Goal: Task Accomplishment & Management: Manage account settings

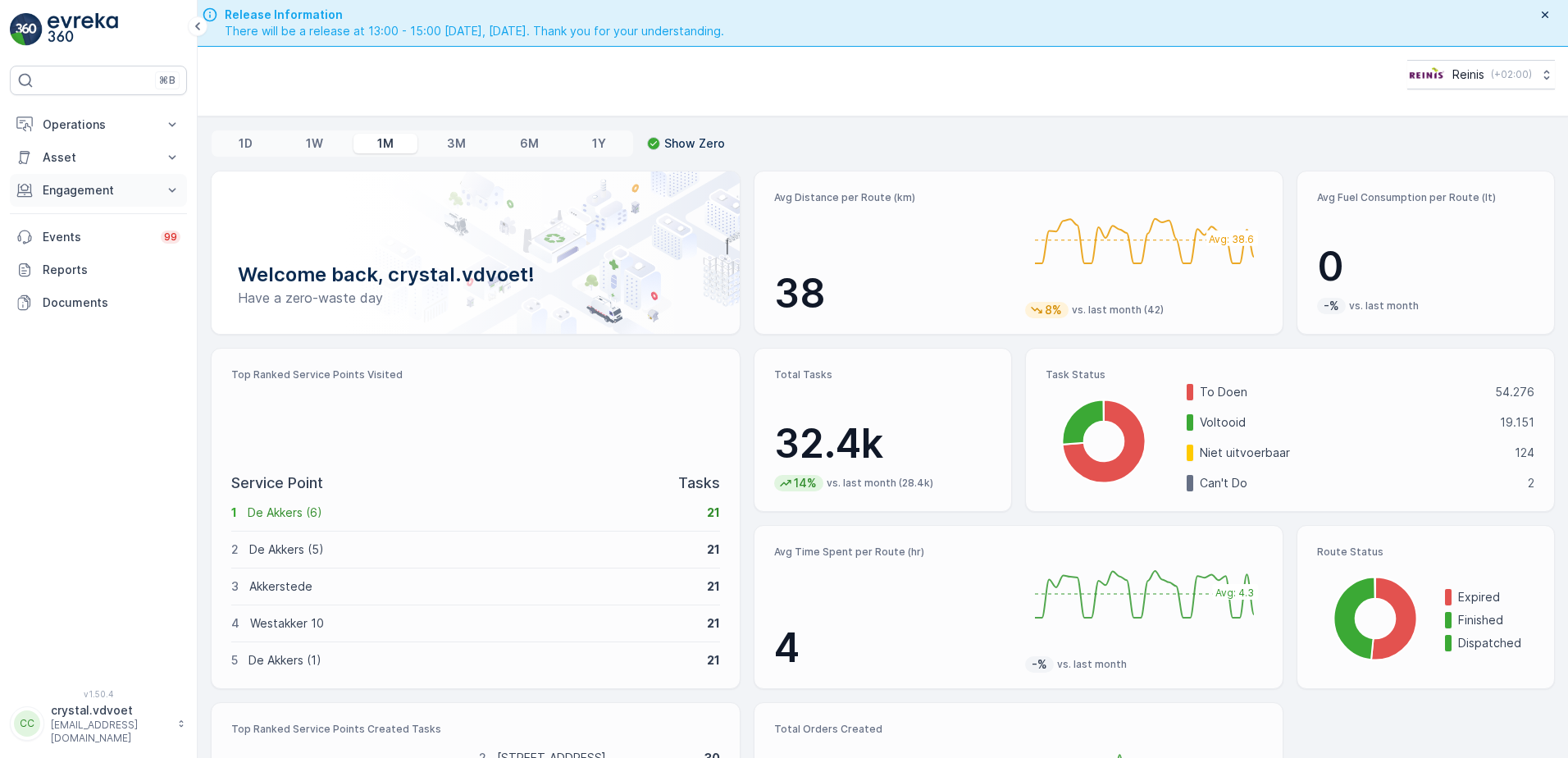
click at [98, 189] on p "Engagement" at bounding box center [98, 191] width 111 height 17
click at [94, 239] on link "Entities" at bounding box center [111, 241] width 152 height 23
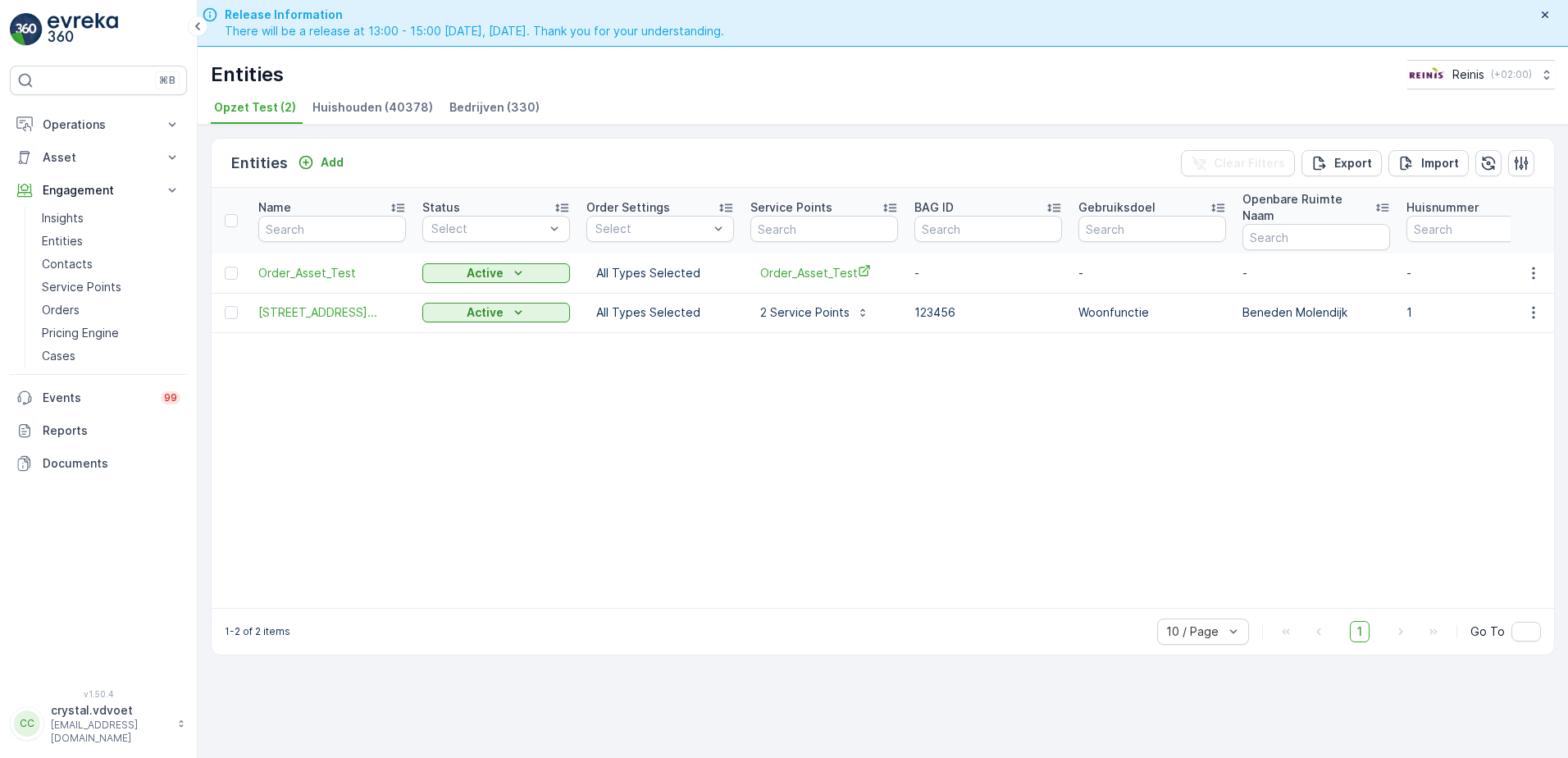
drag, startPoint x: 483, startPoint y: 100, endPoint x: 491, endPoint y: 102, distance: 8.2
click at [489, 102] on span "Bedrijven (330)" at bounding box center [494, 107] width 90 height 17
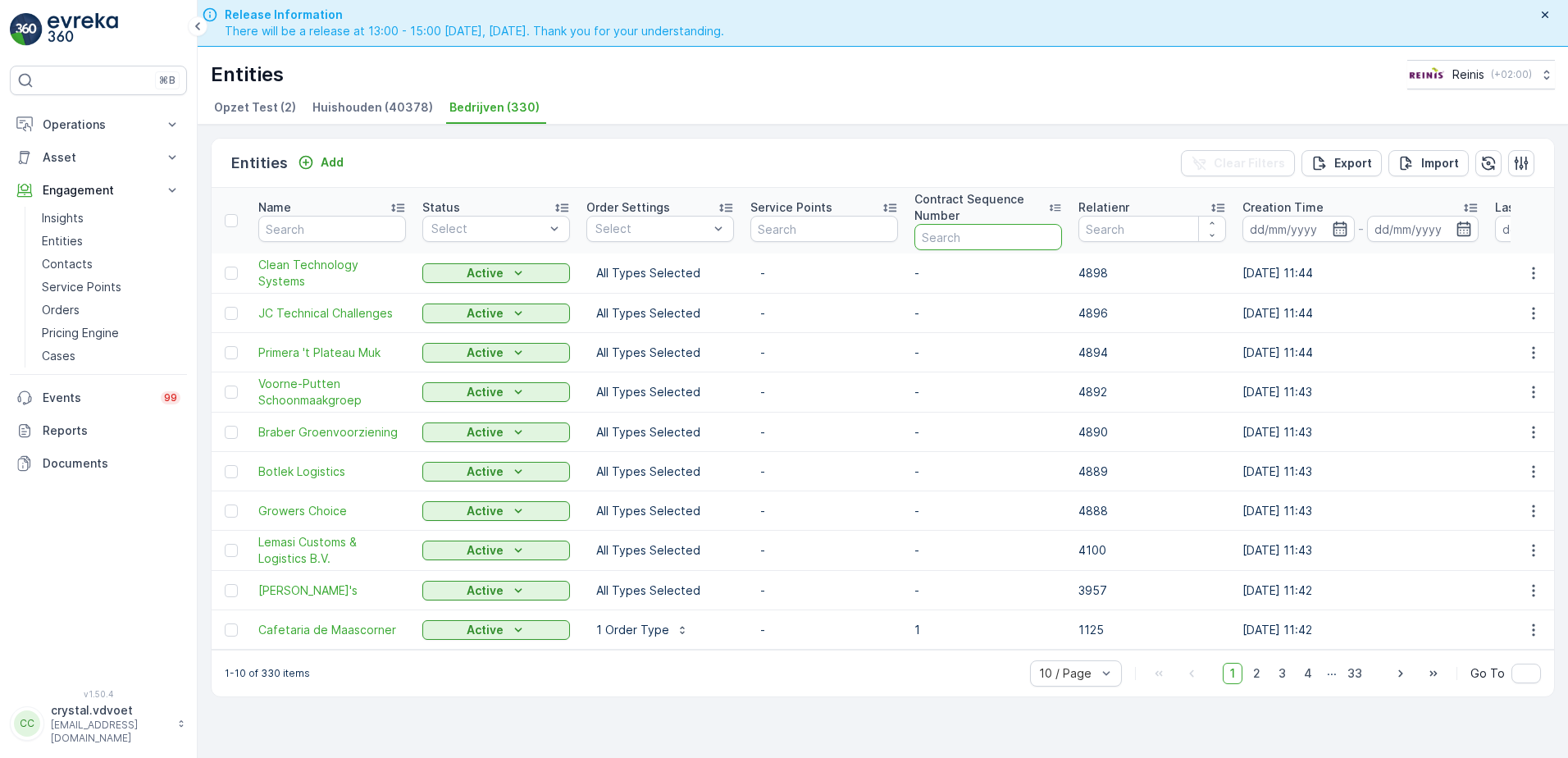
click at [994, 228] on input "text" at bounding box center [987, 237] width 147 height 26
click at [1110, 234] on input "number" at bounding box center [1151, 229] width 147 height 26
type input "2112"
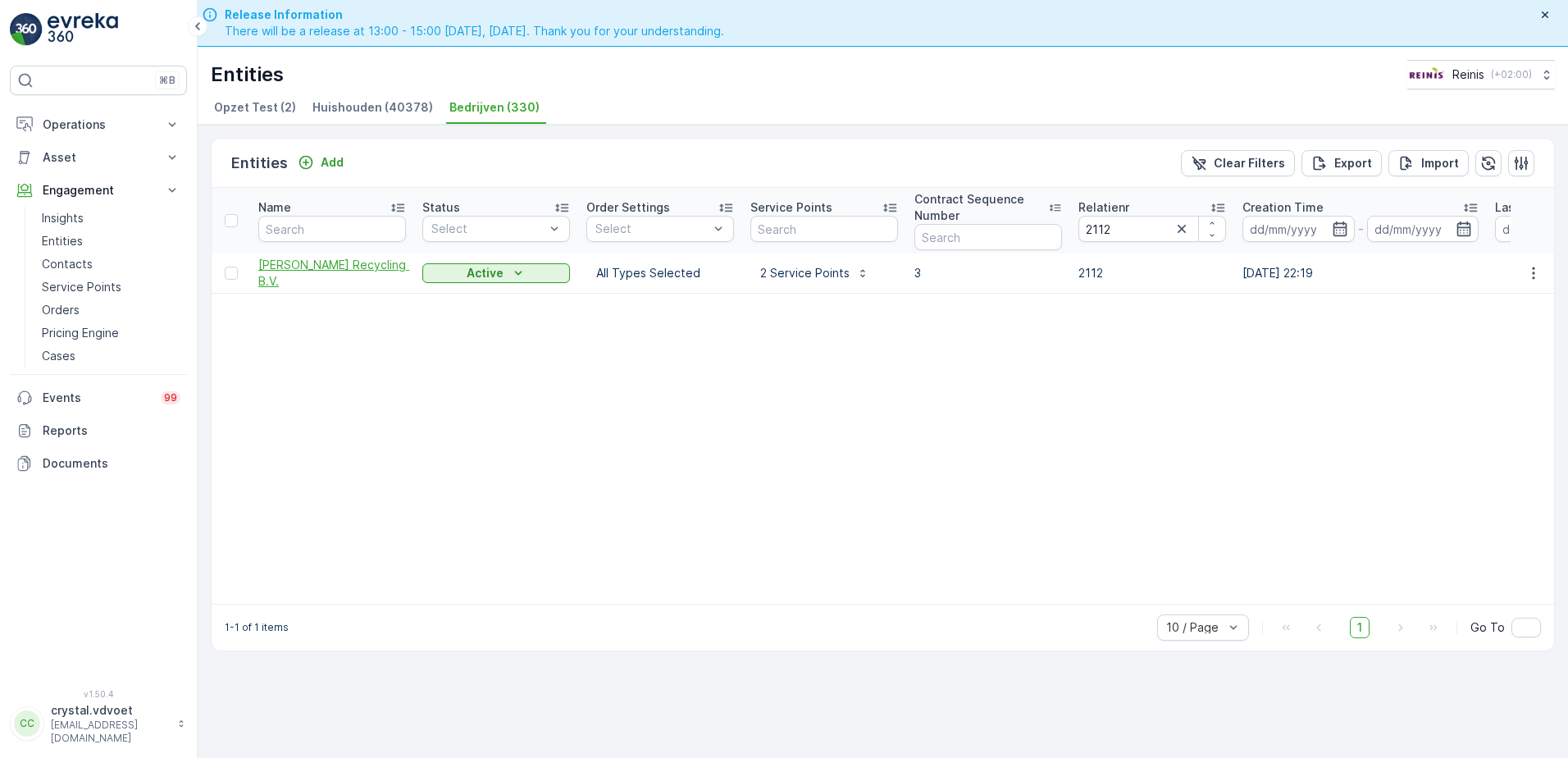
click at [314, 277] on span "Klein Recycling B.V." at bounding box center [332, 272] width 147 height 32
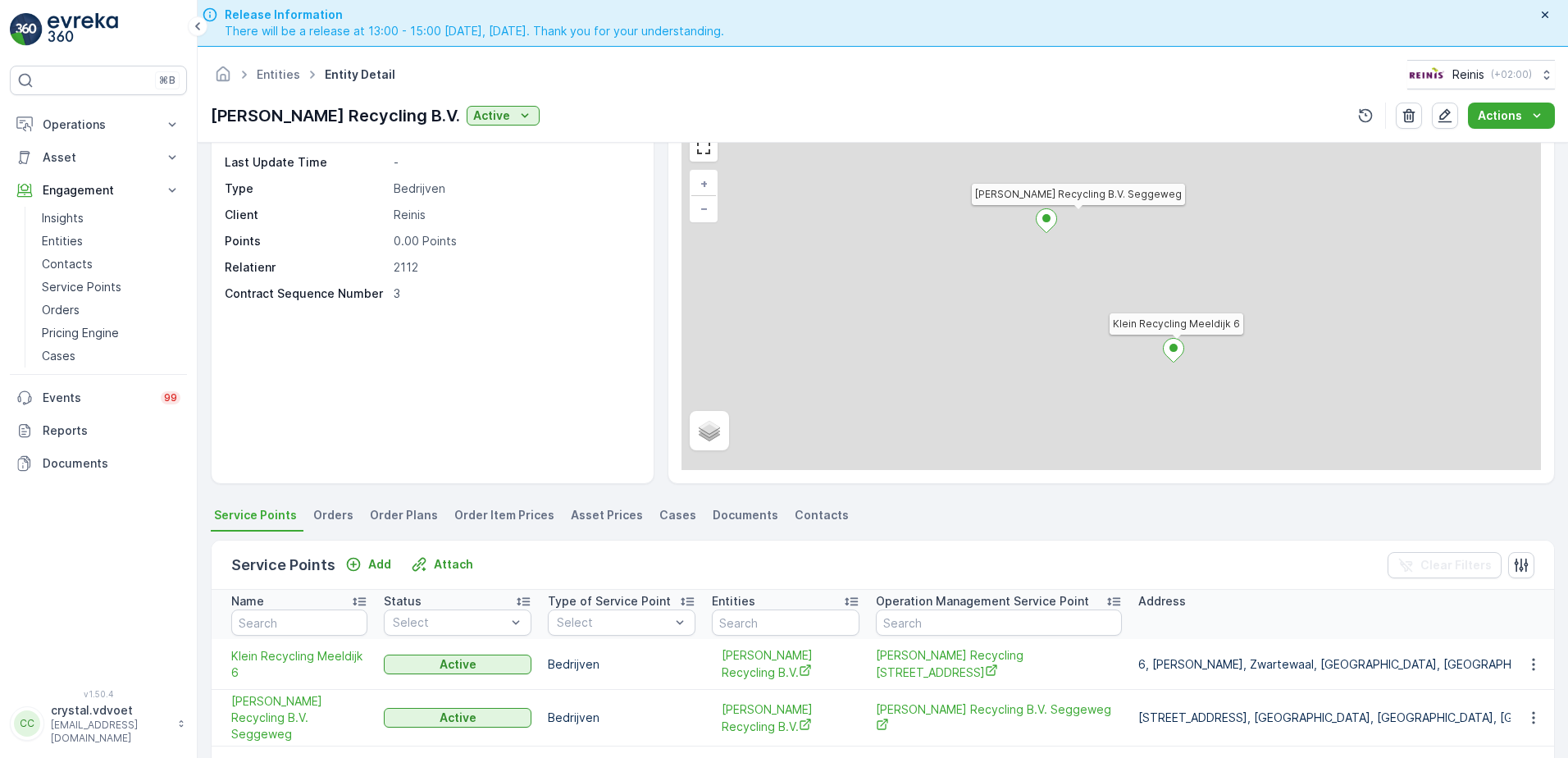
scroll to position [164, 0]
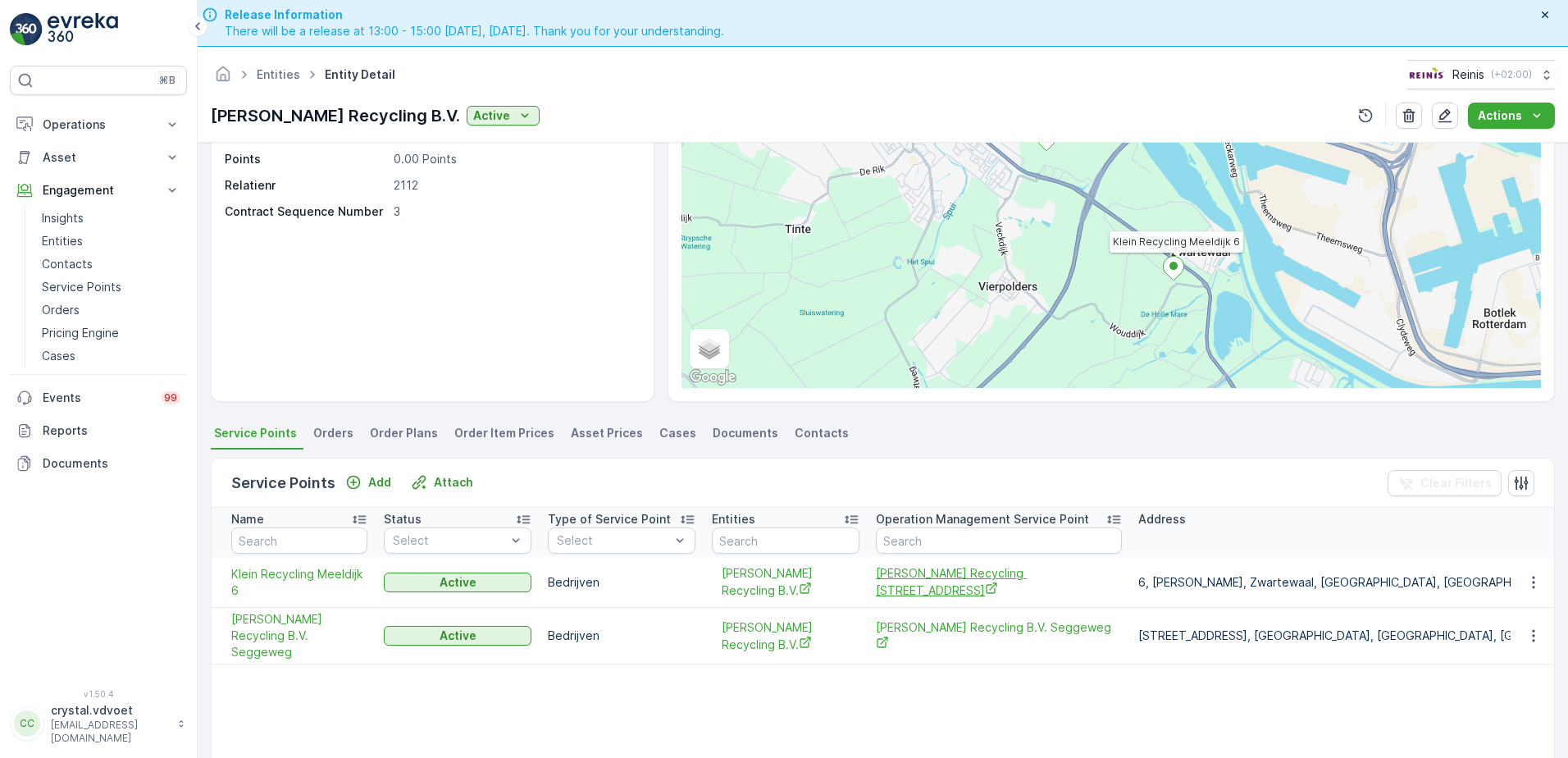
click at [922, 585] on span "[PERSON_NAME] Recycling [STREET_ADDRESS]" at bounding box center [998, 582] width 246 height 33
click at [925, 619] on span "Klein Recycling B.V. Seggeweg" at bounding box center [998, 636] width 246 height 33
click at [270, 82] on span "Entities" at bounding box center [279, 75] width 50 height 17
click at [270, 76] on link "Entities" at bounding box center [278, 74] width 44 height 14
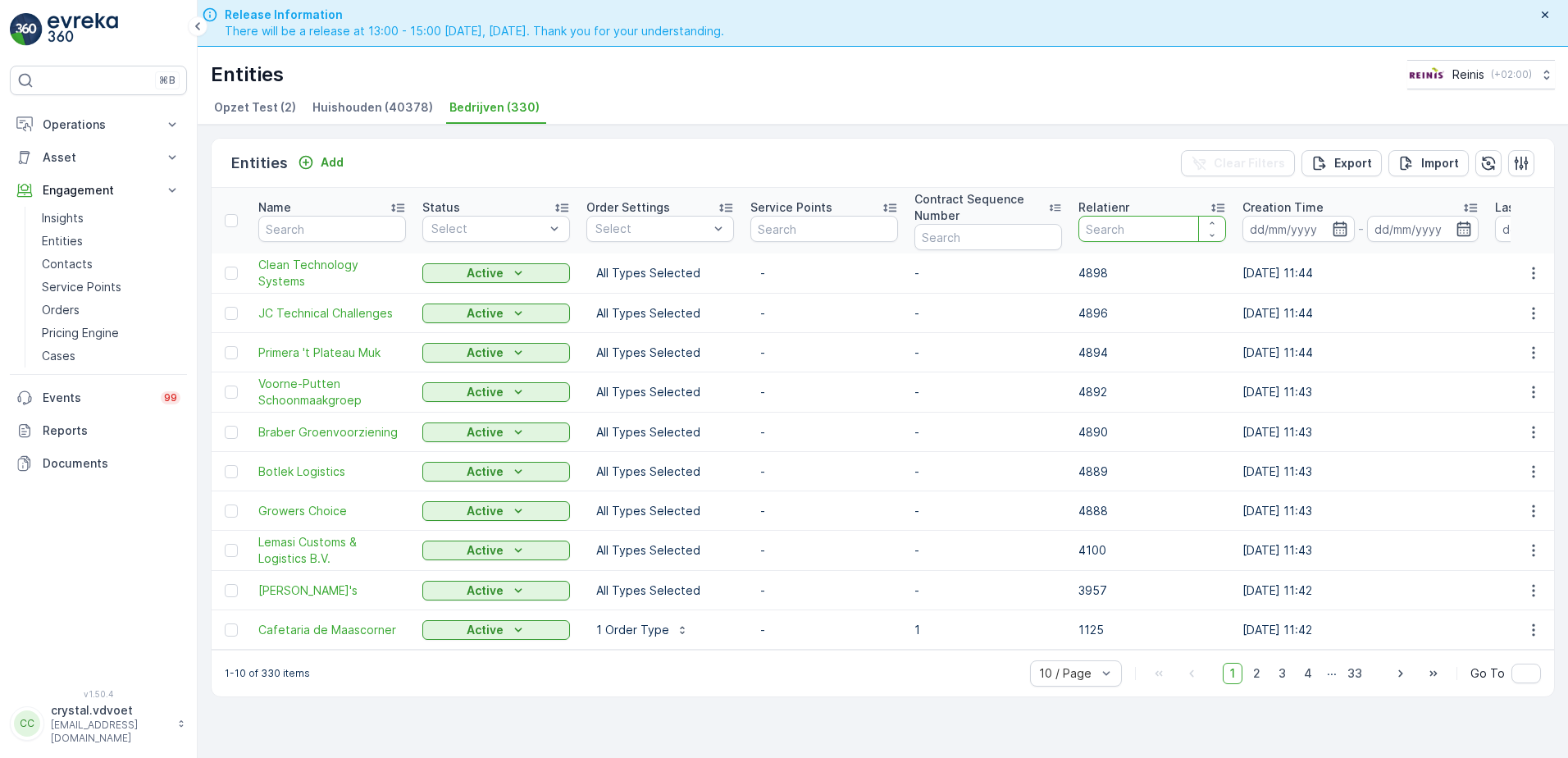
click at [1147, 229] on input "number" at bounding box center [1151, 229] width 147 height 26
type input "21"
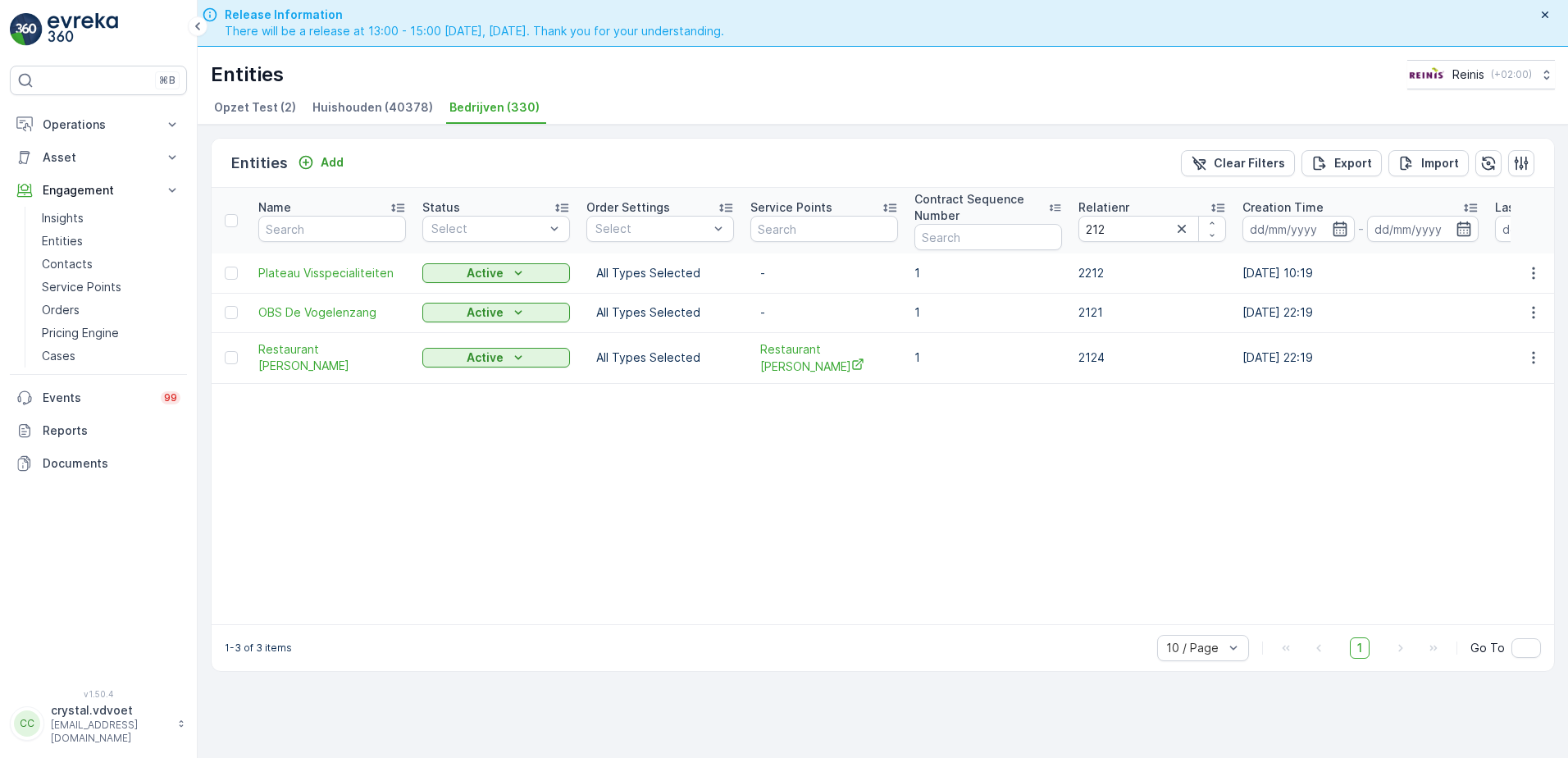
click at [284, 364] on td "Restaurant [PERSON_NAME]" at bounding box center [332, 358] width 164 height 51
click at [324, 352] on span "Restaurant [PERSON_NAME]" at bounding box center [332, 357] width 147 height 32
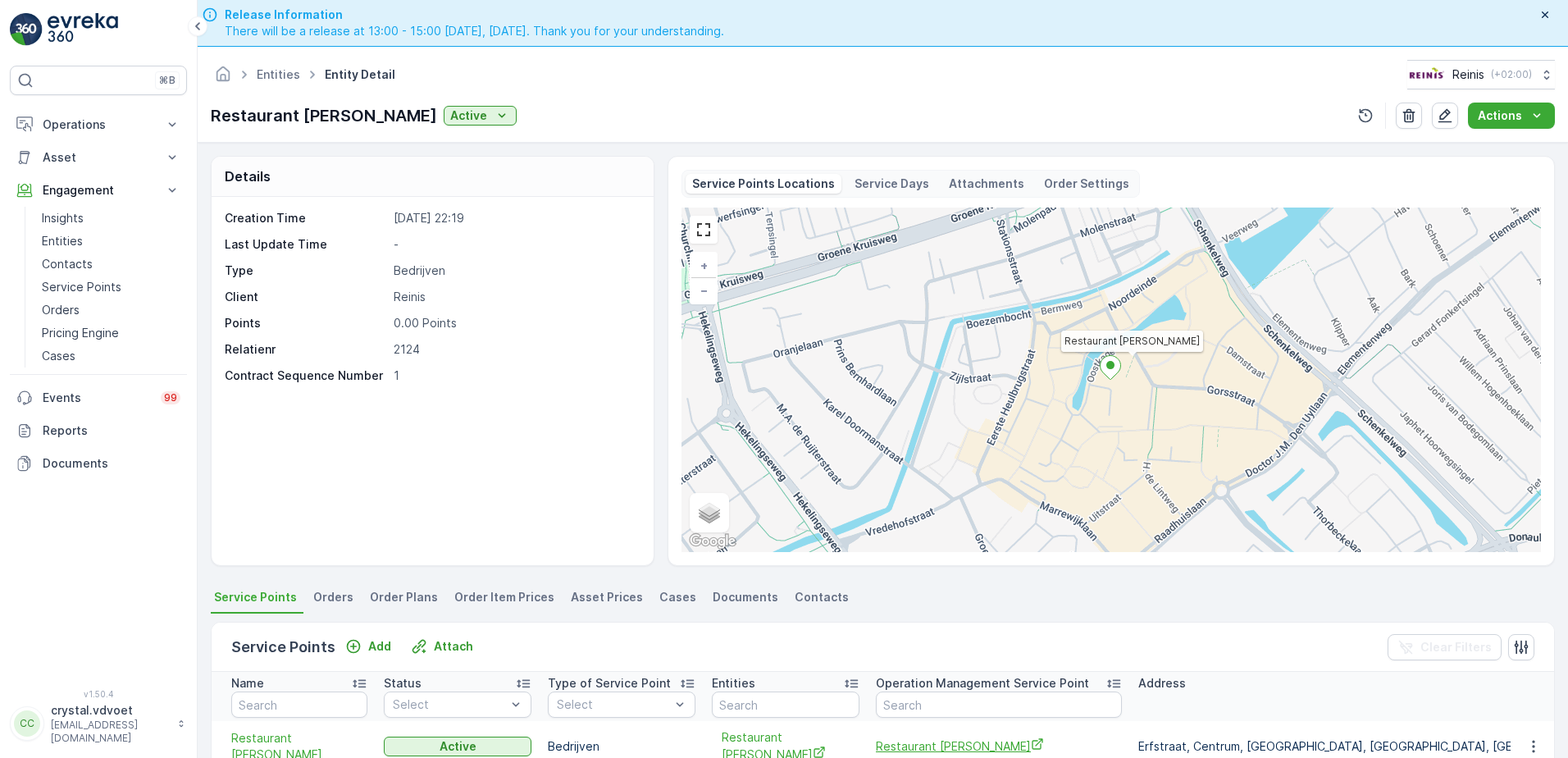
click at [946, 738] on span "Restaurant de Krom" at bounding box center [998, 746] width 246 height 18
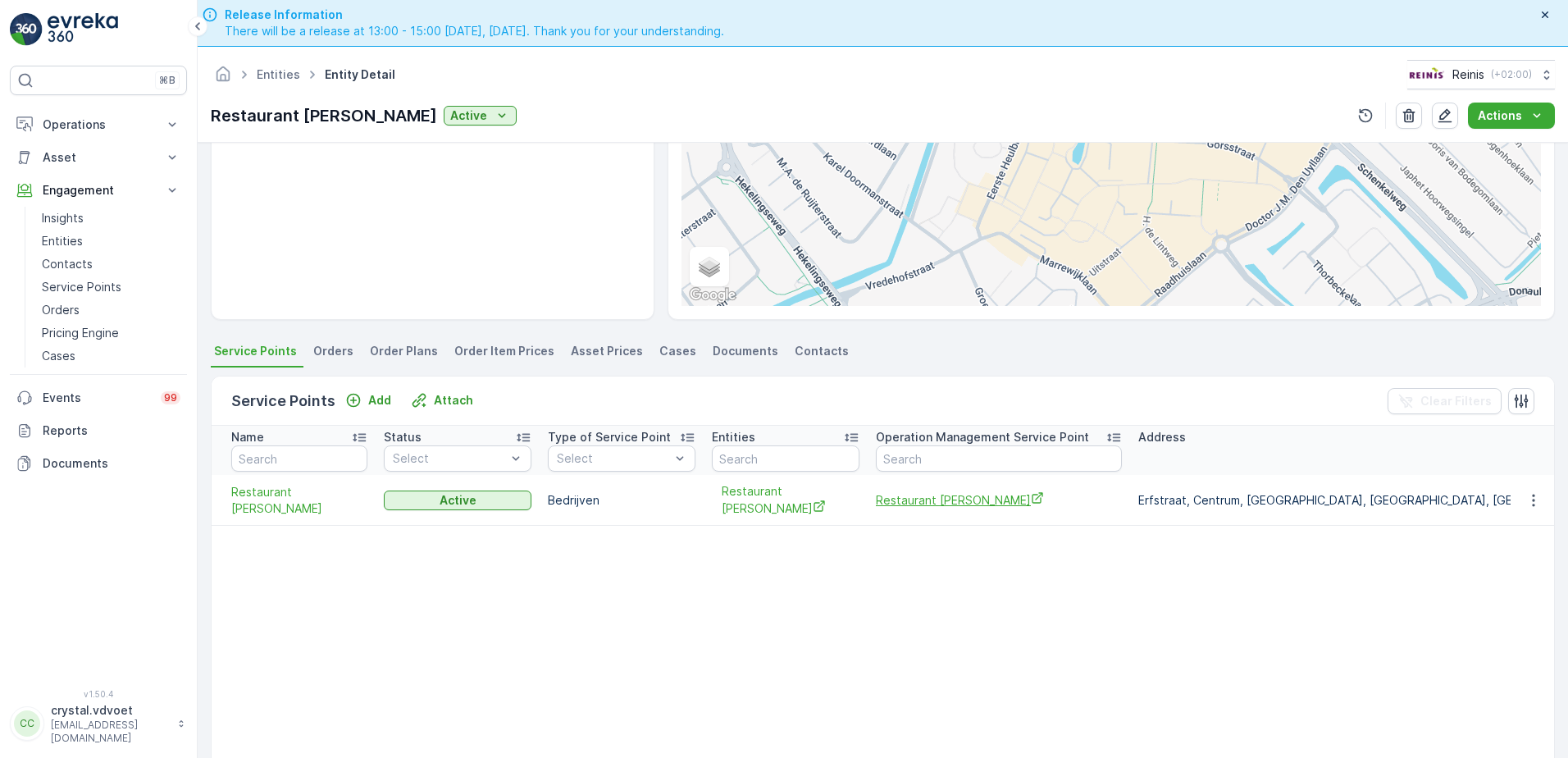
click at [918, 492] on span "Restaurant de Krom" at bounding box center [998, 499] width 246 height 18
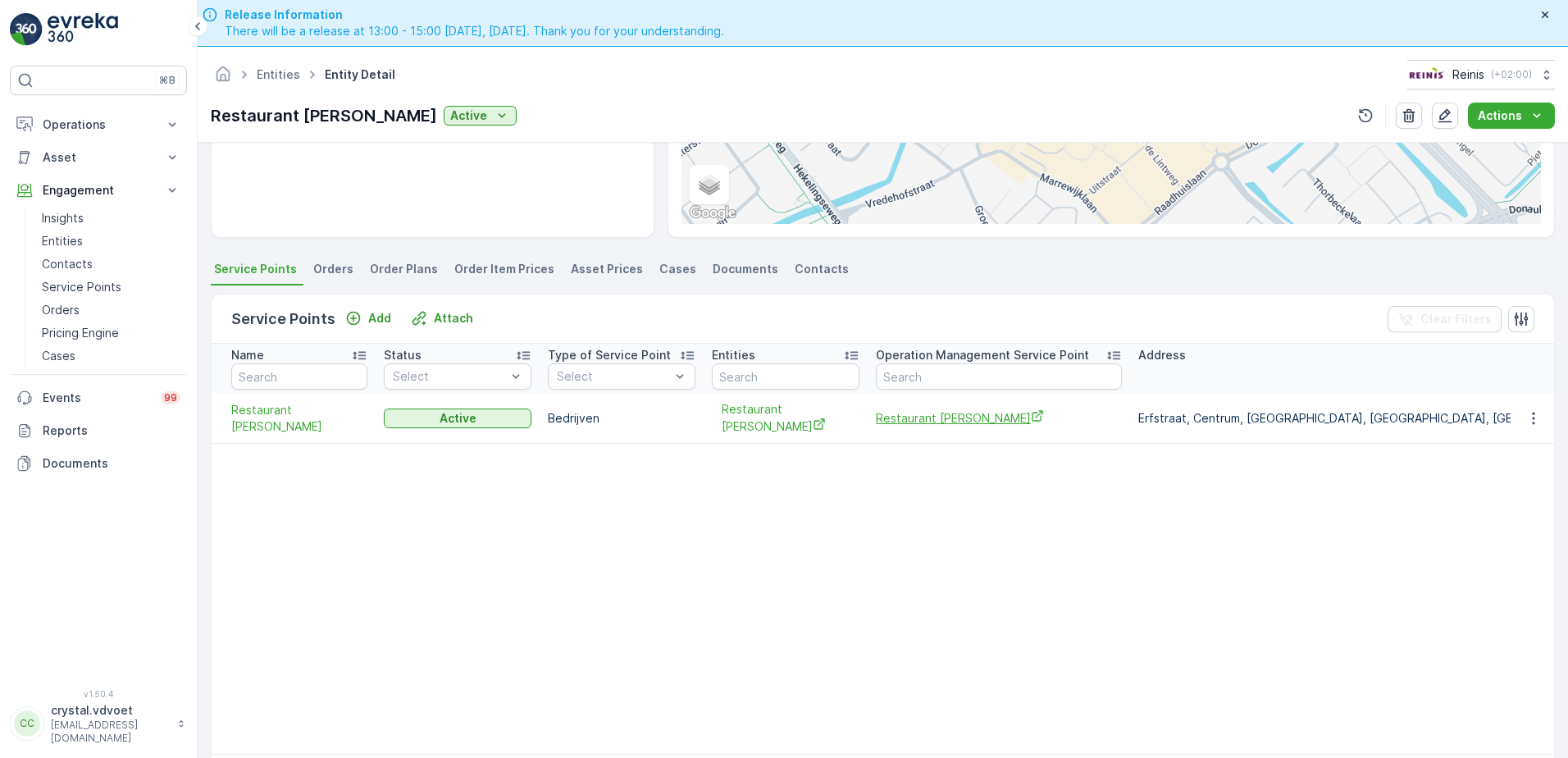
click at [955, 410] on span "Restaurant de Krom" at bounding box center [998, 418] width 246 height 18
click at [261, 75] on link "Entities" at bounding box center [278, 74] width 44 height 14
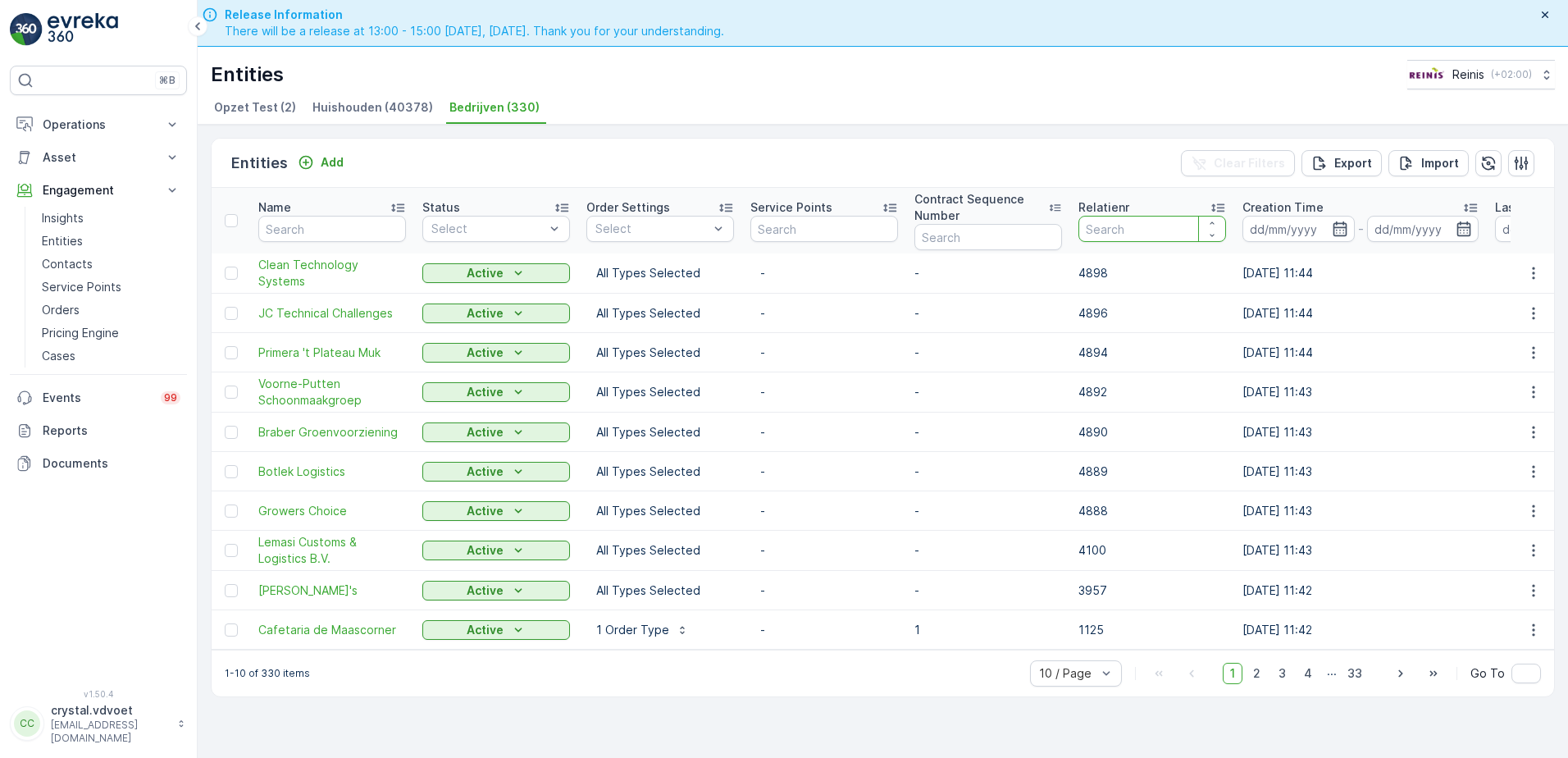
click at [1095, 225] on input "number" at bounding box center [1151, 229] width 147 height 26
type input "2171"
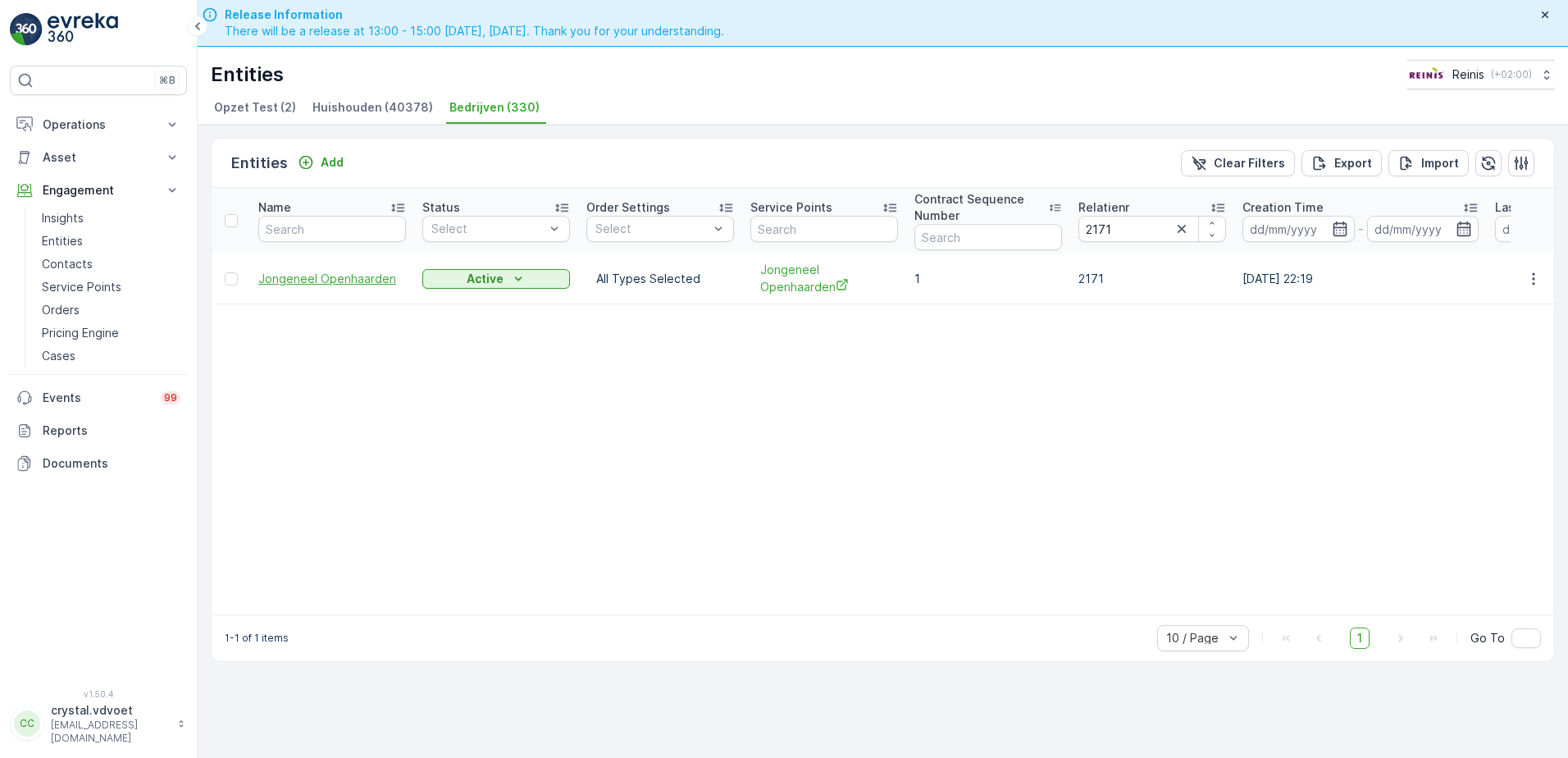
click at [331, 282] on span "Jongeneel Openhaarden" at bounding box center [332, 279] width 147 height 17
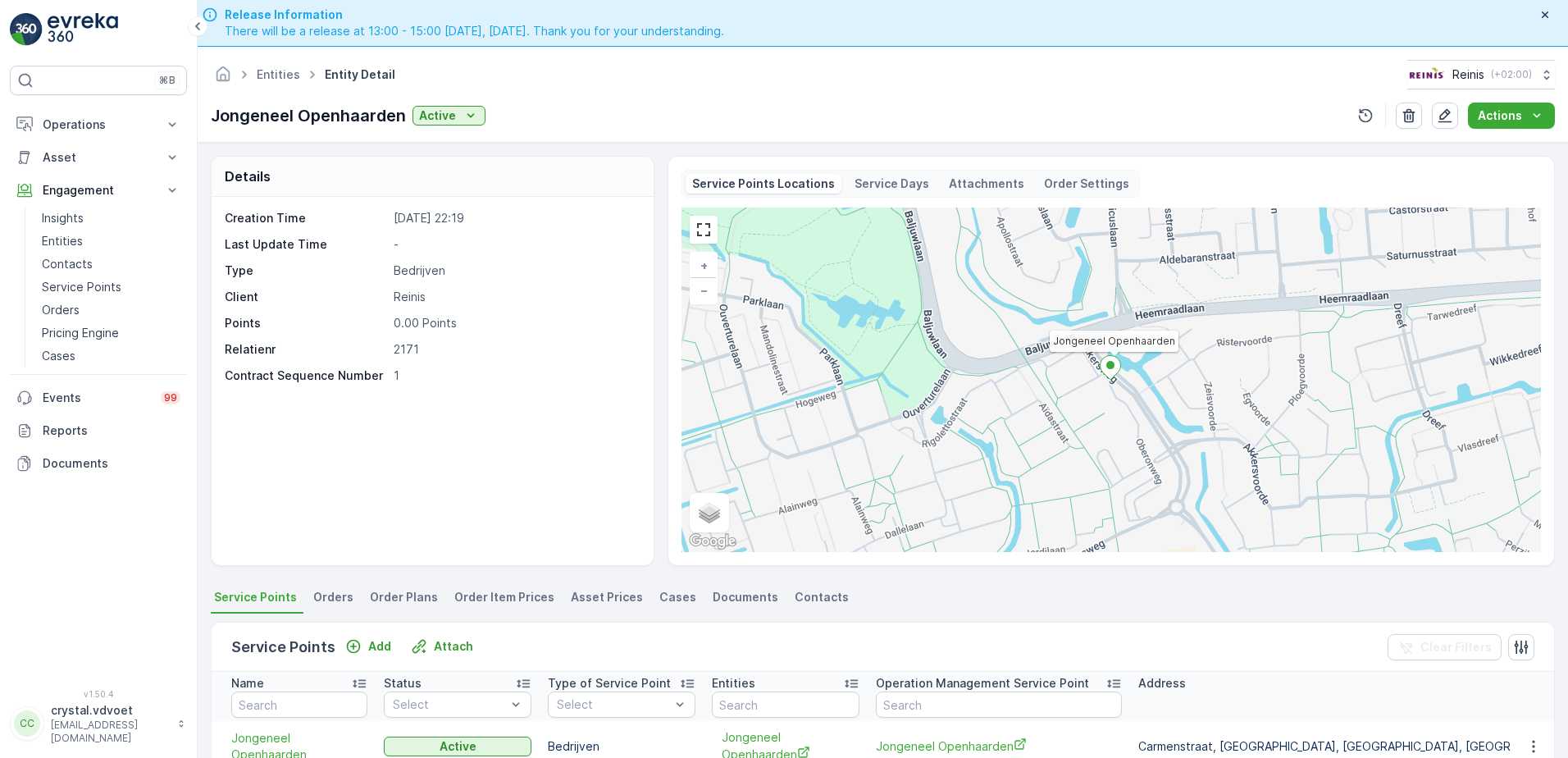
scroll to position [246, 0]
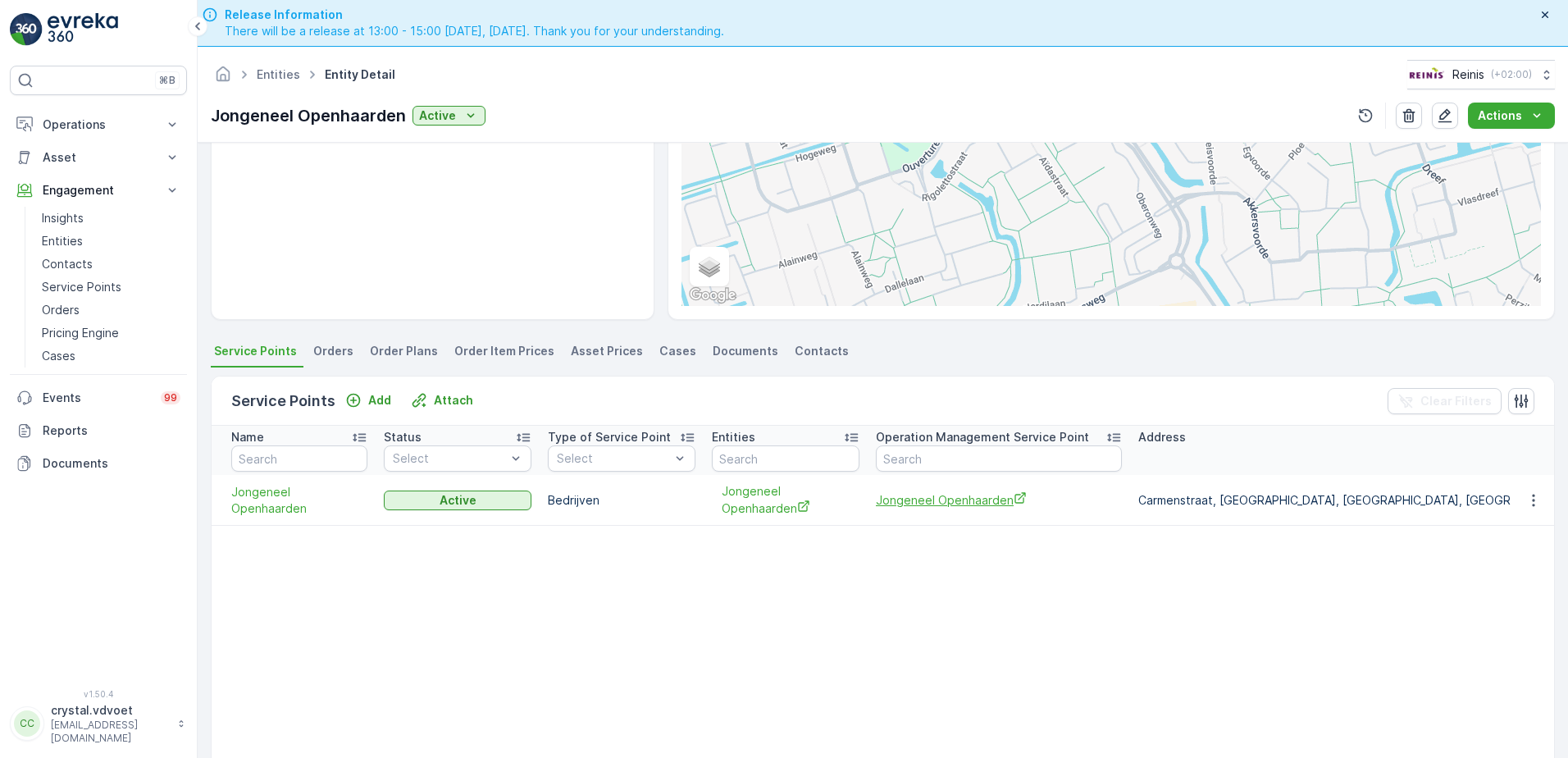
click at [948, 502] on span "Jongeneel Openhaarden" at bounding box center [998, 499] width 246 height 18
click at [280, 75] on link "Entities" at bounding box center [278, 74] width 44 height 14
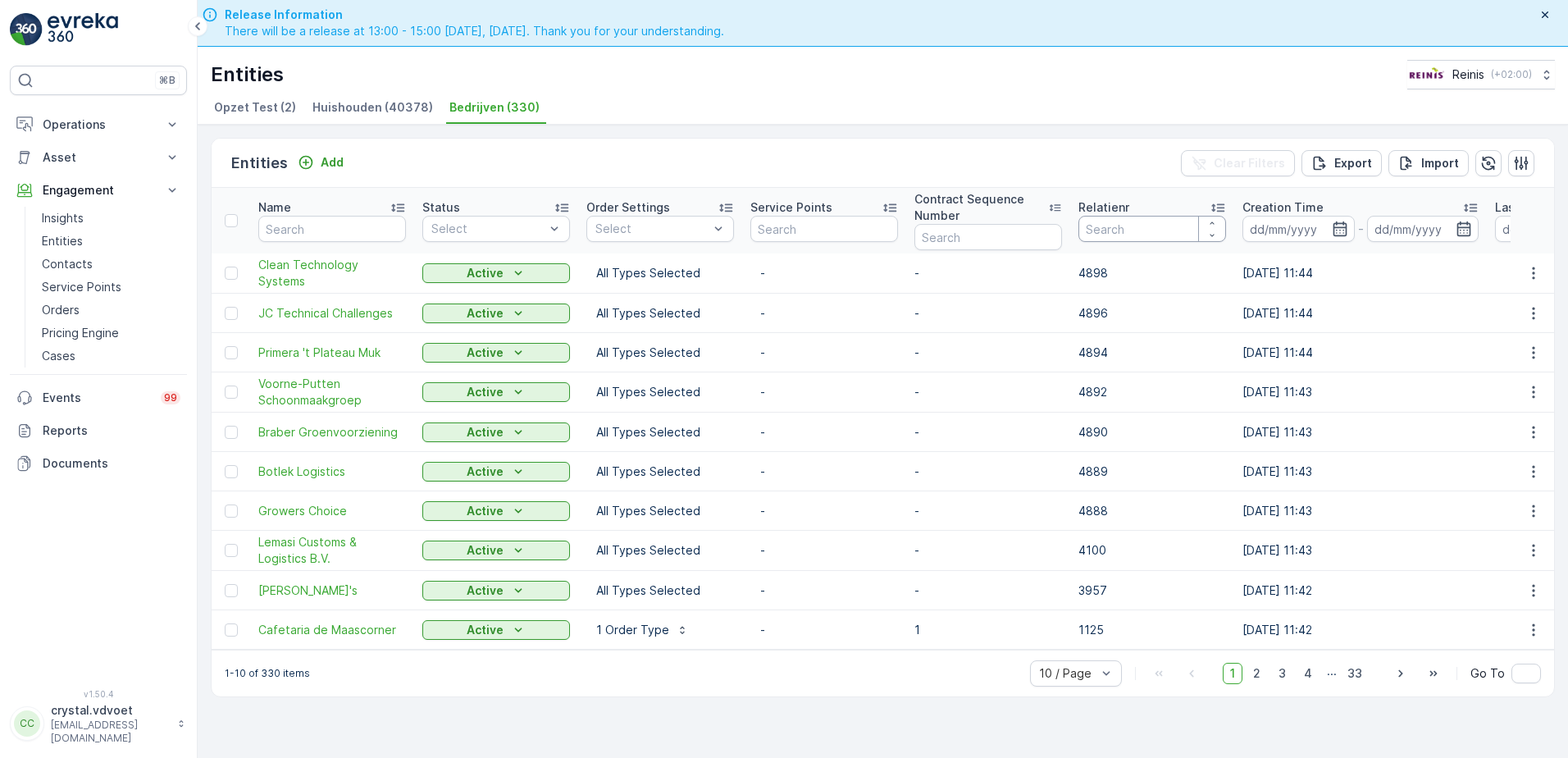
click at [1095, 224] on input "number" at bounding box center [1151, 229] width 147 height 26
type input "2176"
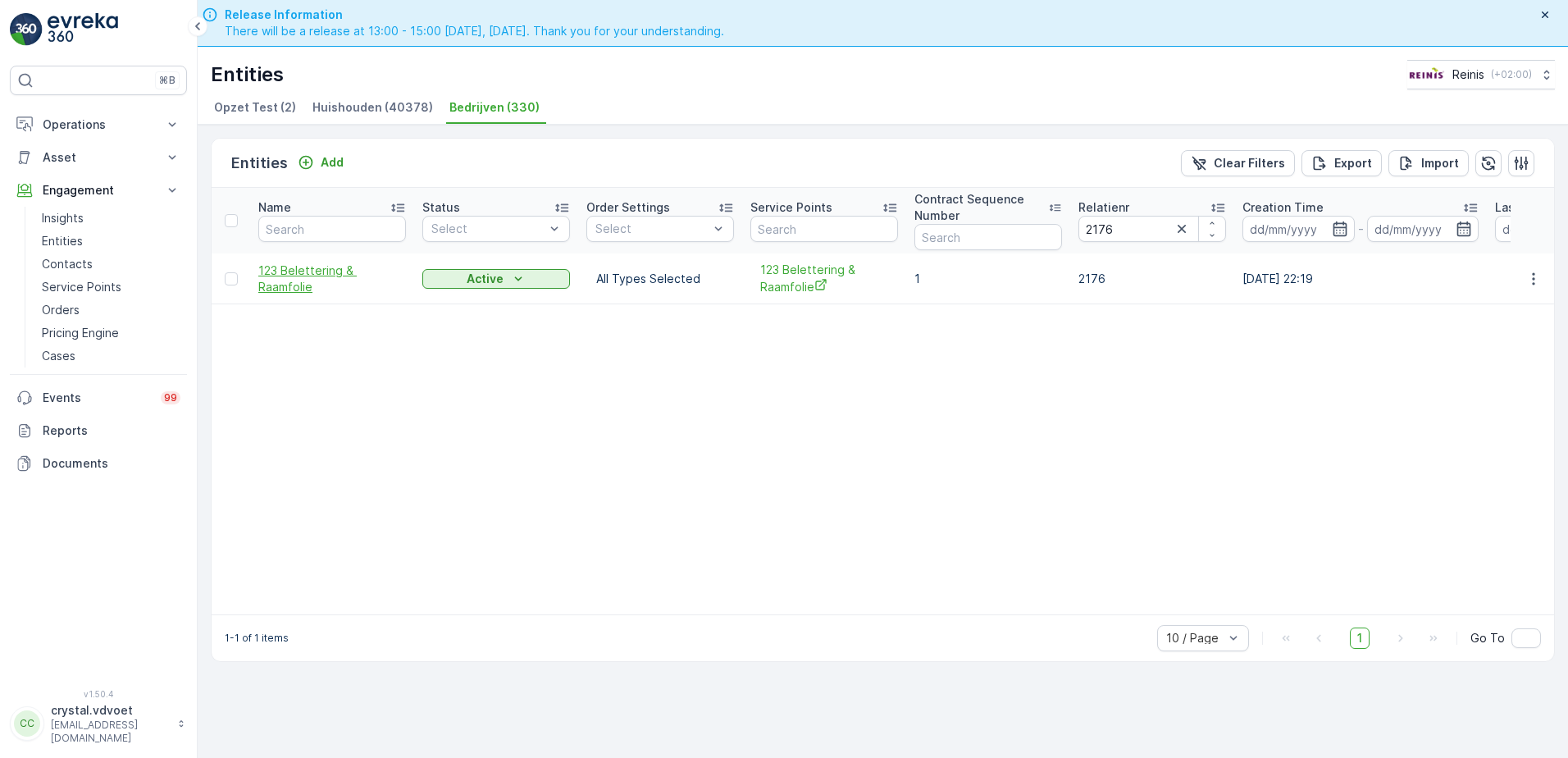
click at [296, 285] on span "123 Belettering & Raamfolie" at bounding box center [332, 278] width 147 height 32
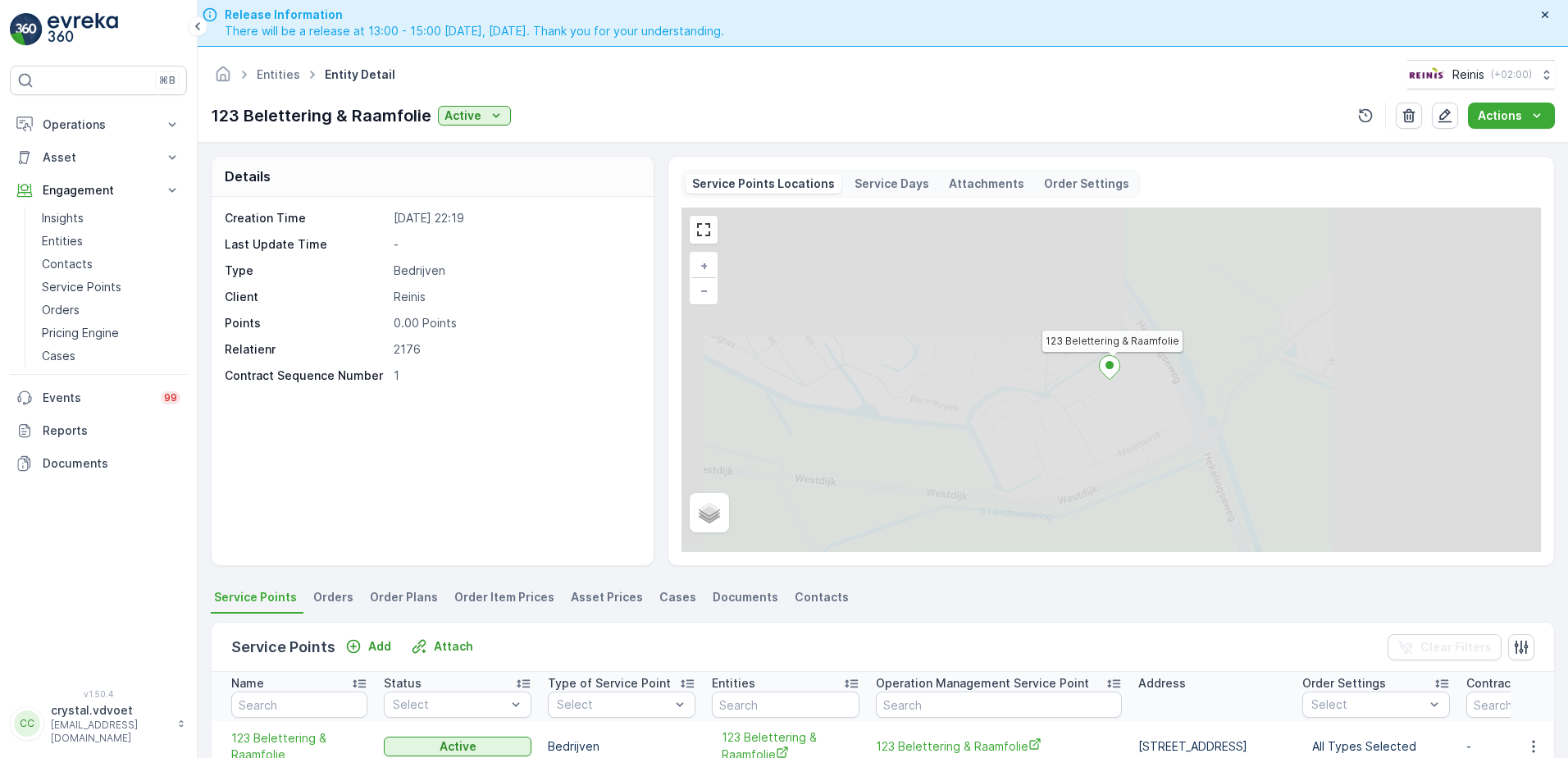
scroll to position [164, 0]
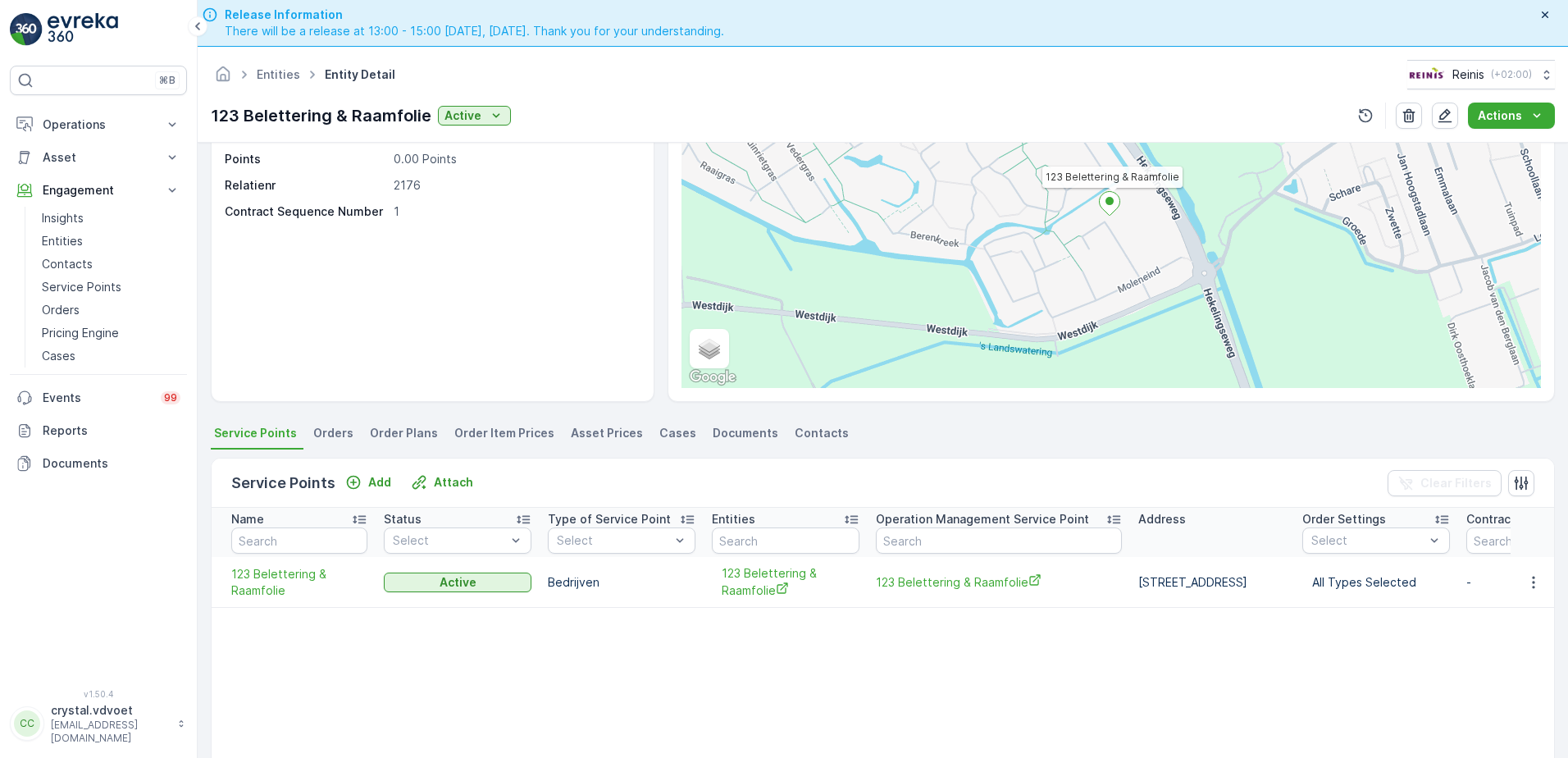
click at [918, 592] on td "123 Belettering & Raamfolie" at bounding box center [998, 582] width 262 height 51
click at [922, 576] on span "123 Belettering & Raamfolie" at bounding box center [998, 582] width 246 height 18
click at [272, 79] on link "Entities" at bounding box center [278, 74] width 44 height 14
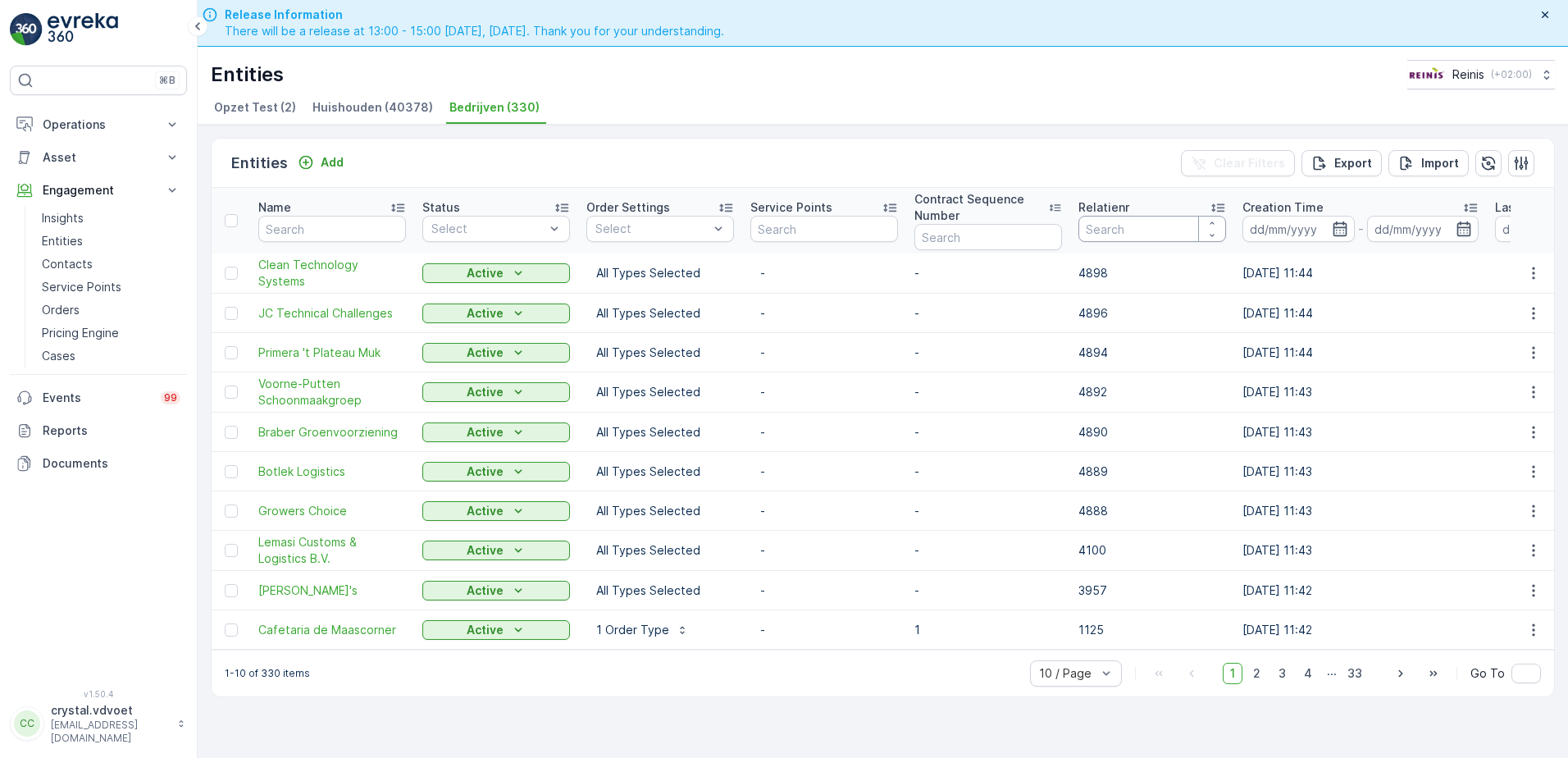
click at [1158, 227] on input "number" at bounding box center [1151, 229] width 147 height 26
type input "2182"
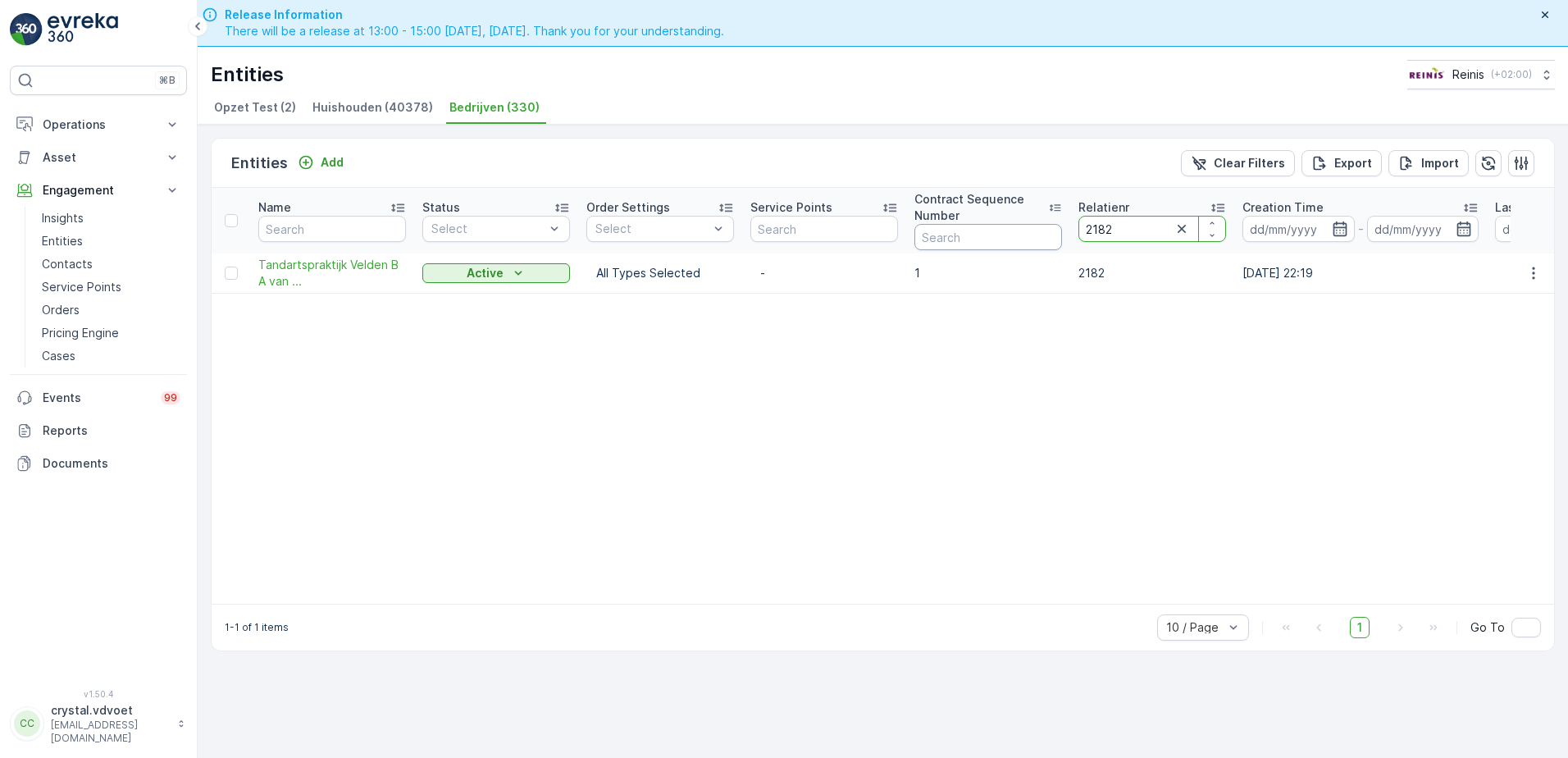
drag, startPoint x: 1039, startPoint y: 229, endPoint x: 1089, endPoint y: 202, distance: 56.8
click at [1043, 232] on tr "Name Status Select Order Settings Select Service Points Contract Sequence Numbe…" at bounding box center [997, 221] width 1572 height 66
type input "2212"
drag, startPoint x: 1154, startPoint y: 225, endPoint x: 838, endPoint y: 259, distance: 317.8
click at [838, 259] on table "Name Status Select Order Settings Select Service Points Contract Sequence Numbe…" at bounding box center [997, 396] width 1572 height 415
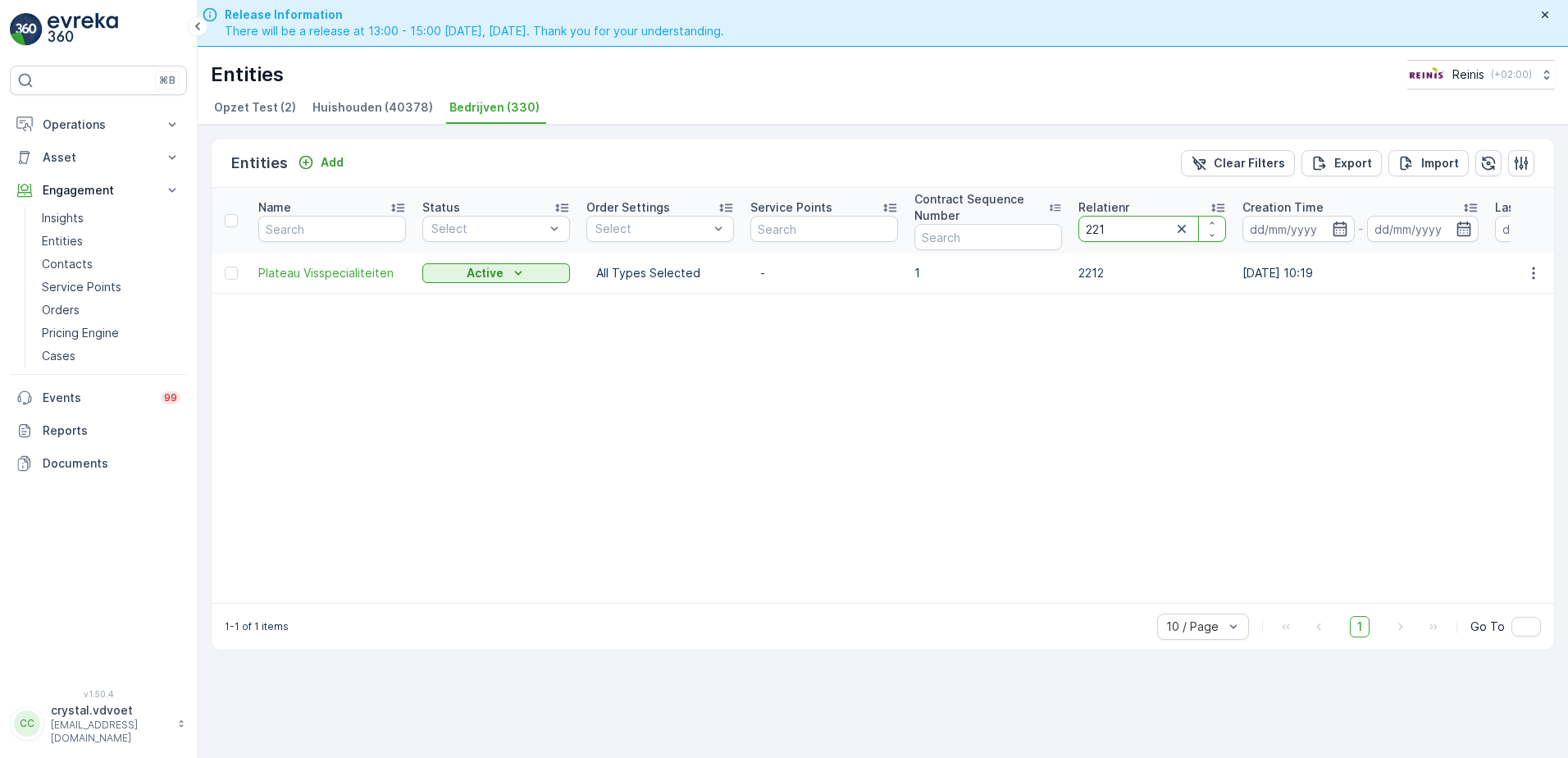
type input "2218"
click at [348, 268] on span "Baecke Motoren" at bounding box center [332, 273] width 147 height 17
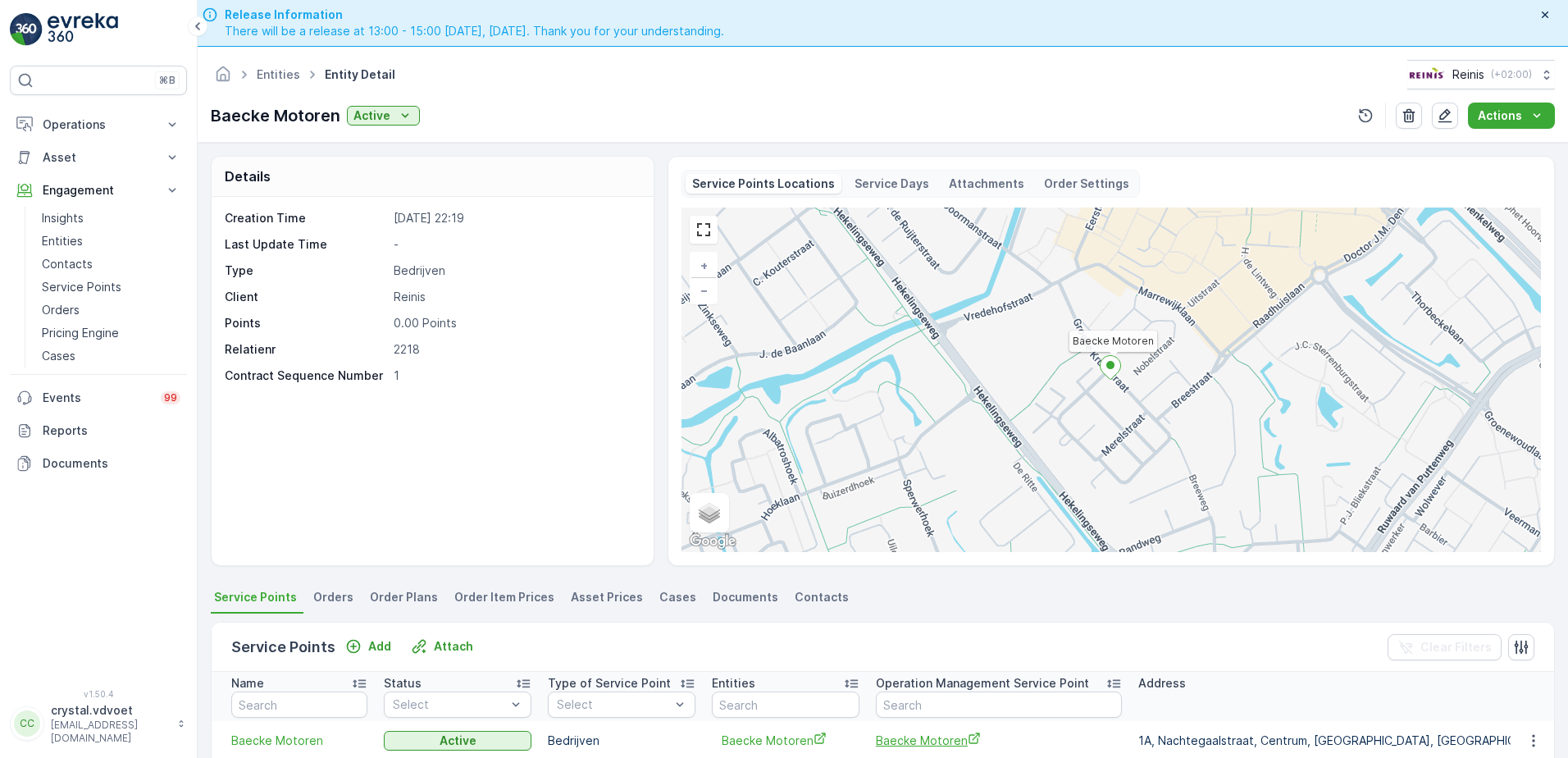
click at [938, 749] on span "Baecke Motoren" at bounding box center [998, 740] width 246 height 18
click at [280, 80] on link "Entities" at bounding box center [278, 74] width 44 height 14
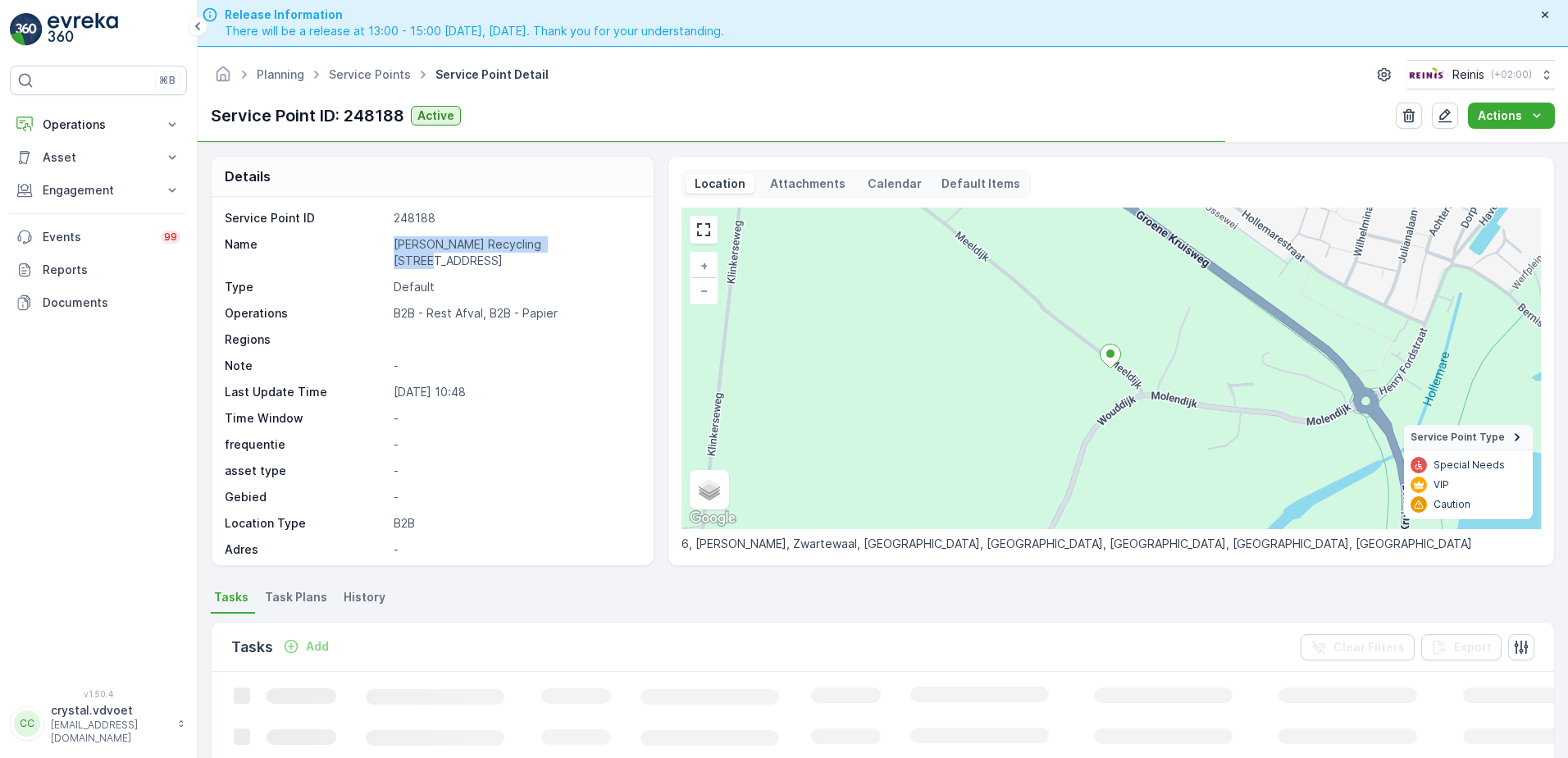
drag, startPoint x: 555, startPoint y: 252, endPoint x: 395, endPoint y: 246, distance: 160.1
click at [395, 246] on p "Klein Recycling B.V Meeldijk 6" at bounding box center [515, 252] width 243 height 32
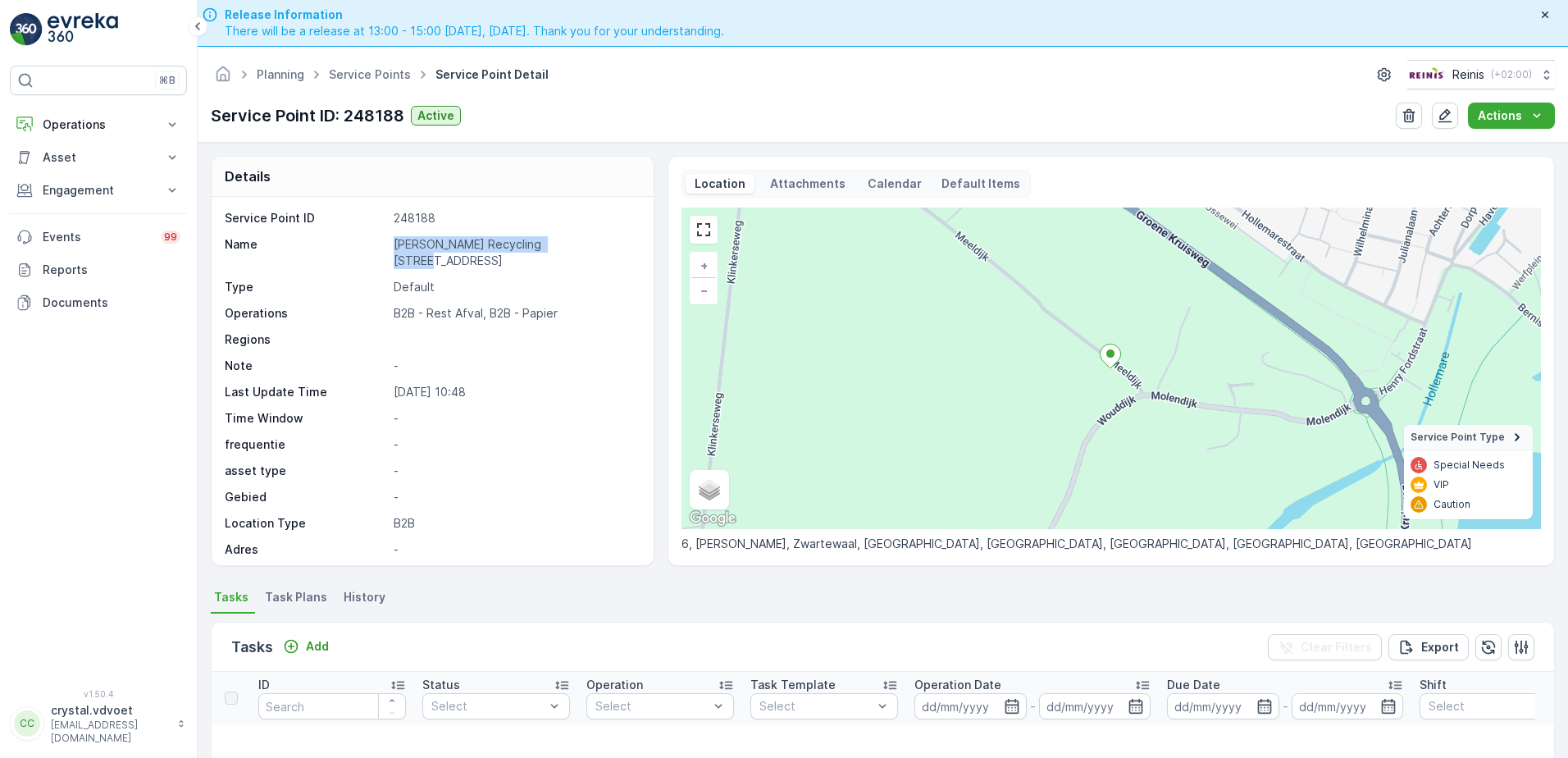
copy p "Klein Recycling B.V Meeldijk 6"
click at [290, 605] on li "Task Plans" at bounding box center [297, 600] width 72 height 28
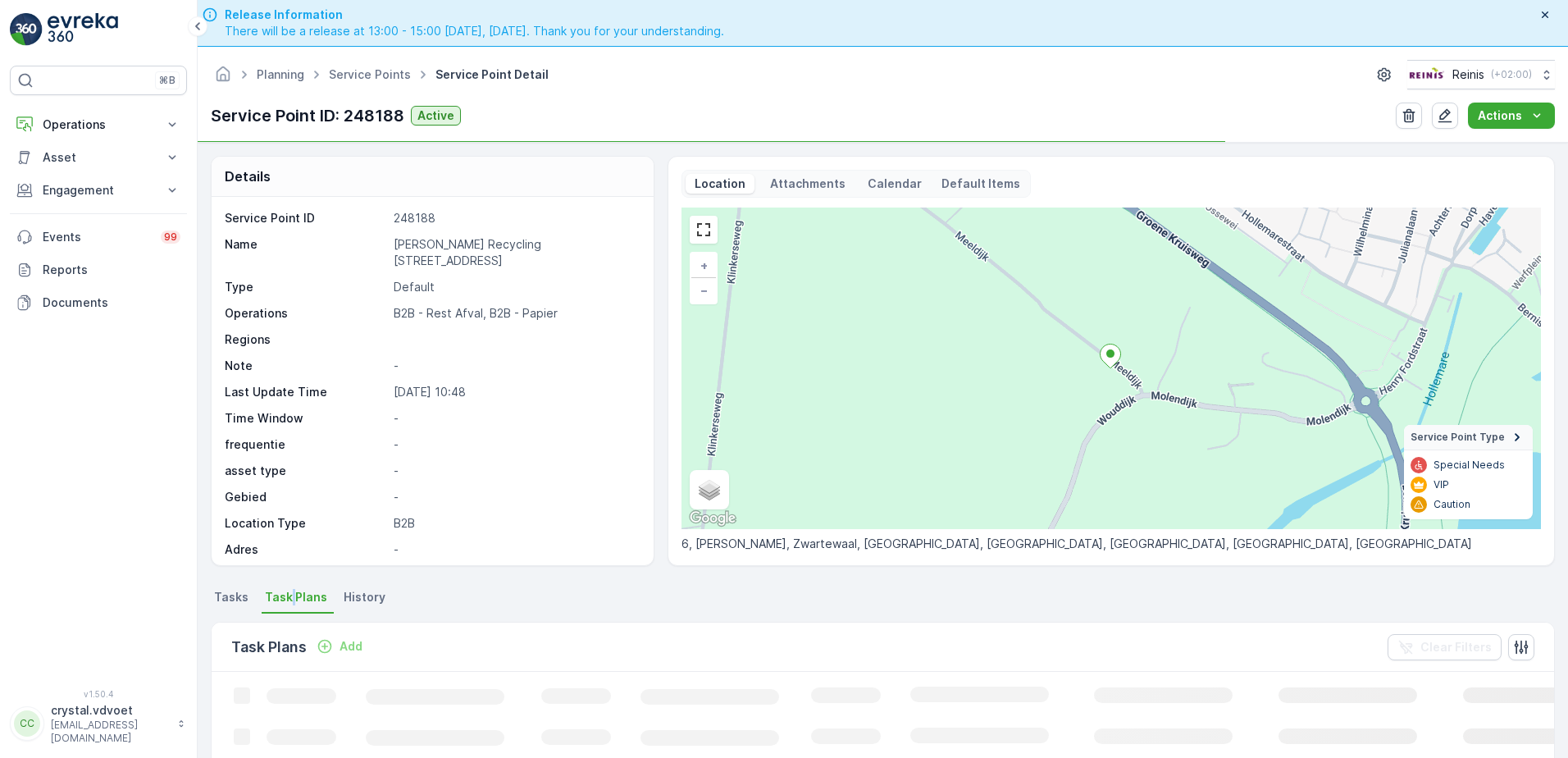
click at [345, 647] on p "Add" at bounding box center [350, 647] width 23 height 17
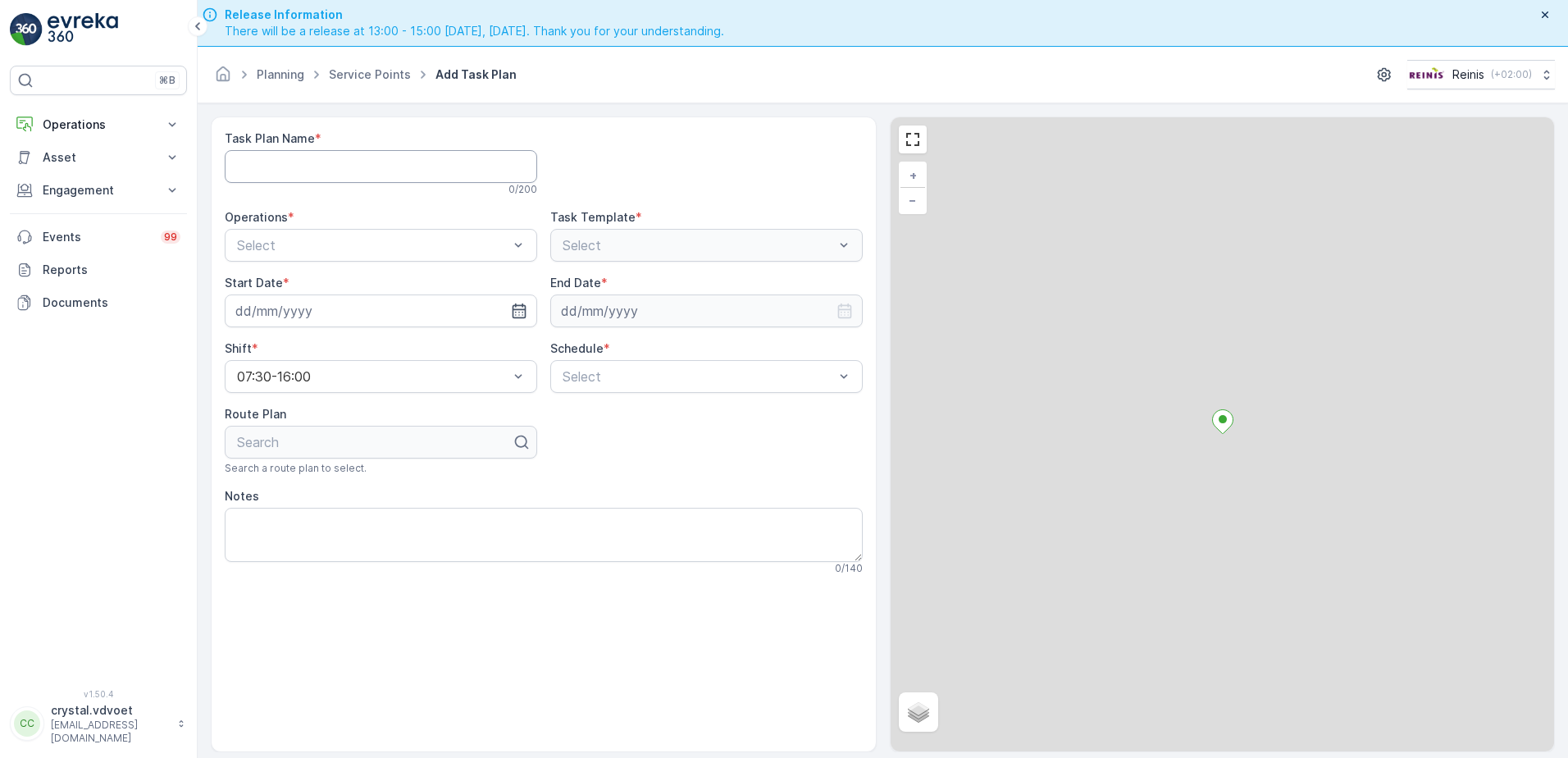
click at [280, 175] on Name "Task Plan Name" at bounding box center [381, 166] width 312 height 32
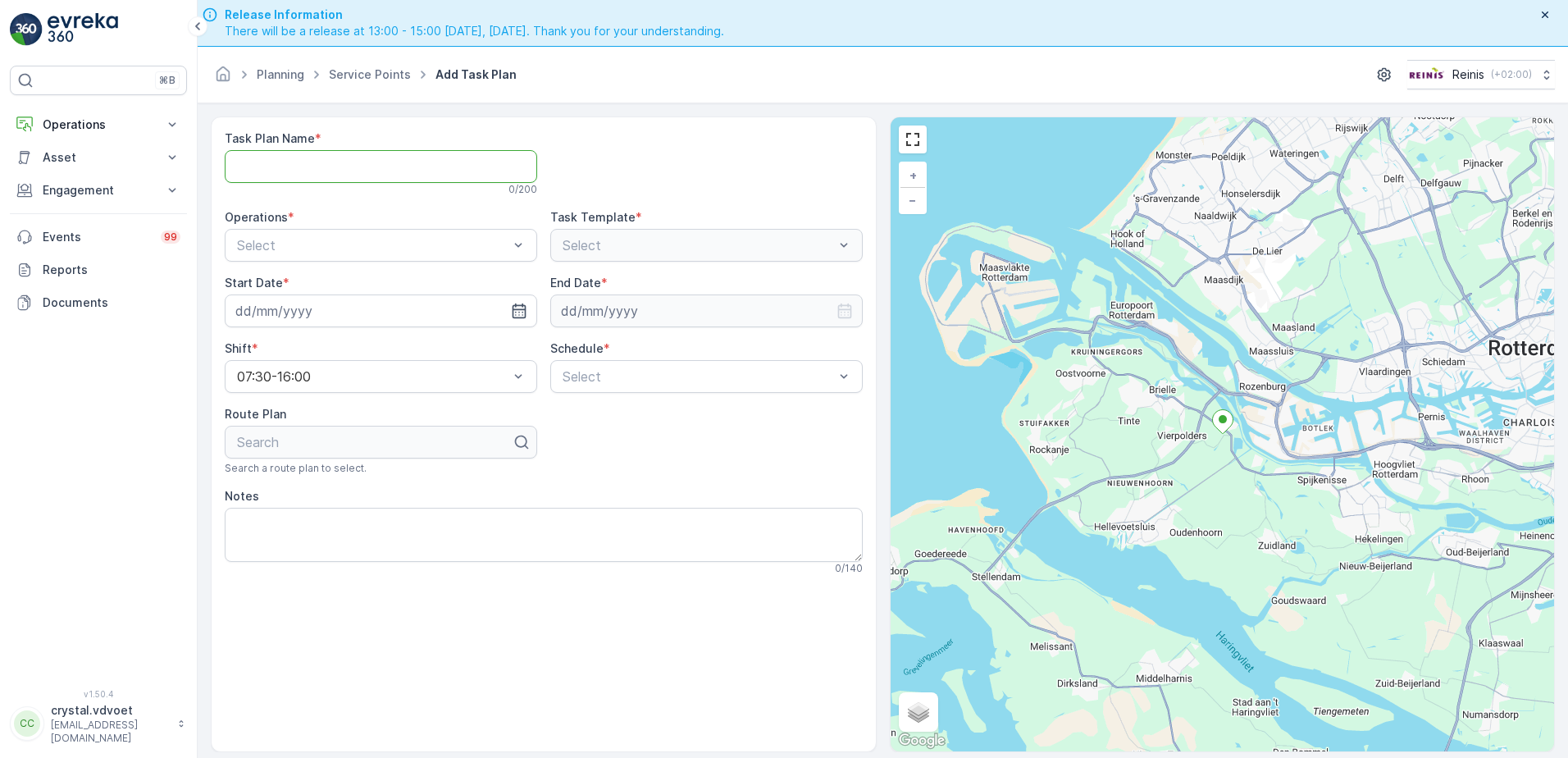
paste Name "Klein Recycling B.V Meeldijk 6"
type Name "Klein Recycling B.V Meeldijk 6"
drag, startPoint x: 311, startPoint y: 317, endPoint x: 356, endPoint y: 310, distance: 45.5
click at [313, 318] on span "B2B - Rest Afval" at bounding box center [286, 313] width 104 height 15
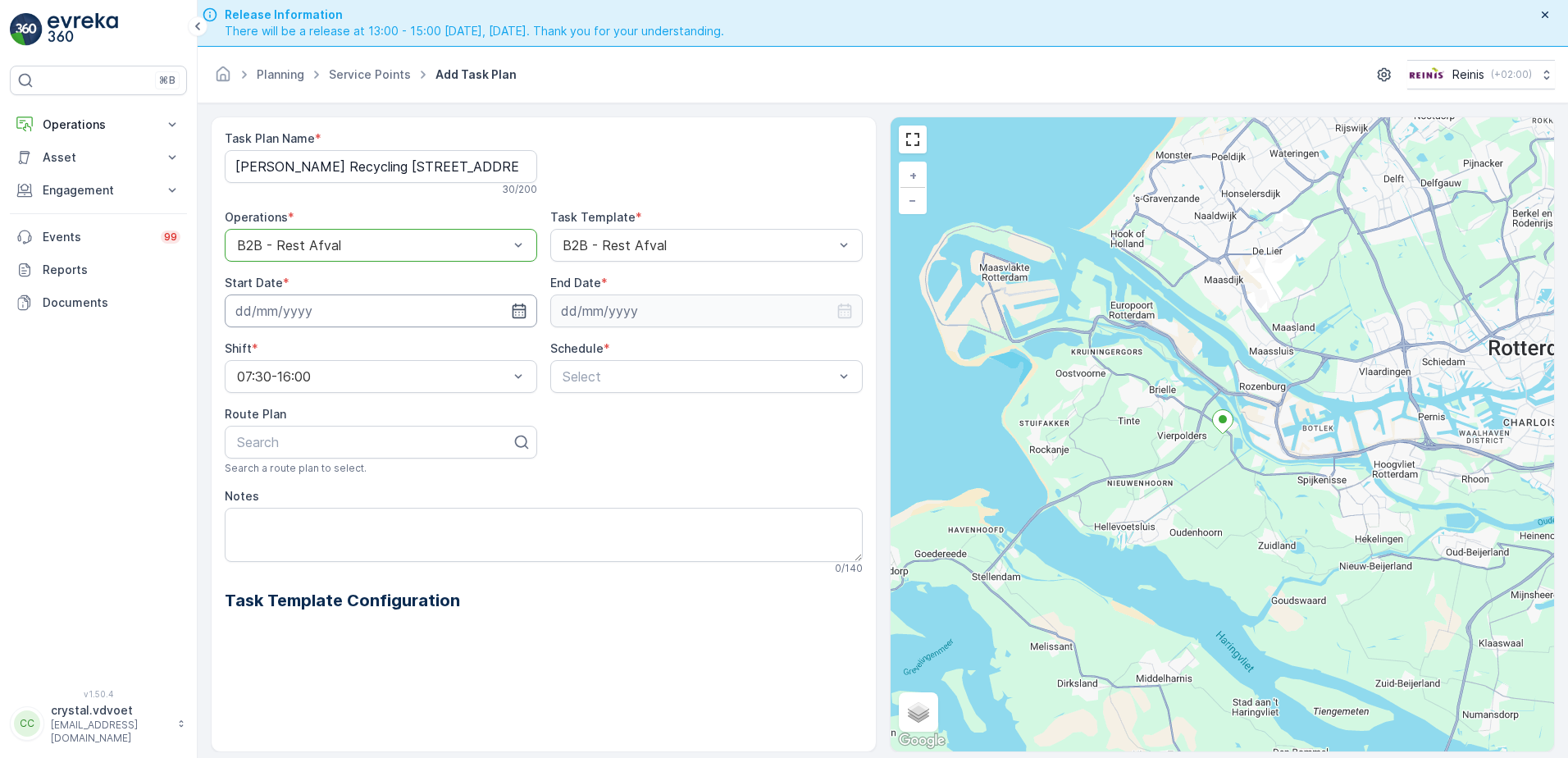
drag, startPoint x: 484, startPoint y: 315, endPoint x: 468, endPoint y: 321, distance: 17.1
click at [476, 317] on input at bounding box center [381, 310] width 312 height 32
click at [341, 551] on div "1" at bounding box center [341, 546] width 26 height 26
type input "01.10.2025"
click at [654, 333] on div "Task Plan Name * Klein Recycling B.V Meeldijk 6 30 / 200 Operations * option B2…" at bounding box center [544, 385] width 638 height 509
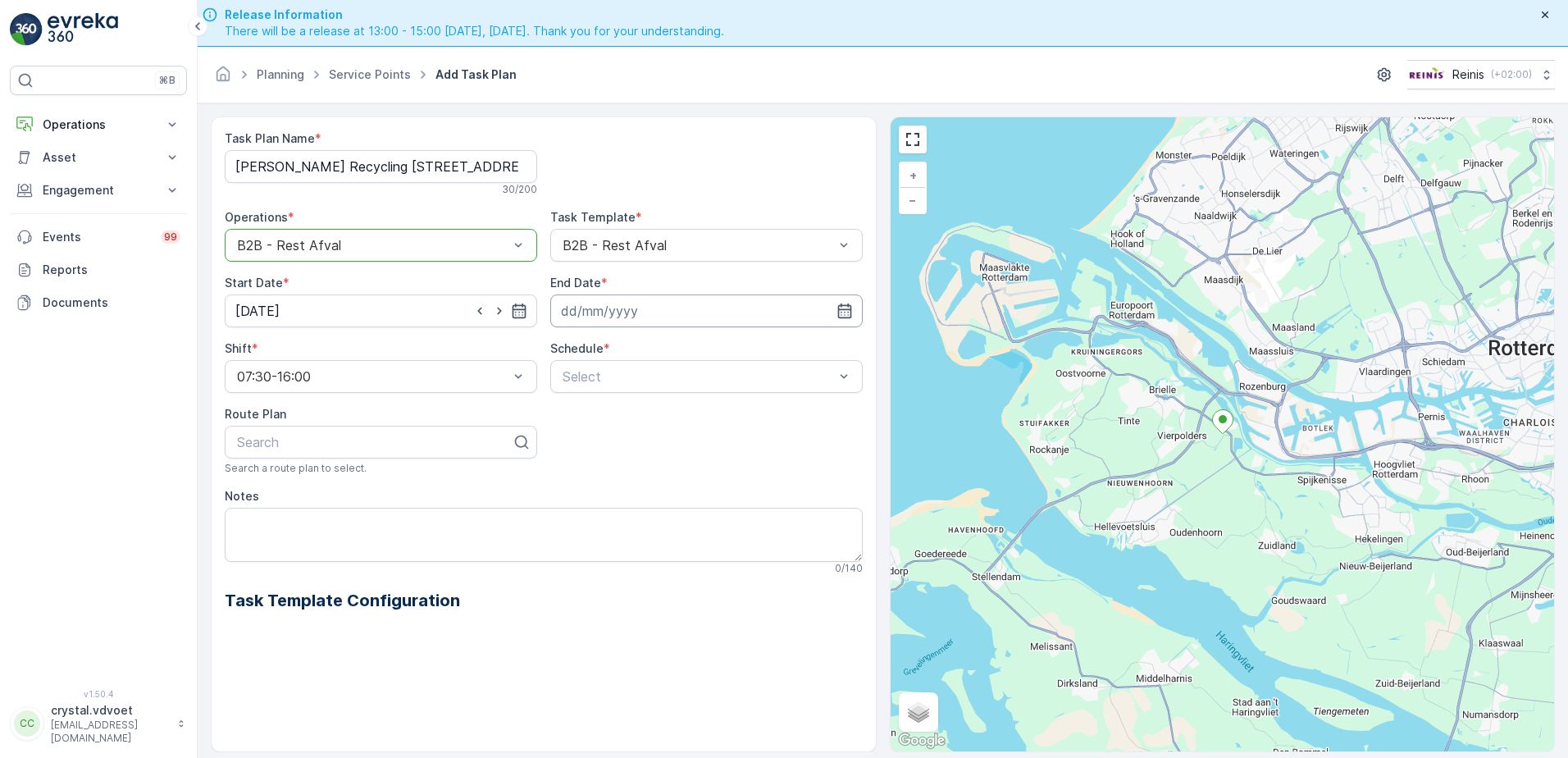
click at [656, 323] on input at bounding box center [706, 310] width 312 height 32
click at [607, 355] on p "September" at bounding box center [601, 350] width 64 height 17
drag, startPoint x: 603, startPoint y: 494, endPoint x: 598, endPoint y: 503, distance: 10.3
click at [598, 503] on span "December" at bounding box center [608, 501] width 57 height 17
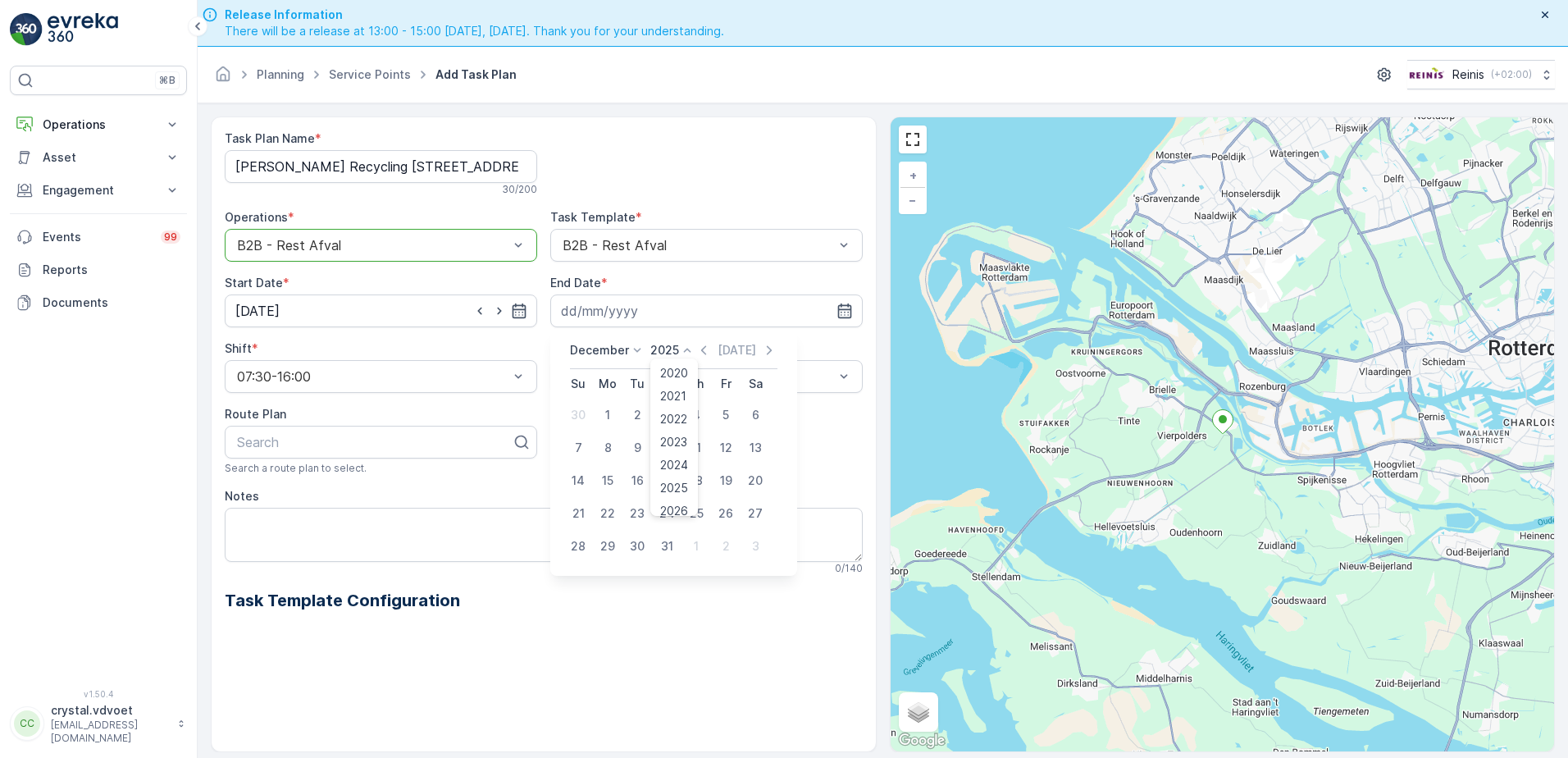
click at [667, 346] on p "2025" at bounding box center [664, 350] width 29 height 17
click at [673, 511] on div "2030" at bounding box center [674, 500] width 41 height 23
click at [633, 551] on div "31" at bounding box center [637, 546] width 26 height 26
type input "[DATE]"
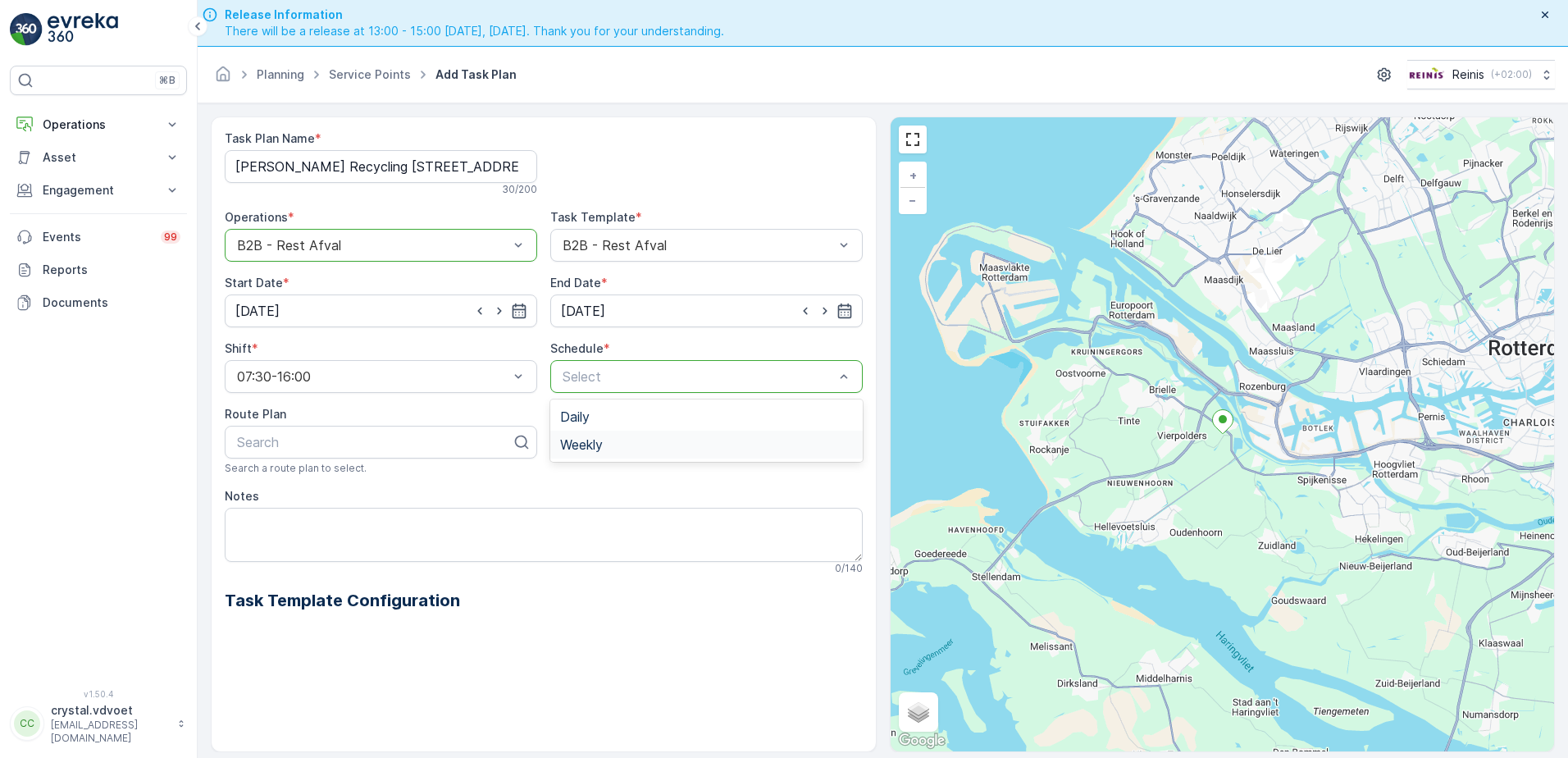
drag, startPoint x: 654, startPoint y: 451, endPoint x: 625, endPoint y: 454, distance: 29.2
click at [654, 453] on div "Weekly" at bounding box center [706, 445] width 312 height 28
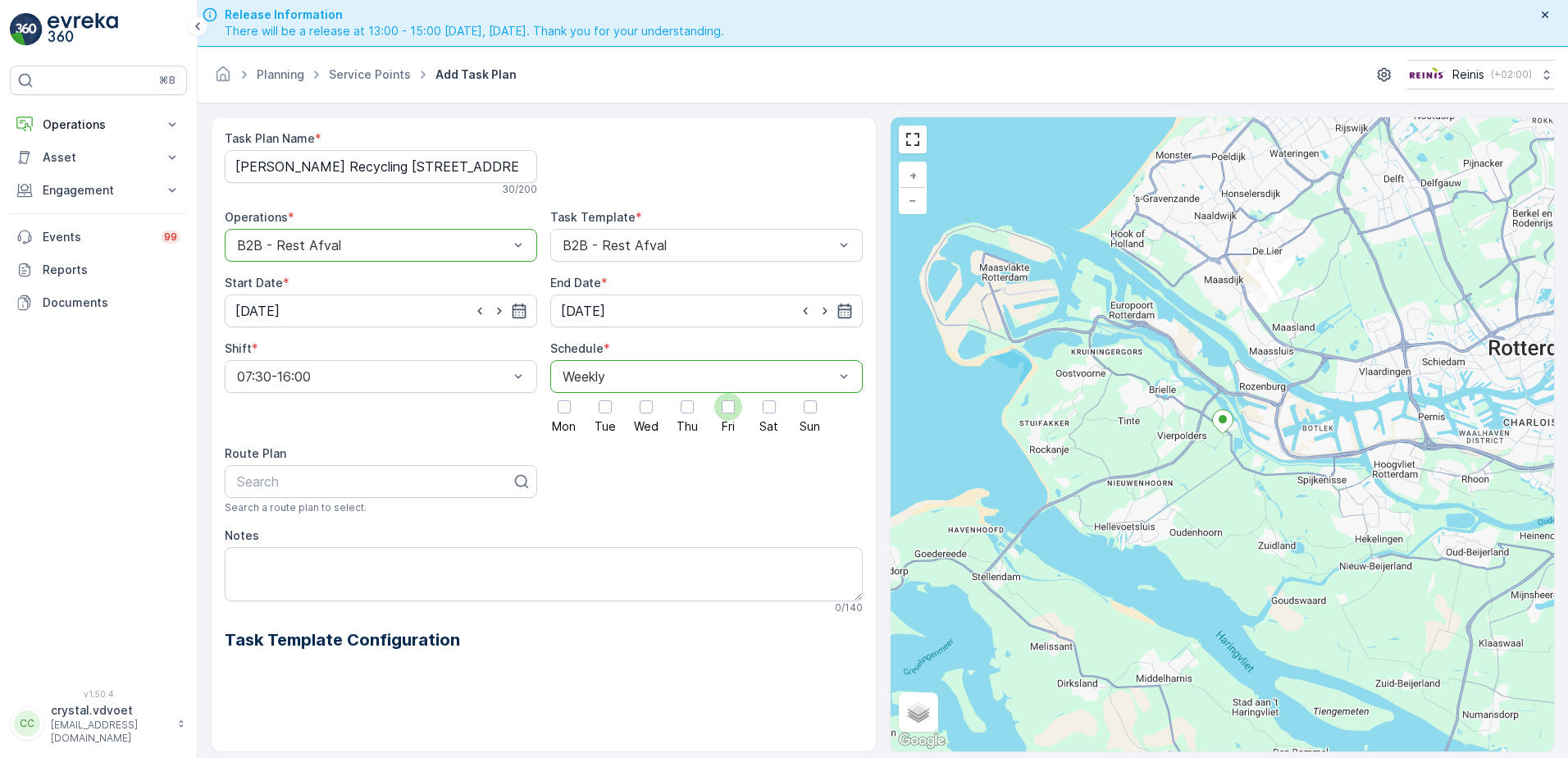
click at [733, 419] on label "Fri" at bounding box center [728, 412] width 28 height 39
click at [236, 561] on textarea "Notes" at bounding box center [544, 574] width 638 height 54
type textarea "1"
type textarea "1x 1100 ltr rest"
drag, startPoint x: 723, startPoint y: 411, endPoint x: 646, endPoint y: 417, distance: 77.2
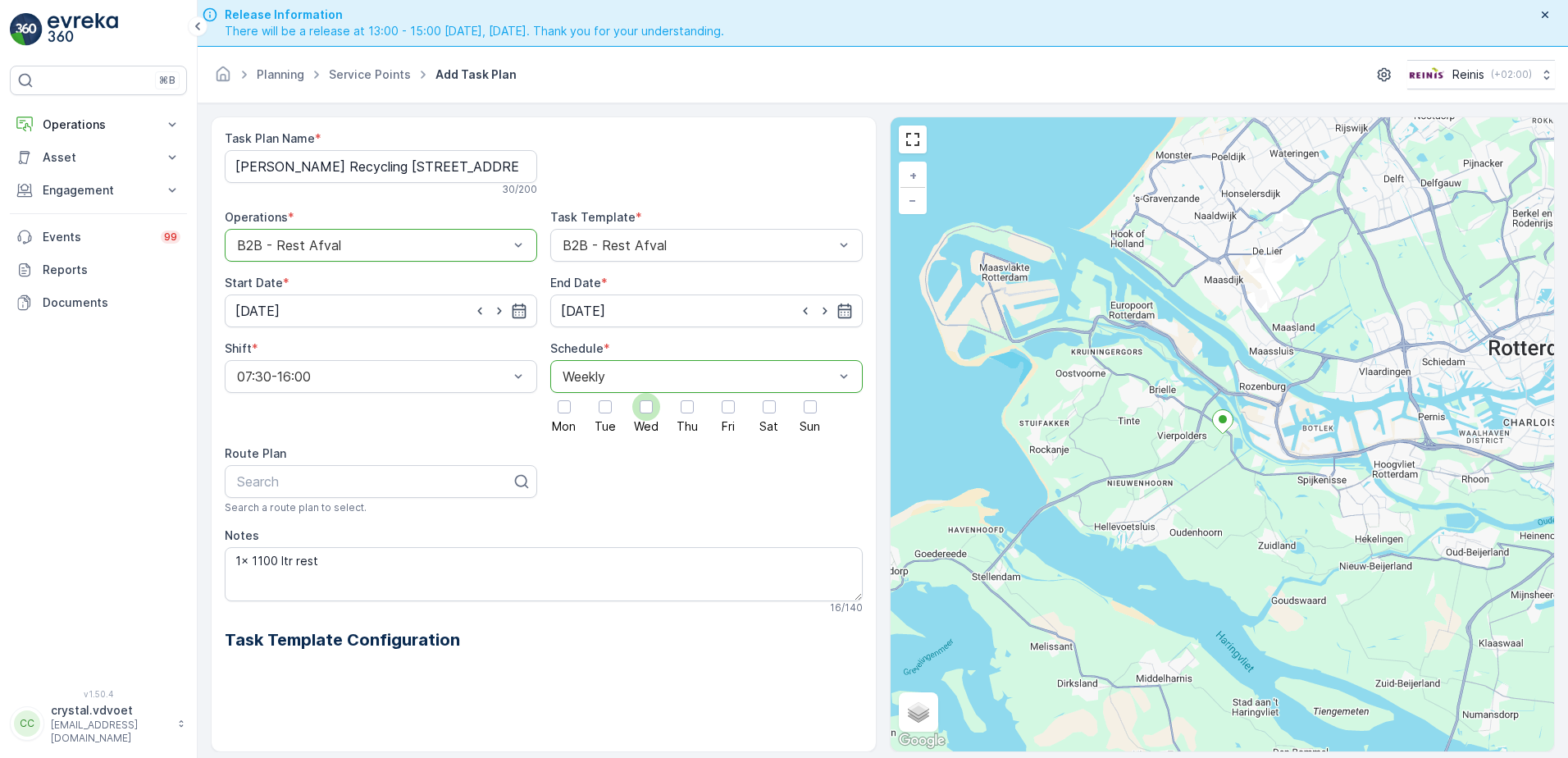
click at [723, 411] on div at bounding box center [728, 407] width 13 height 13
click at [728, 393] on input "Fri" at bounding box center [728, 393] width 0 height 0
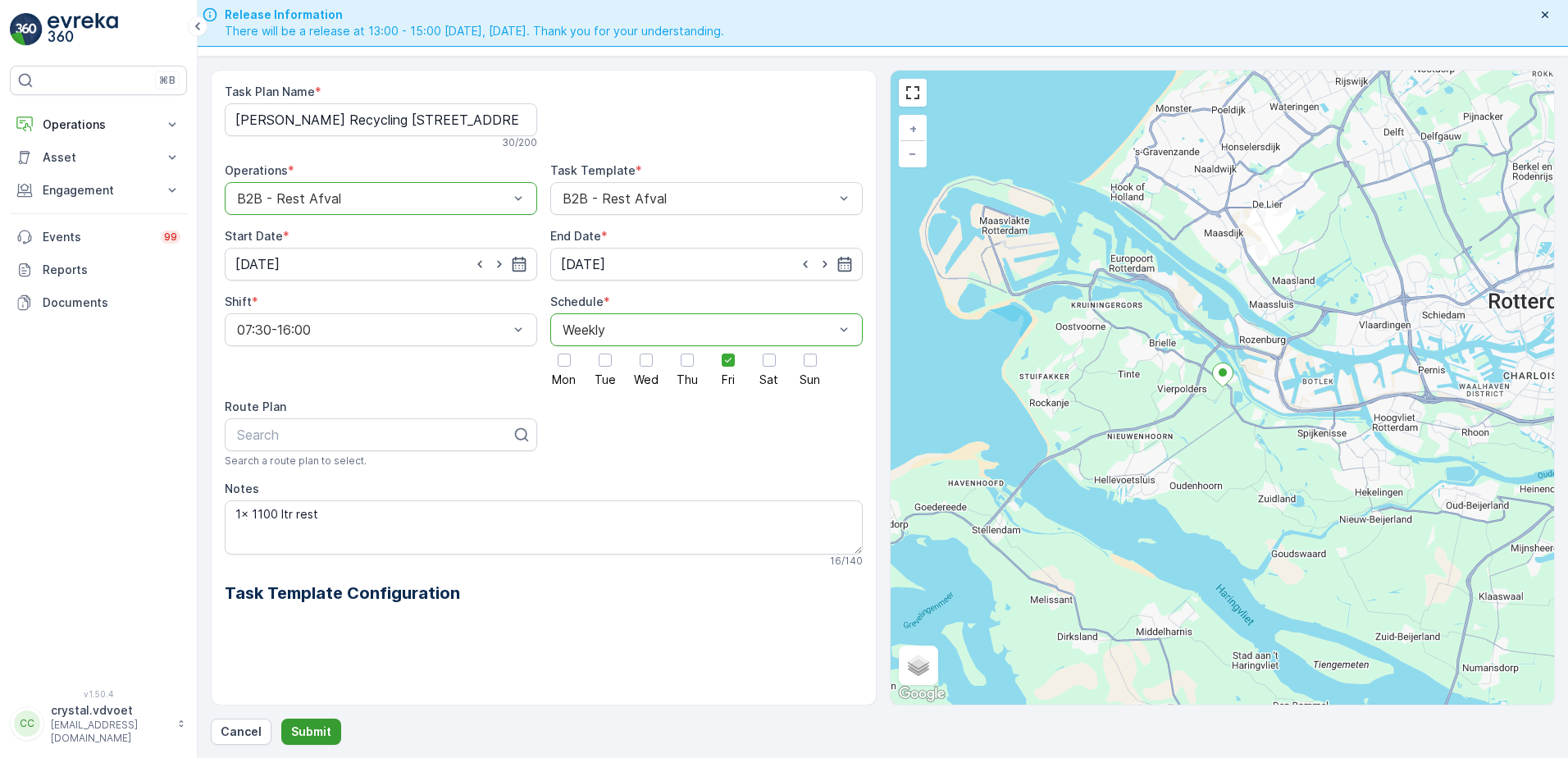
click at [322, 739] on button "Submit" at bounding box center [311, 731] width 60 height 26
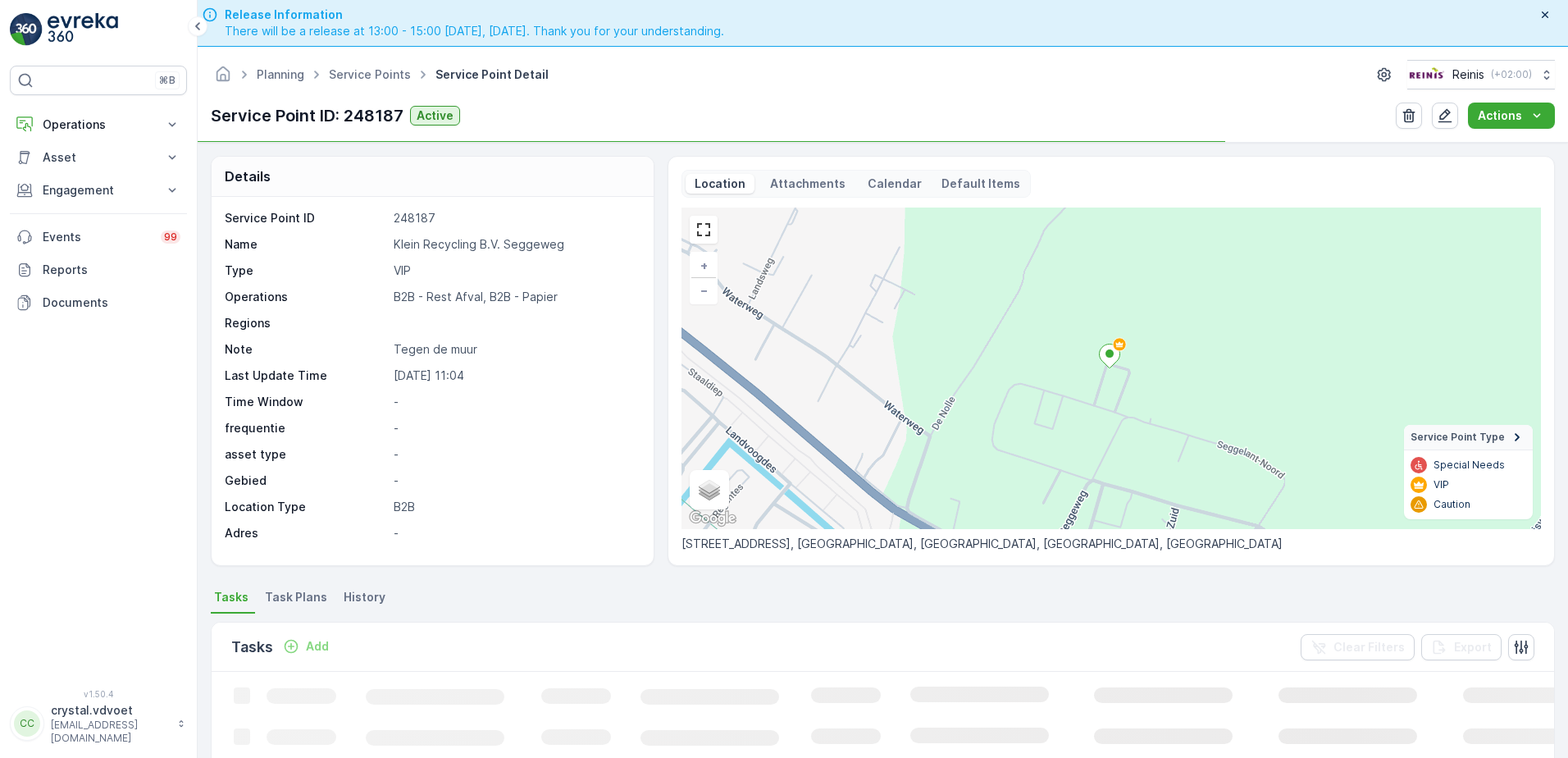
drag, startPoint x: 568, startPoint y: 249, endPoint x: 354, endPoint y: 253, distance: 214.0
click at [354, 251] on div "Name Klein Recycling B.V. Seggeweg" at bounding box center [431, 245] width 411 height 17
drag, startPoint x: 354, startPoint y: 253, endPoint x: 468, endPoint y: 244, distance: 114.4
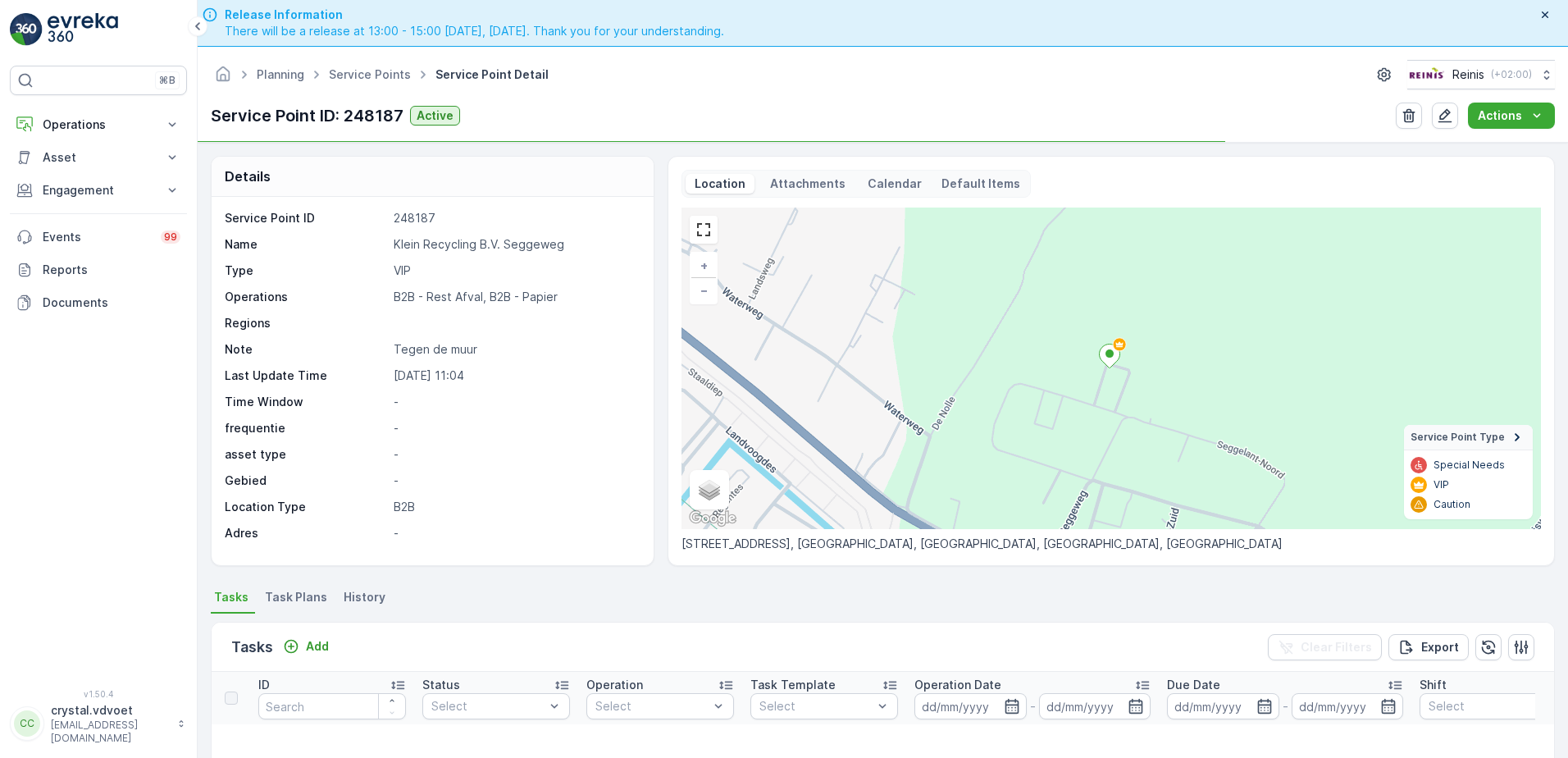
copy div "[PERSON_NAME] Recycling B.V. Seggeweg"
click at [311, 591] on span "Task Plans" at bounding box center [295, 598] width 62 height 17
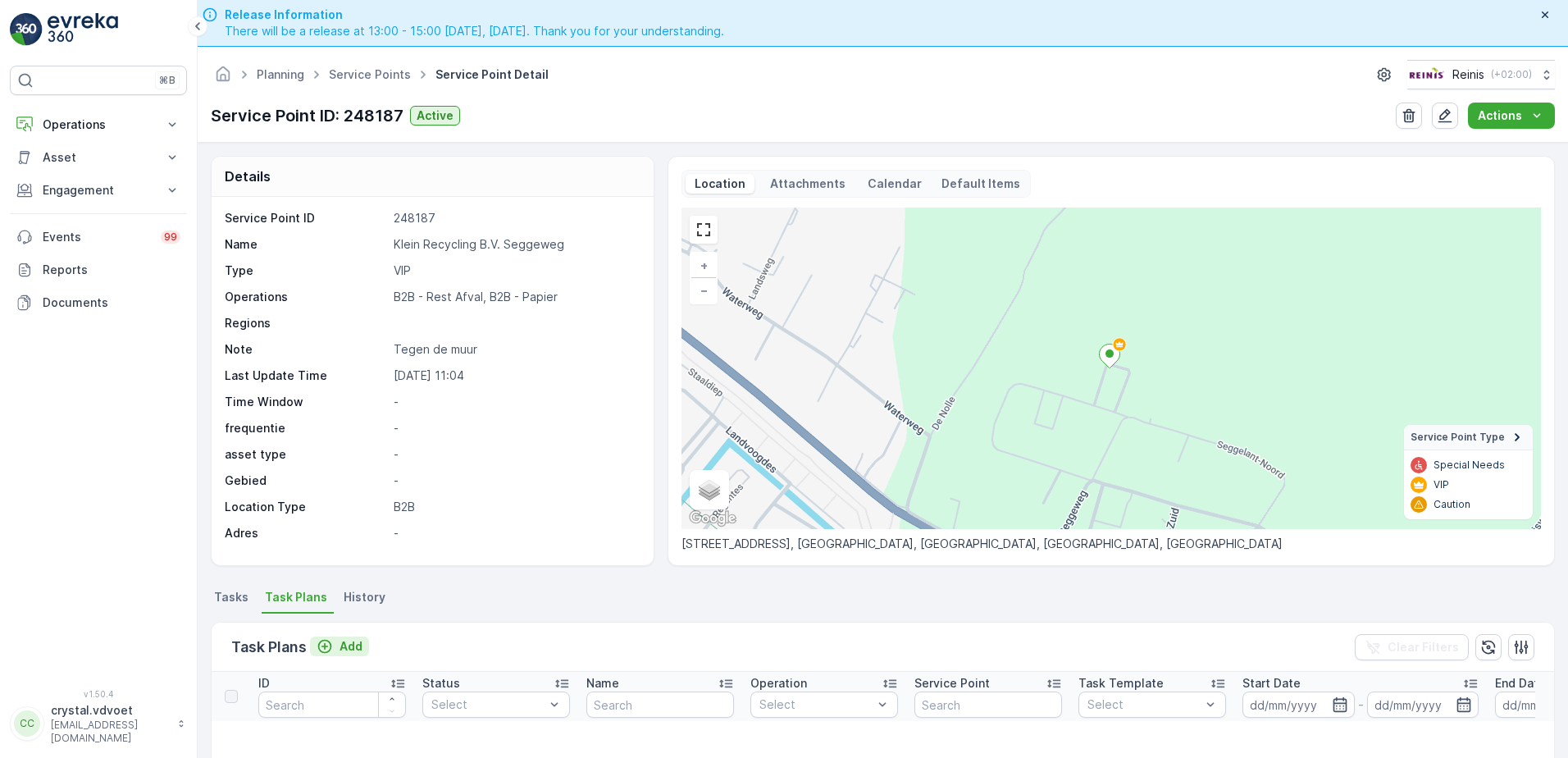
click at [317, 637] on div "Task Plans Add" at bounding box center [300, 647] width 138 height 23
click at [319, 641] on icon "Add" at bounding box center [325, 647] width 17 height 17
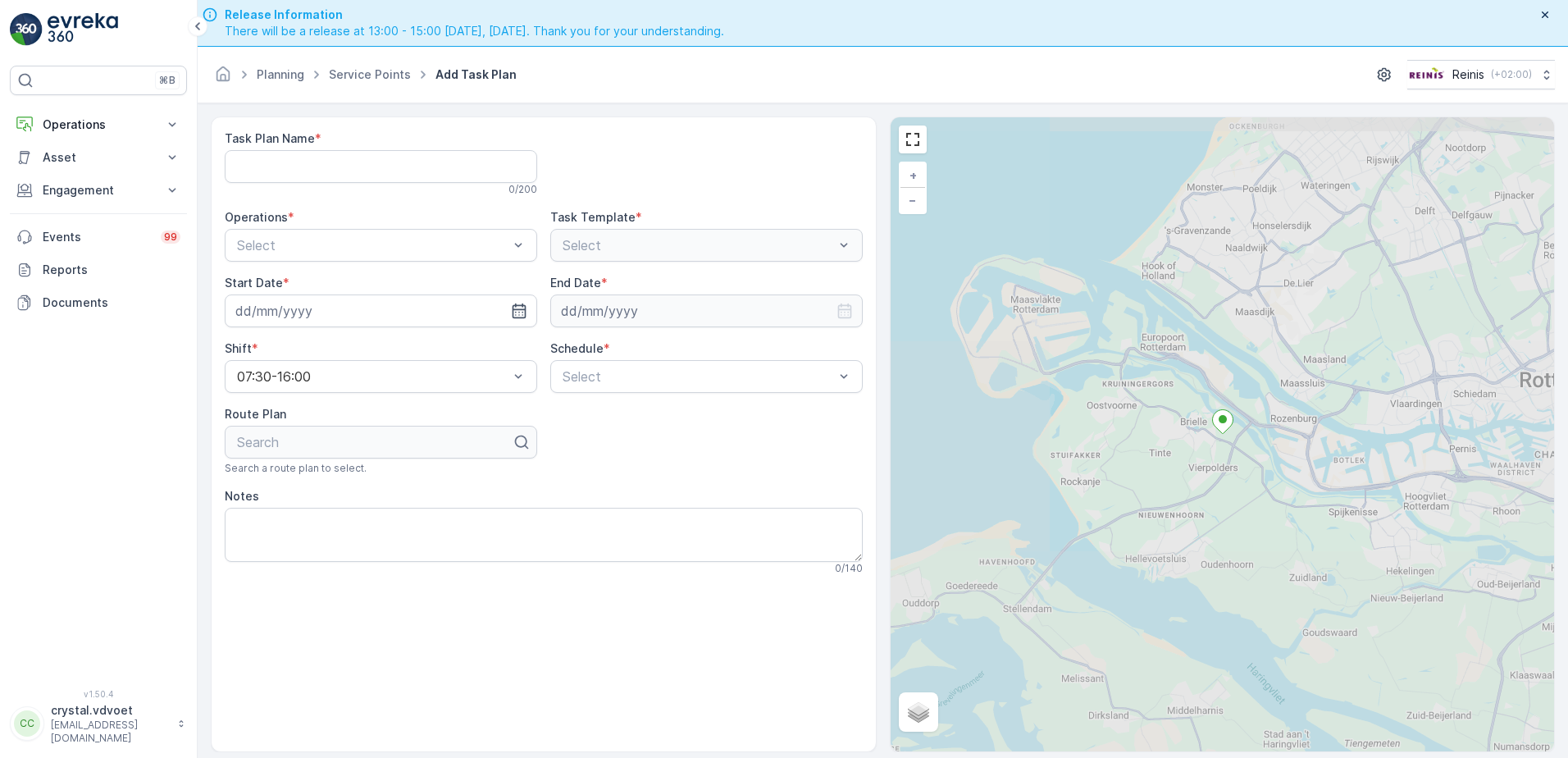
drag, startPoint x: 260, startPoint y: 147, endPoint x: 254, endPoint y: 158, distance: 12.5
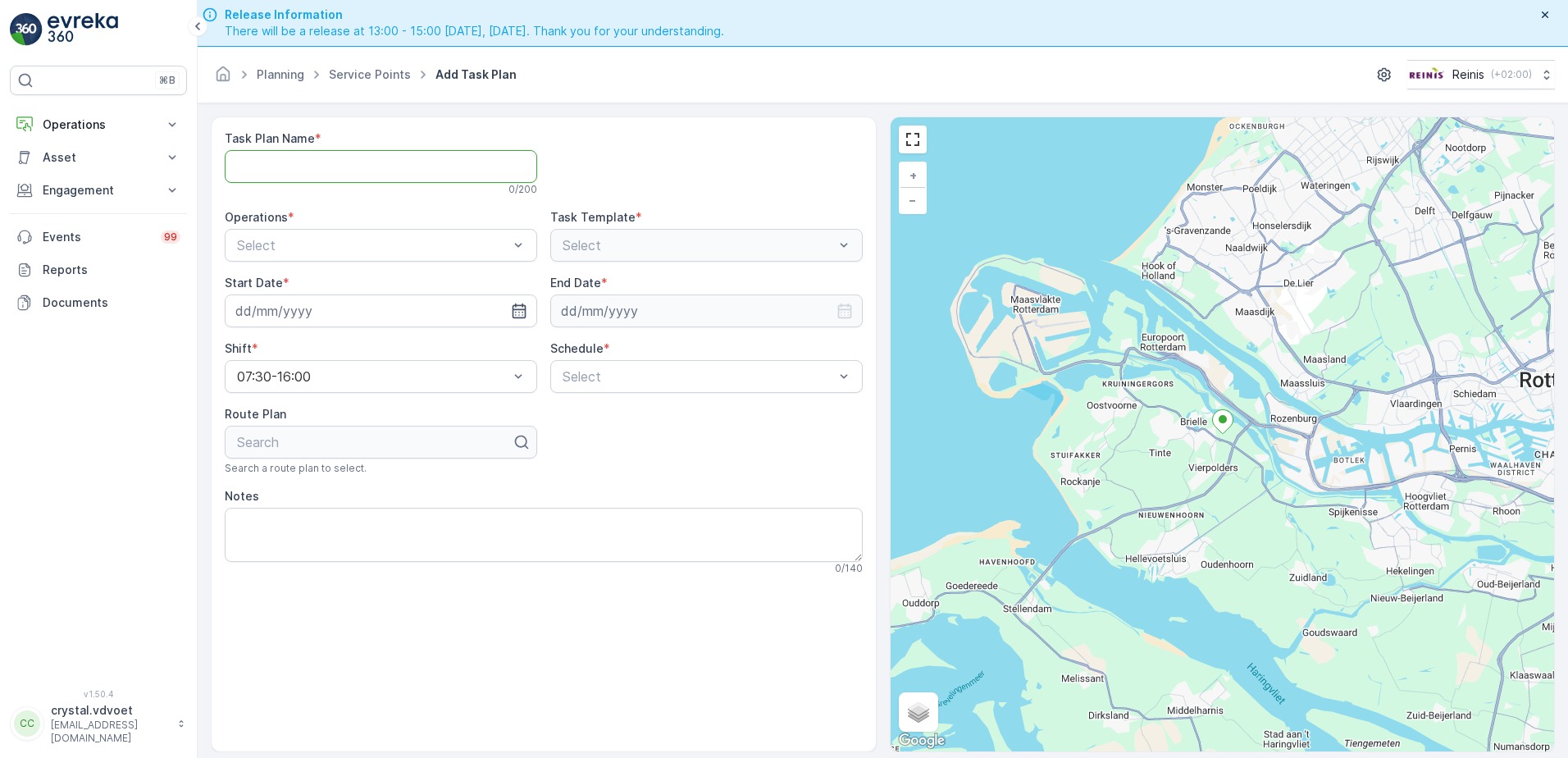
paste Name "[PERSON_NAME] Recycling B.V. Seggeweg"
type Name "[PERSON_NAME] Recycling B.V. Seggeweg"
click at [321, 319] on span "B2B - Rest Afval" at bounding box center [286, 313] width 104 height 15
click at [333, 310] on input at bounding box center [381, 310] width 312 height 32
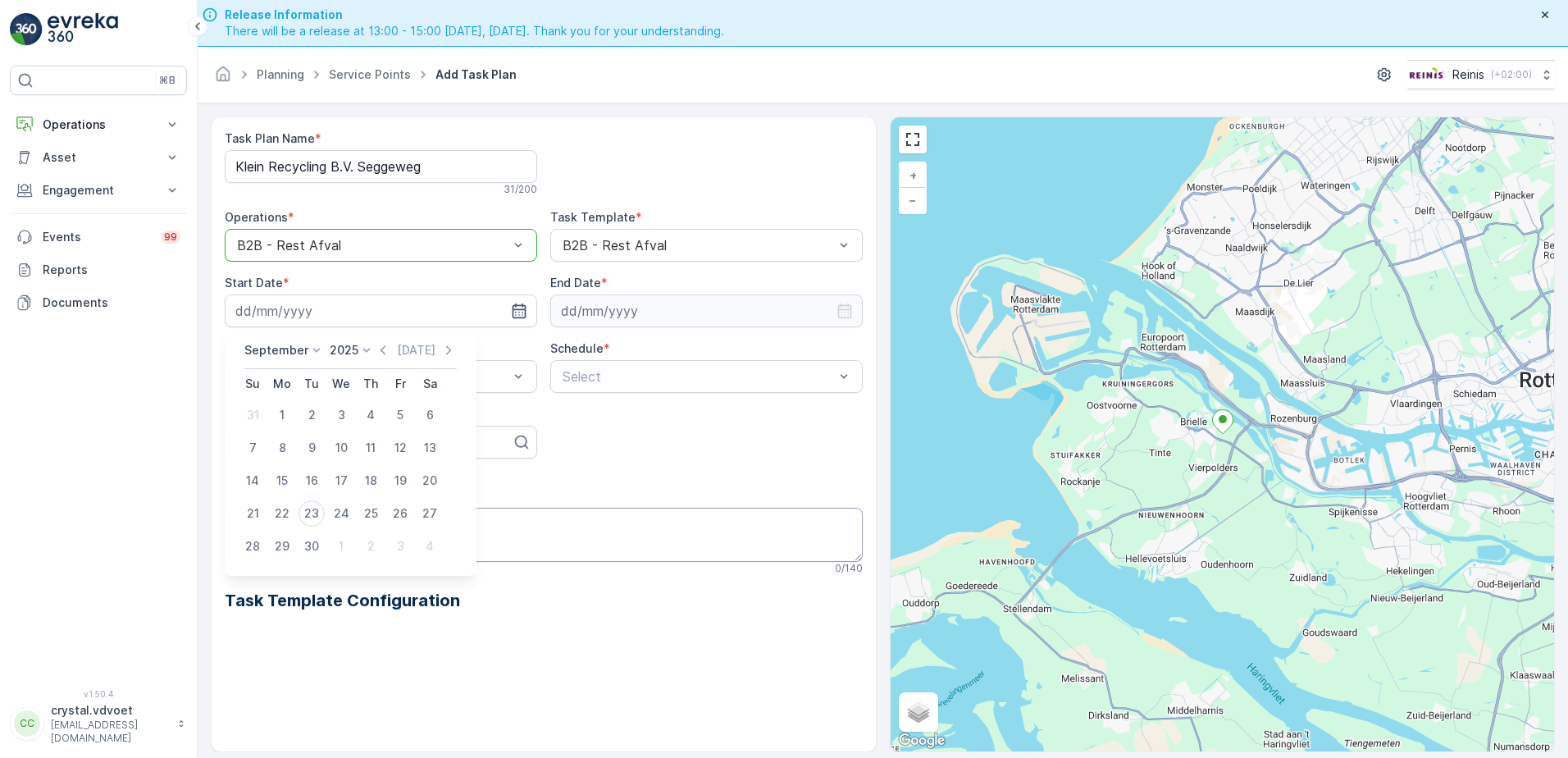
click at [339, 548] on div "1" at bounding box center [341, 546] width 26 height 26
type input "[DATE]"
drag, startPoint x: 802, startPoint y: 316, endPoint x: 779, endPoint y: 322, distance: 23.8
click at [802, 317] on input at bounding box center [706, 310] width 312 height 32
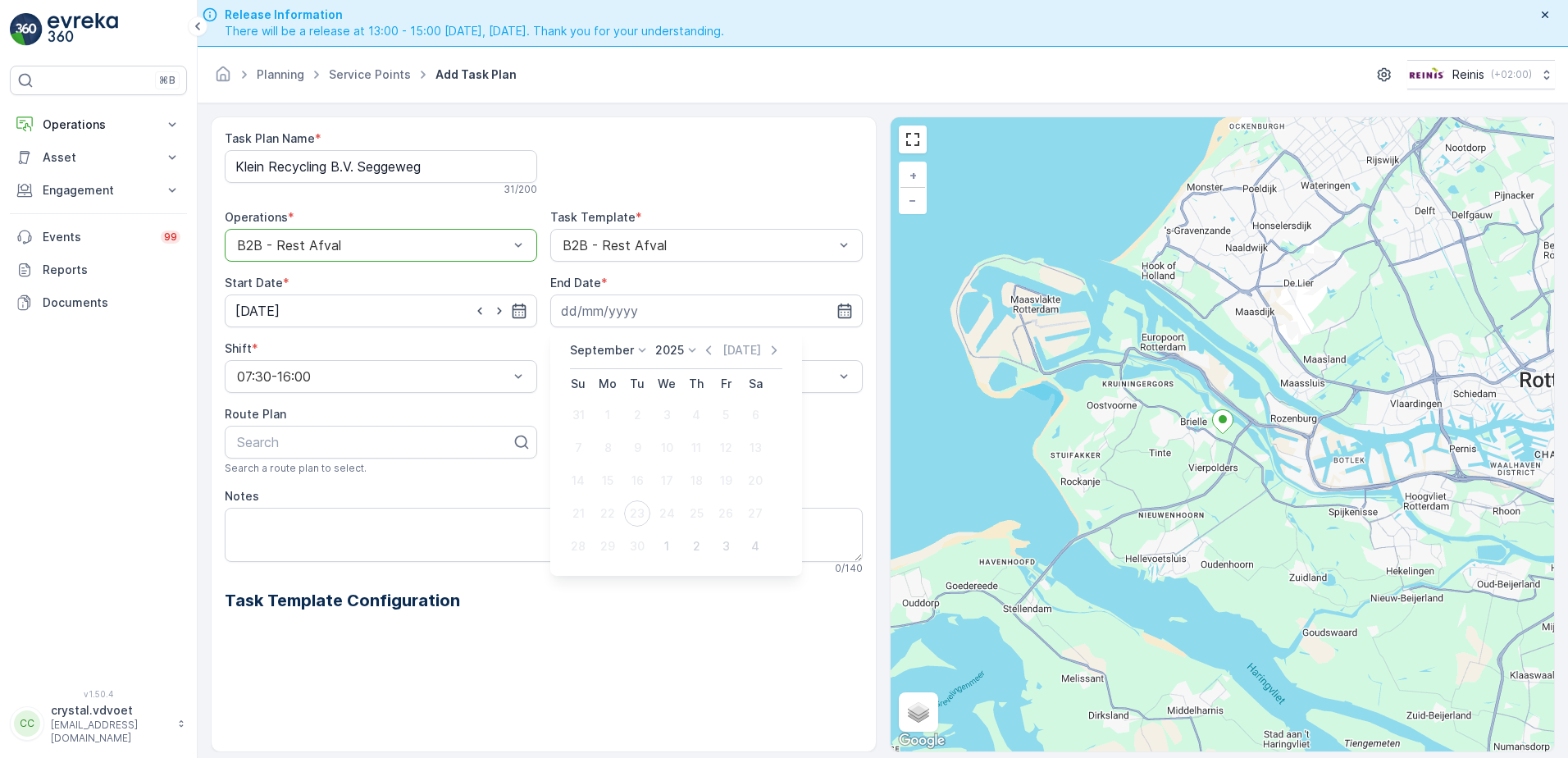
click at [596, 359] on div "September" at bounding box center [609, 350] width 81 height 17
click at [614, 505] on span "December" at bounding box center [608, 501] width 57 height 17
click at [672, 354] on p "2025" at bounding box center [664, 350] width 29 height 17
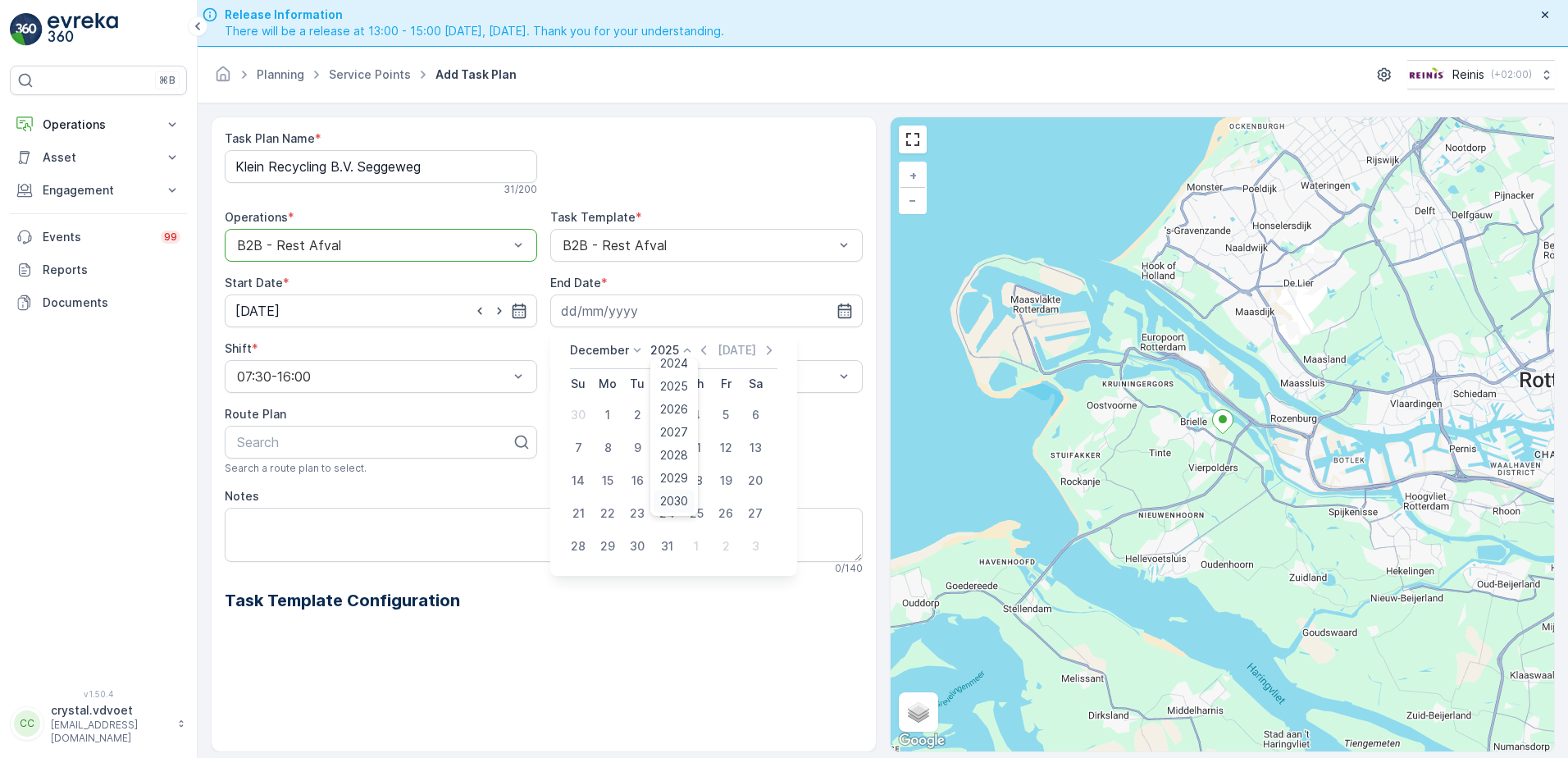
click at [671, 490] on div "2030" at bounding box center [674, 500] width 41 height 23
click at [631, 554] on div "31" at bounding box center [637, 546] width 26 height 26
type input "[DATE]"
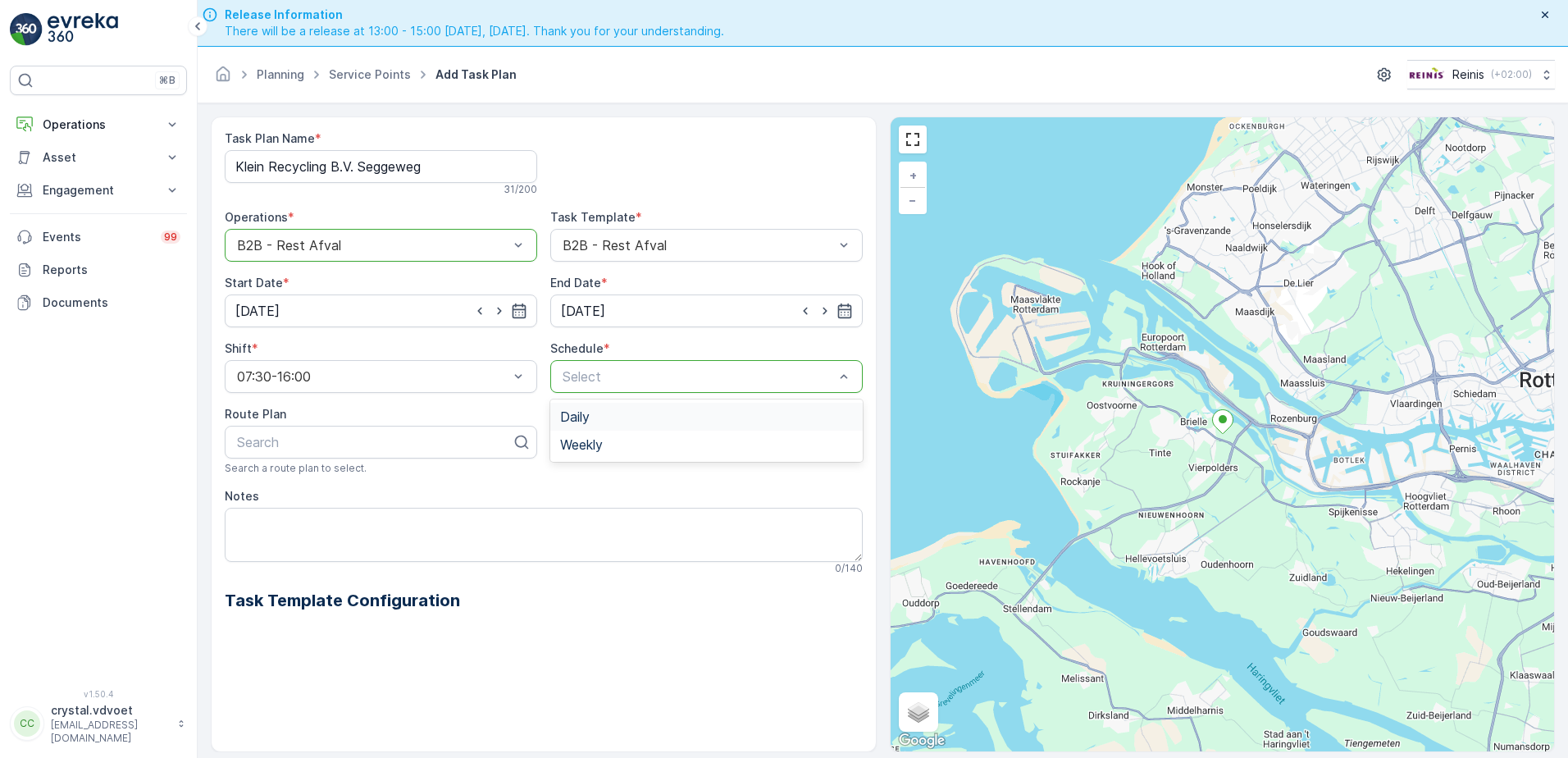
drag, startPoint x: 718, startPoint y: 360, endPoint x: 712, endPoint y: 375, distance: 16.2
click at [712, 375] on div "Select" at bounding box center [706, 376] width 312 height 32
click at [654, 446] on div "Weekly" at bounding box center [707, 445] width 293 height 15
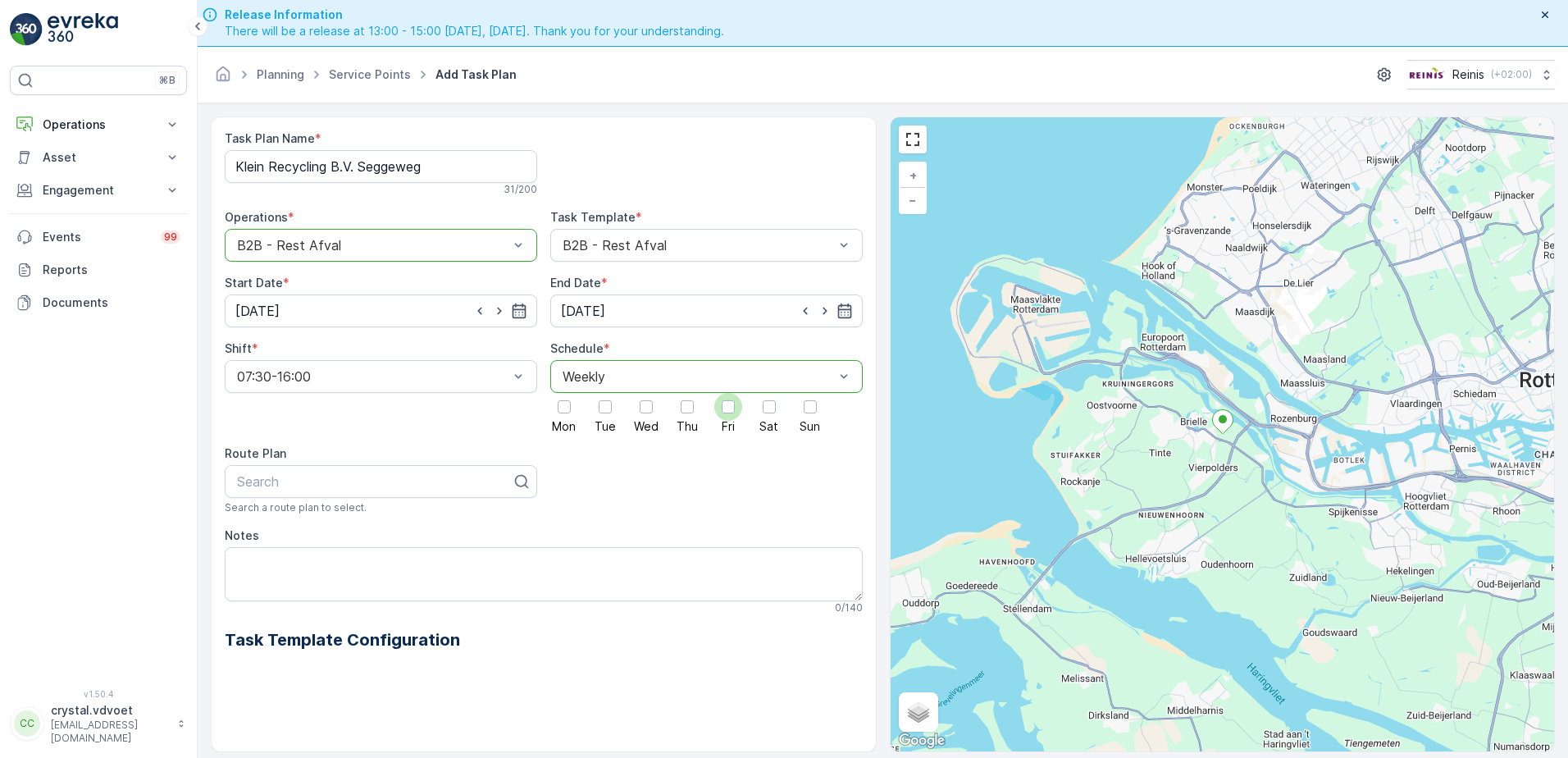
click at [728, 411] on div at bounding box center [728, 407] width 13 height 13
click at [728, 393] on input "Fri" at bounding box center [728, 393] width 0 height 0
click at [500, 483] on div at bounding box center [374, 482] width 278 height 15
drag, startPoint x: 247, startPoint y: 593, endPoint x: 248, endPoint y: 581, distance: 12.0
click at [248, 585] on textarea "Notes" at bounding box center [544, 574] width 638 height 54
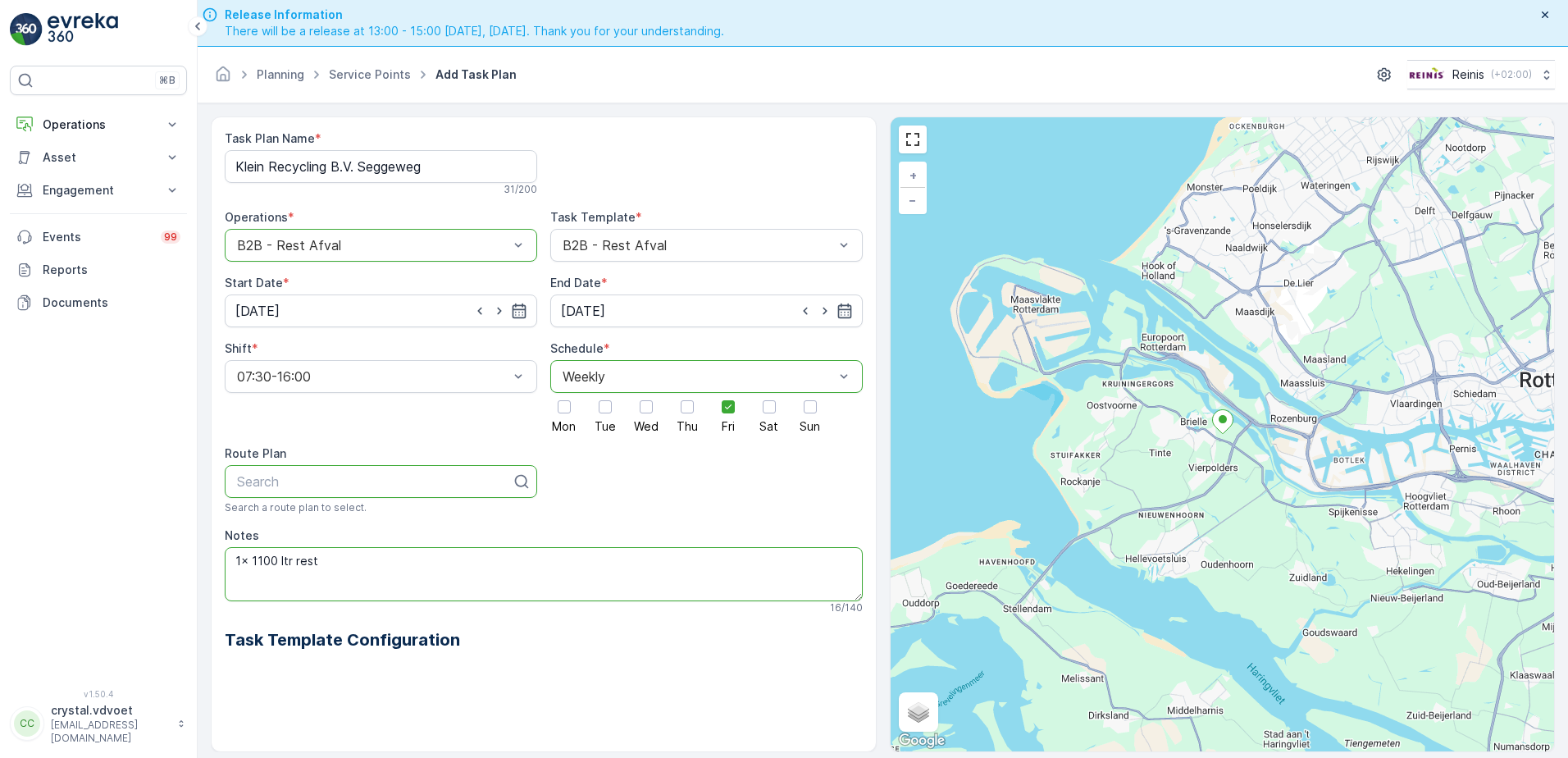
scroll to position [46, 0]
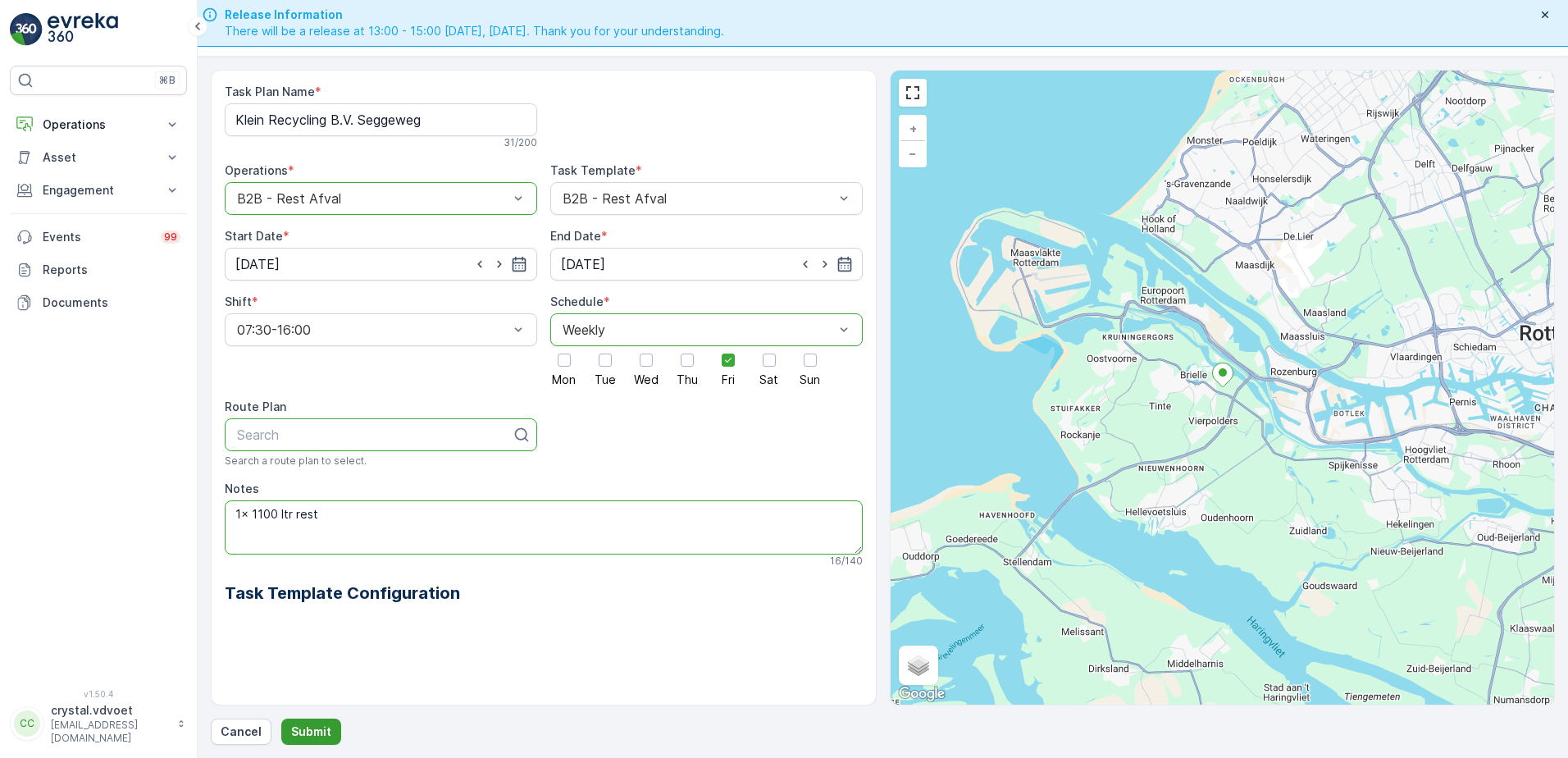
type textarea "1x 1100 ltr rest"
click at [310, 726] on p "Submit" at bounding box center [310, 732] width 40 height 17
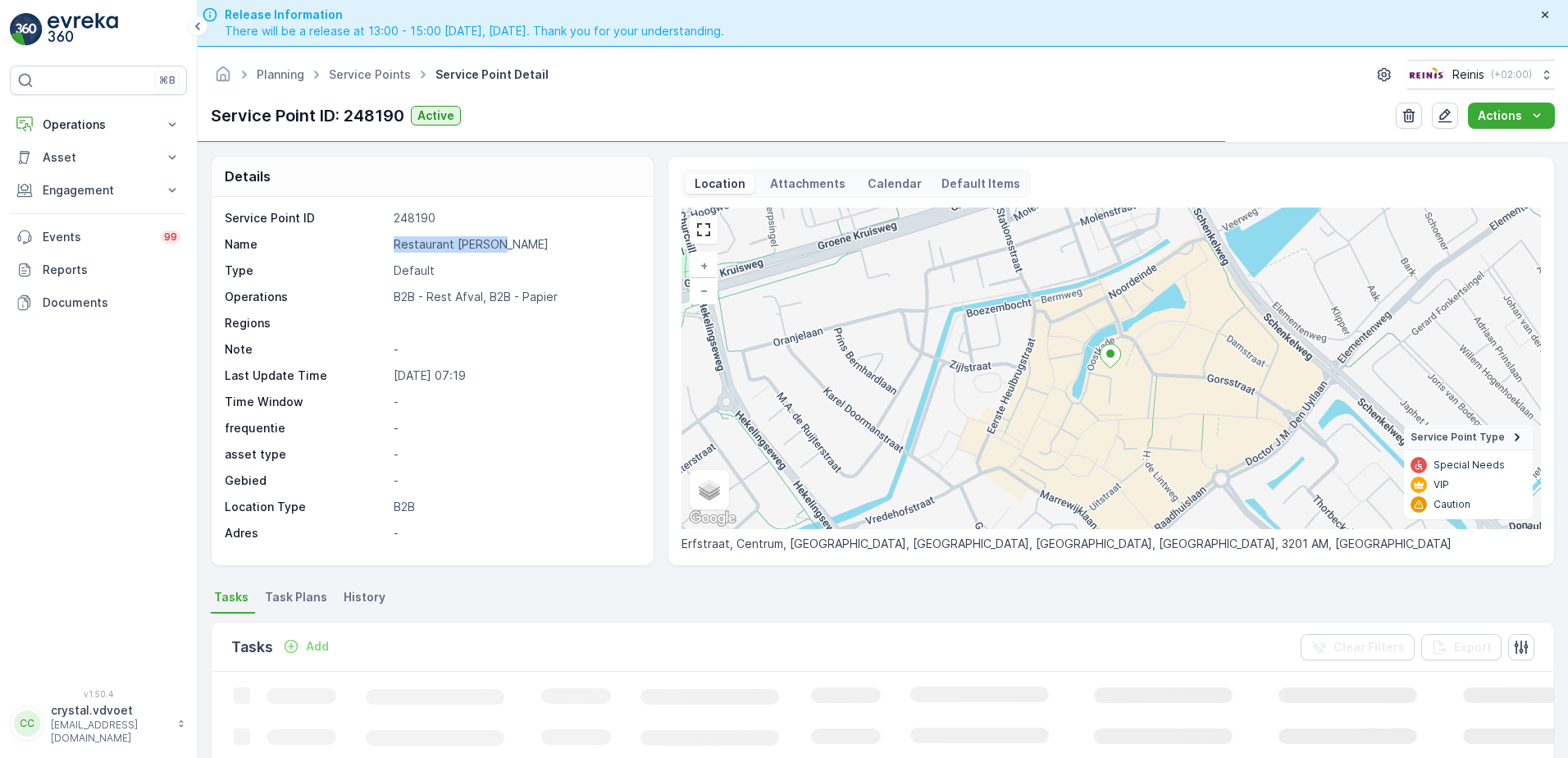
drag, startPoint x: 500, startPoint y: 252, endPoint x: 357, endPoint y: 246, distance: 143.1
click at [357, 246] on div "Name Restaurant de Krom" at bounding box center [431, 245] width 411 height 17
drag, startPoint x: 357, startPoint y: 246, endPoint x: 454, endPoint y: 236, distance: 97.5
copy div "Restaurant [PERSON_NAME]"
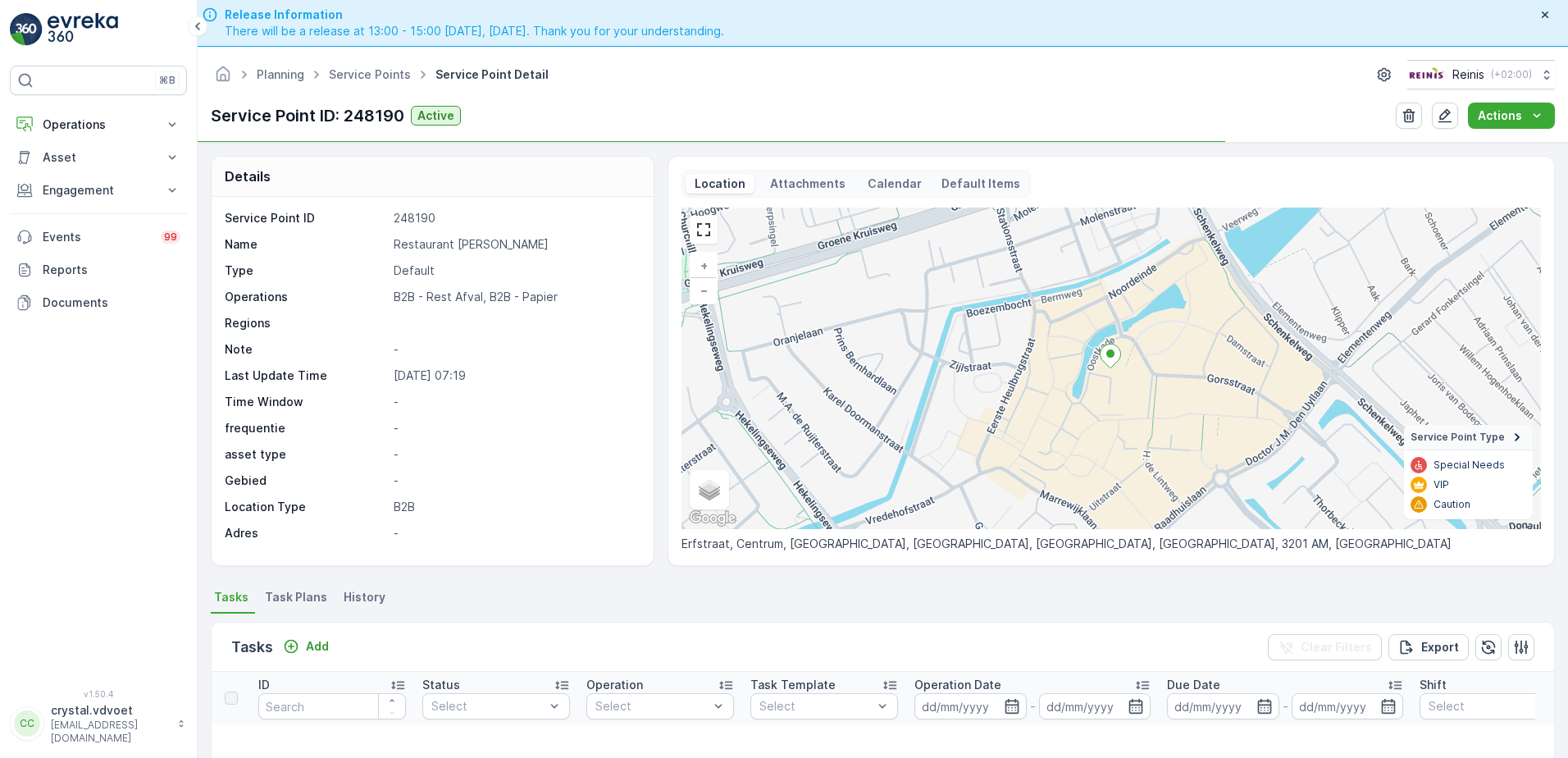
click at [289, 604] on span "Task Plans" at bounding box center [295, 598] width 62 height 17
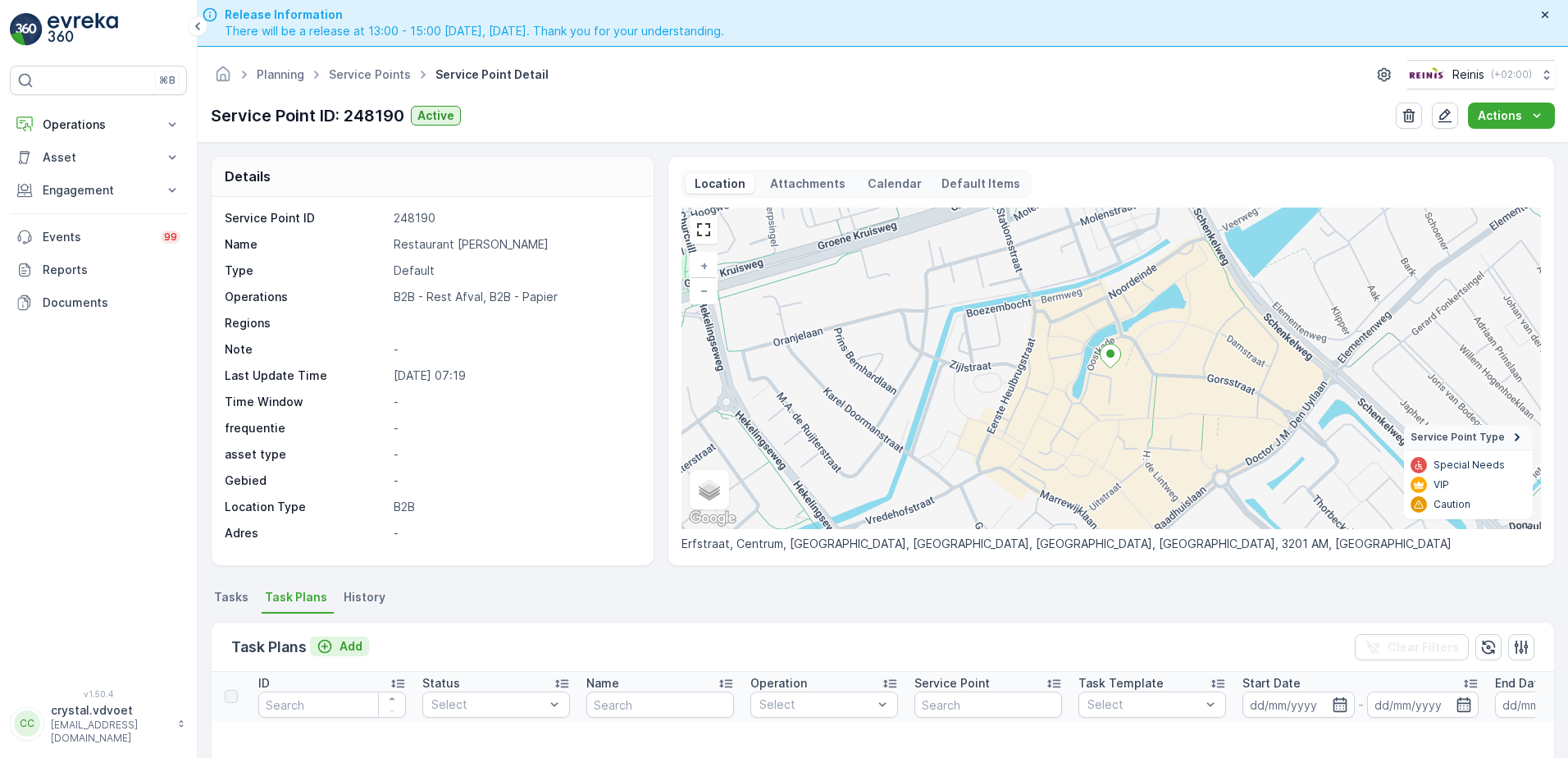
click at [352, 644] on p "Add" at bounding box center [350, 647] width 23 height 17
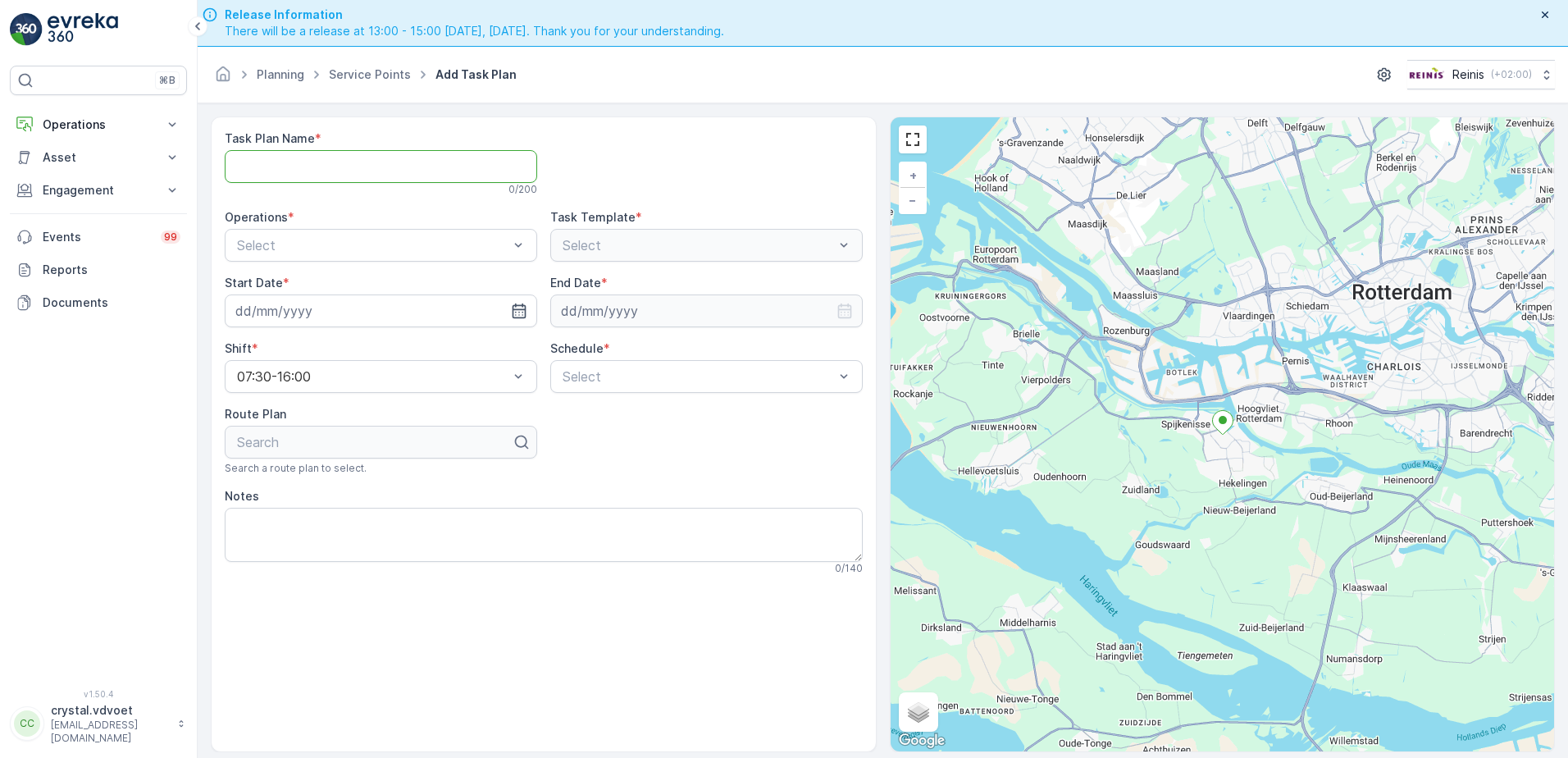
paste Name "Restaurant [PERSON_NAME]"
type Name "Restaurant [PERSON_NAME]"
drag, startPoint x: 321, startPoint y: 307, endPoint x: 355, endPoint y: 286, distance: 40.0
click at [315, 307] on span "B2B - Rest Afval" at bounding box center [286, 313] width 104 height 15
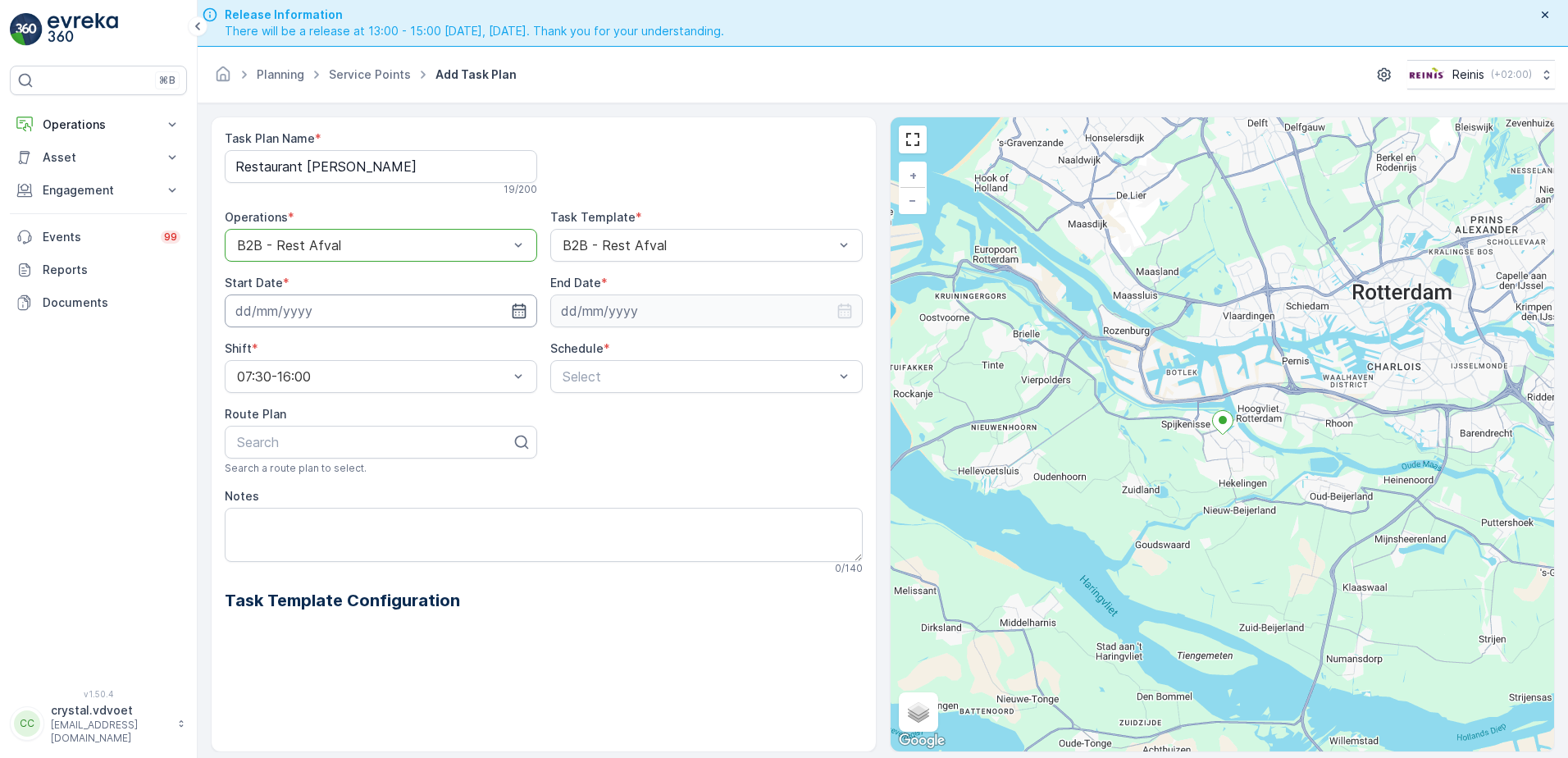
drag, startPoint x: 520, startPoint y: 311, endPoint x: 505, endPoint y: 317, distance: 16.2
click at [518, 310] on icon "button" at bounding box center [519, 311] width 17 height 17
click at [340, 540] on div "1" at bounding box center [341, 546] width 26 height 26
type input "[DATE]"
drag, startPoint x: 668, startPoint y: 304, endPoint x: 663, endPoint y: 322, distance: 18.7
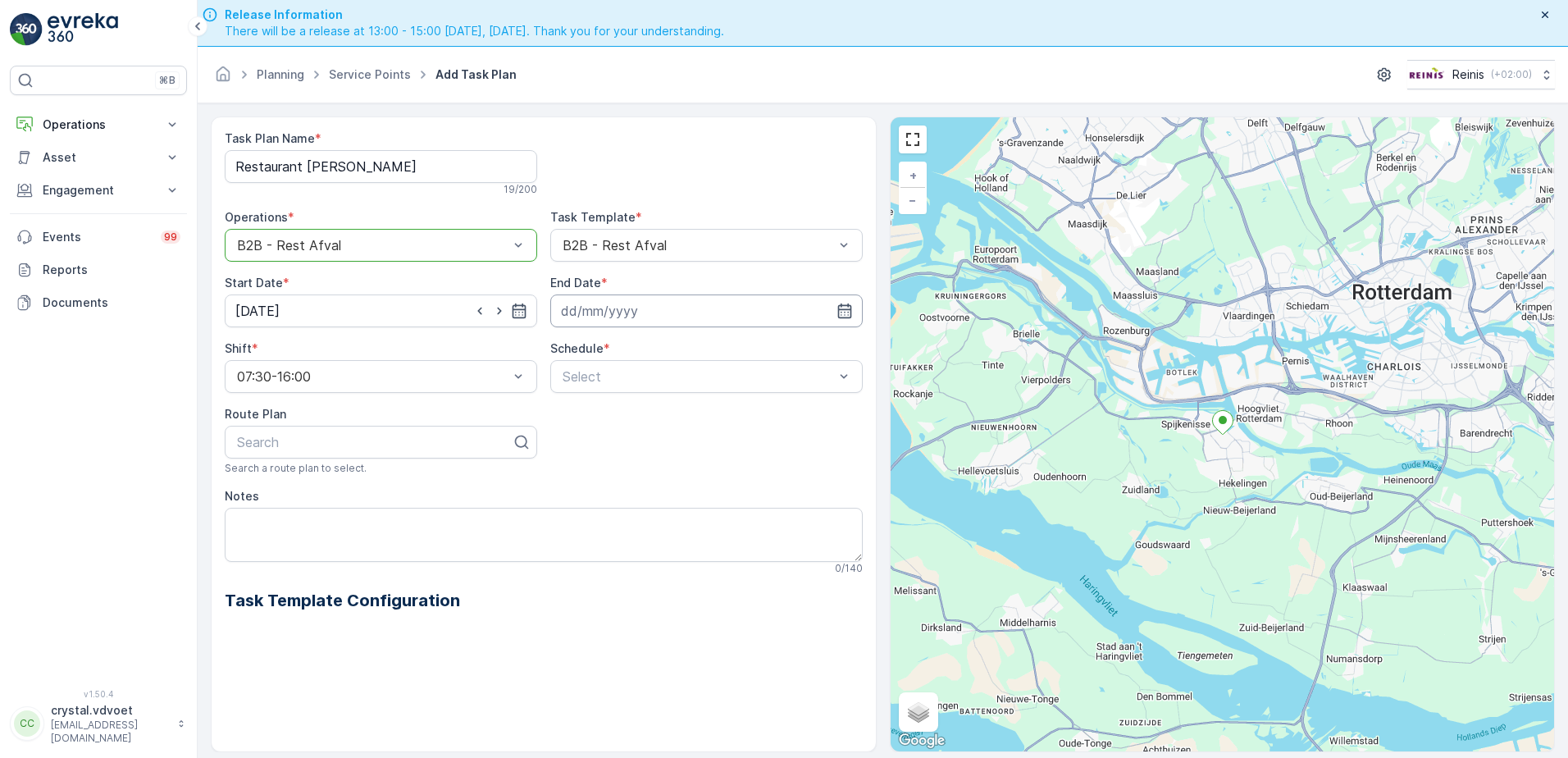
click at [668, 305] on input at bounding box center [706, 310] width 312 height 32
click at [628, 340] on div "[DATE] [DATE] Su Mo Tu We Th Fr Sa 31 1 2 3 4 5 6 7 8 9 10 11 12 13 14 15 16 17…" at bounding box center [676, 452] width 252 height 246
click at [621, 347] on p "September" at bounding box center [601, 350] width 64 height 17
click at [621, 495] on span "December" at bounding box center [608, 501] width 57 height 17
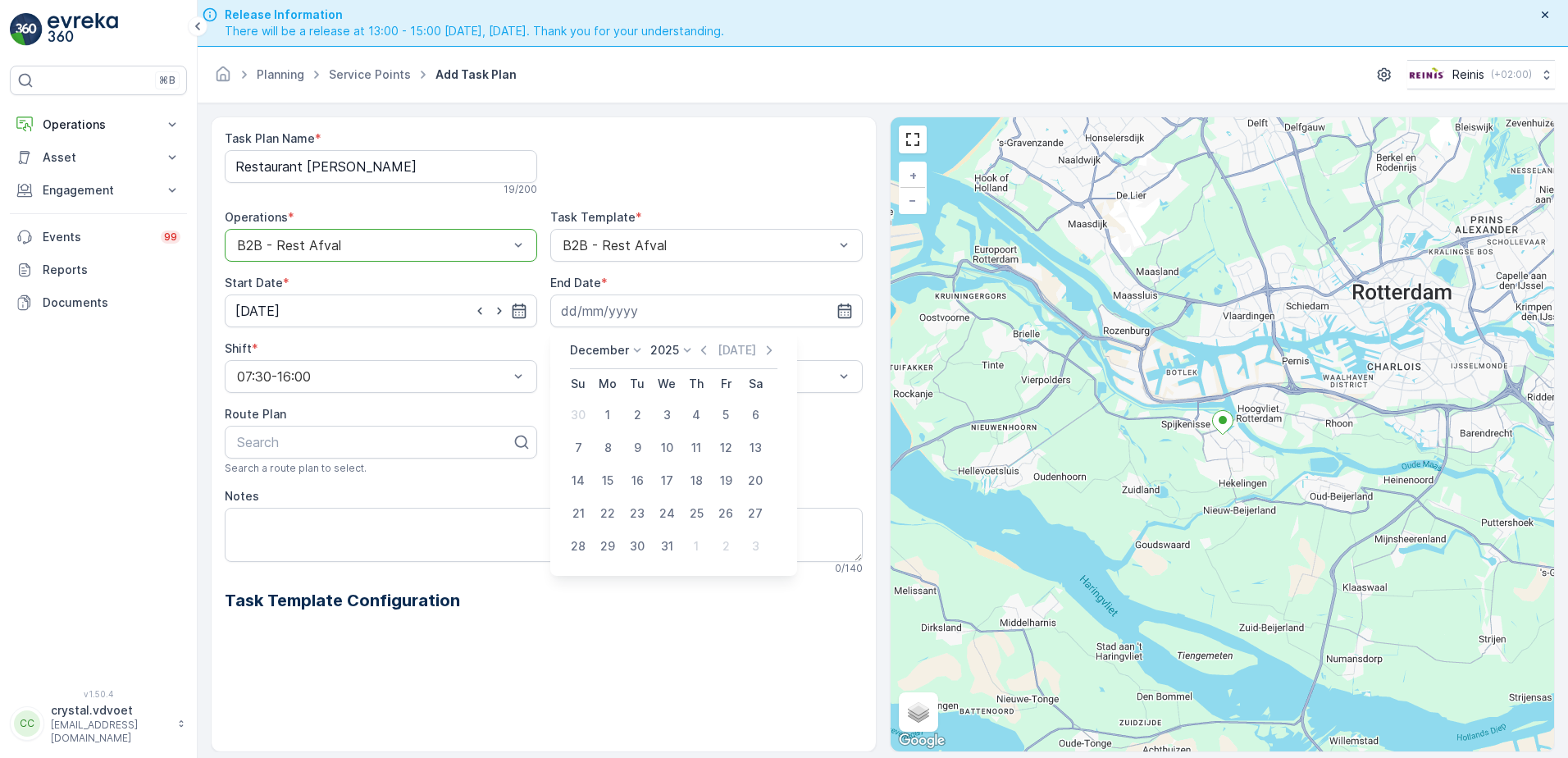
click at [671, 354] on p "2025" at bounding box center [664, 350] width 29 height 17
click at [676, 493] on span "2030" at bounding box center [674, 501] width 28 height 17
click at [636, 549] on div "31" at bounding box center [637, 546] width 26 height 26
type input "[DATE]"
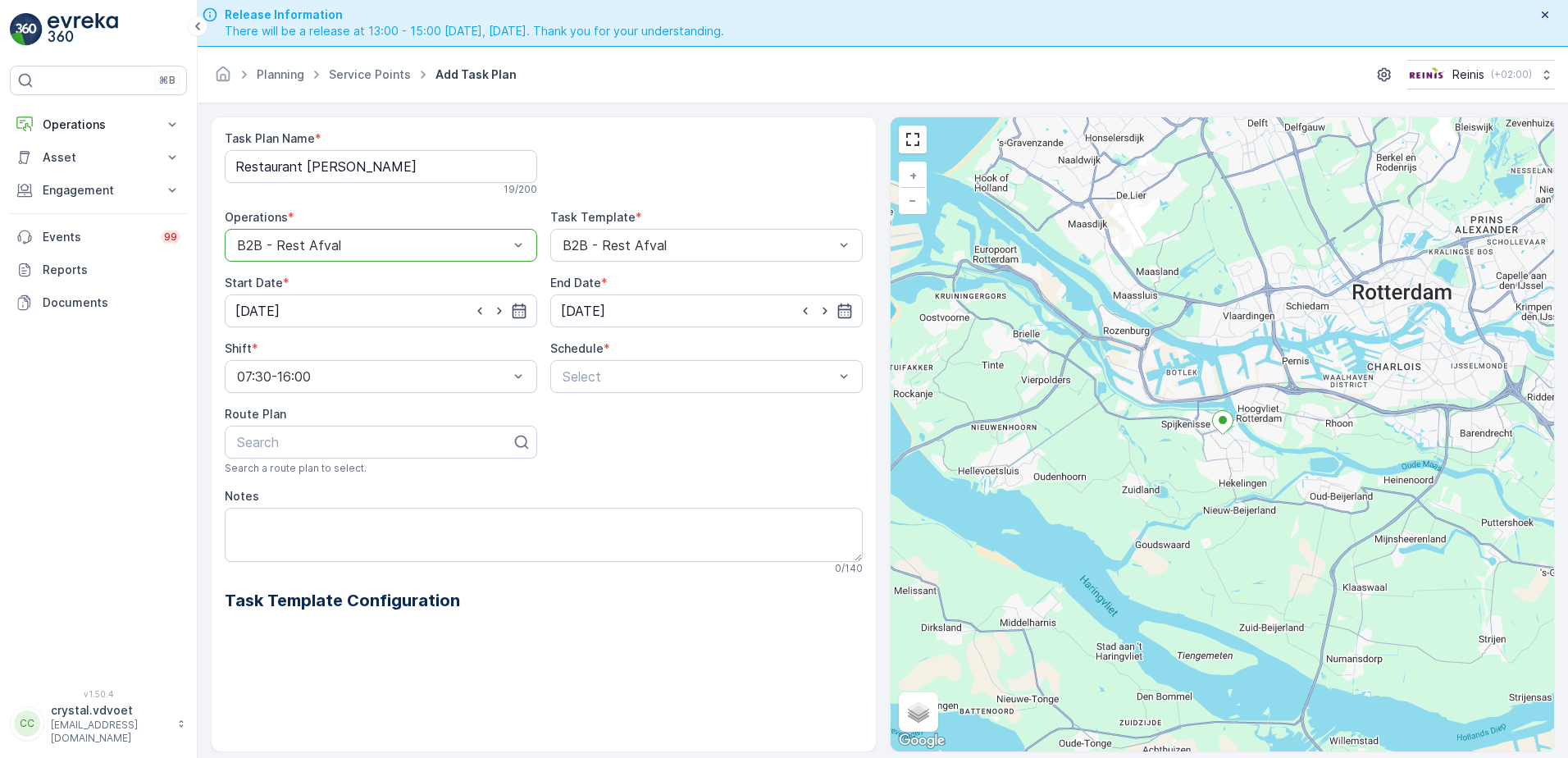
click at [635, 349] on div "Schedule *" at bounding box center [706, 348] width 312 height 17
click at [643, 366] on div "Select" at bounding box center [706, 376] width 312 height 32
click at [609, 440] on div "Weekly" at bounding box center [707, 445] width 293 height 15
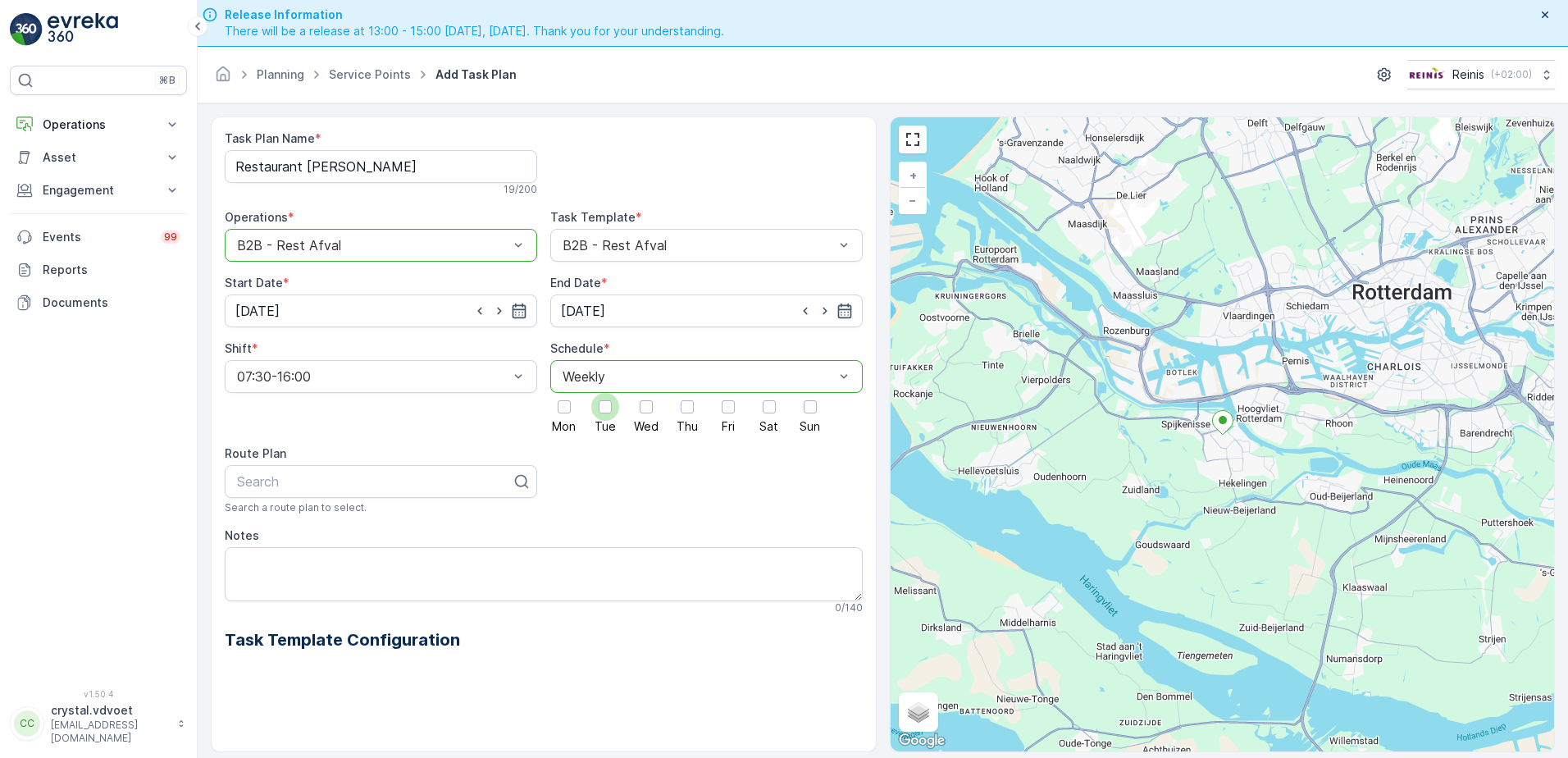
click at [604, 414] on div at bounding box center [605, 407] width 28 height 28
click at [605, 393] on input "Tue" at bounding box center [605, 393] width 0 height 0
click at [728, 411] on div at bounding box center [728, 407] width 13 height 13
click at [728, 393] on input "Fri" at bounding box center [728, 393] width 0 height 0
click at [251, 558] on textarea "Notes" at bounding box center [544, 574] width 638 height 54
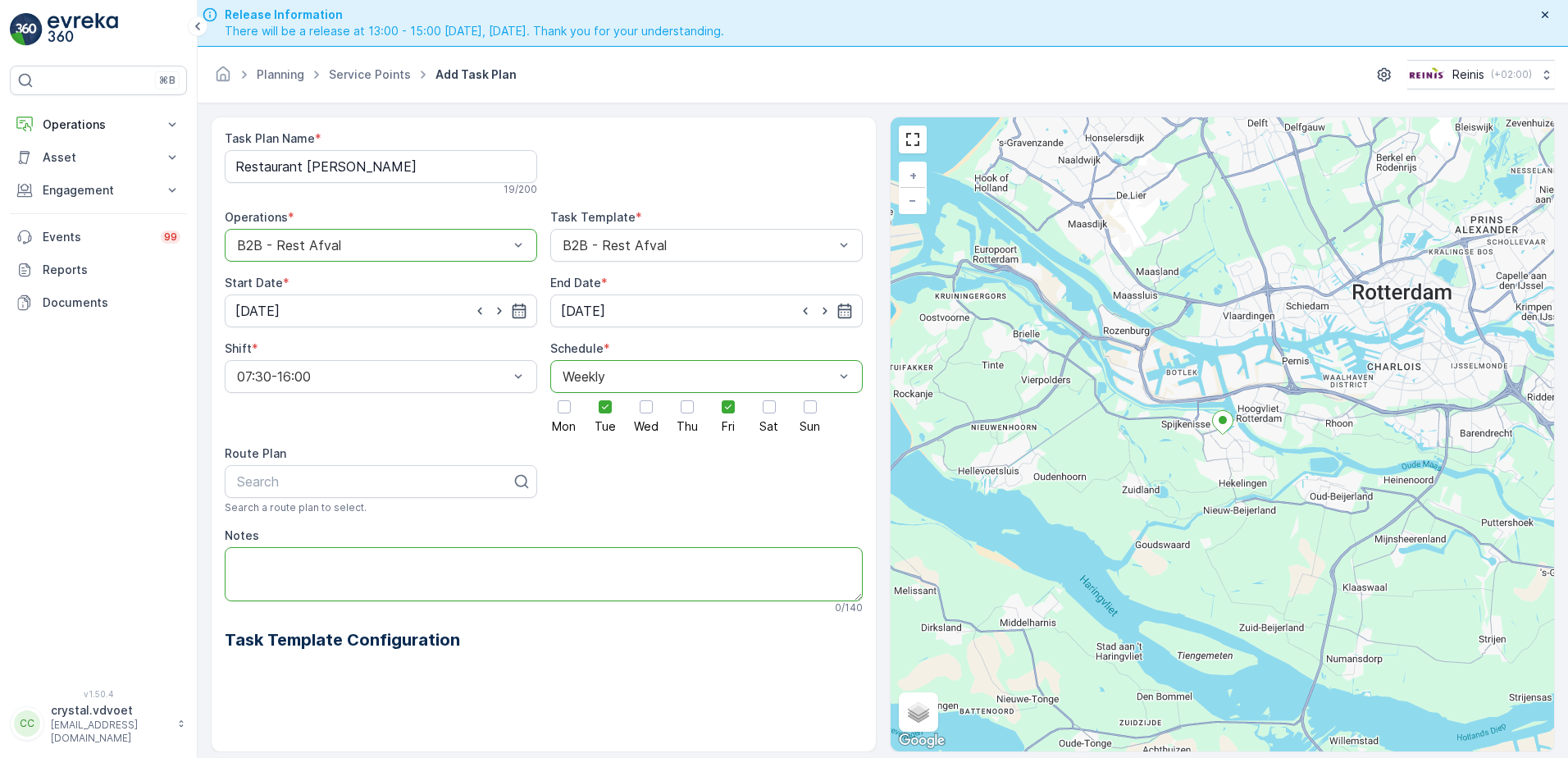
type textarea "3"
click at [345, 561] on textarea "2x 1100 ltr rest" at bounding box center [544, 574] width 638 height 54
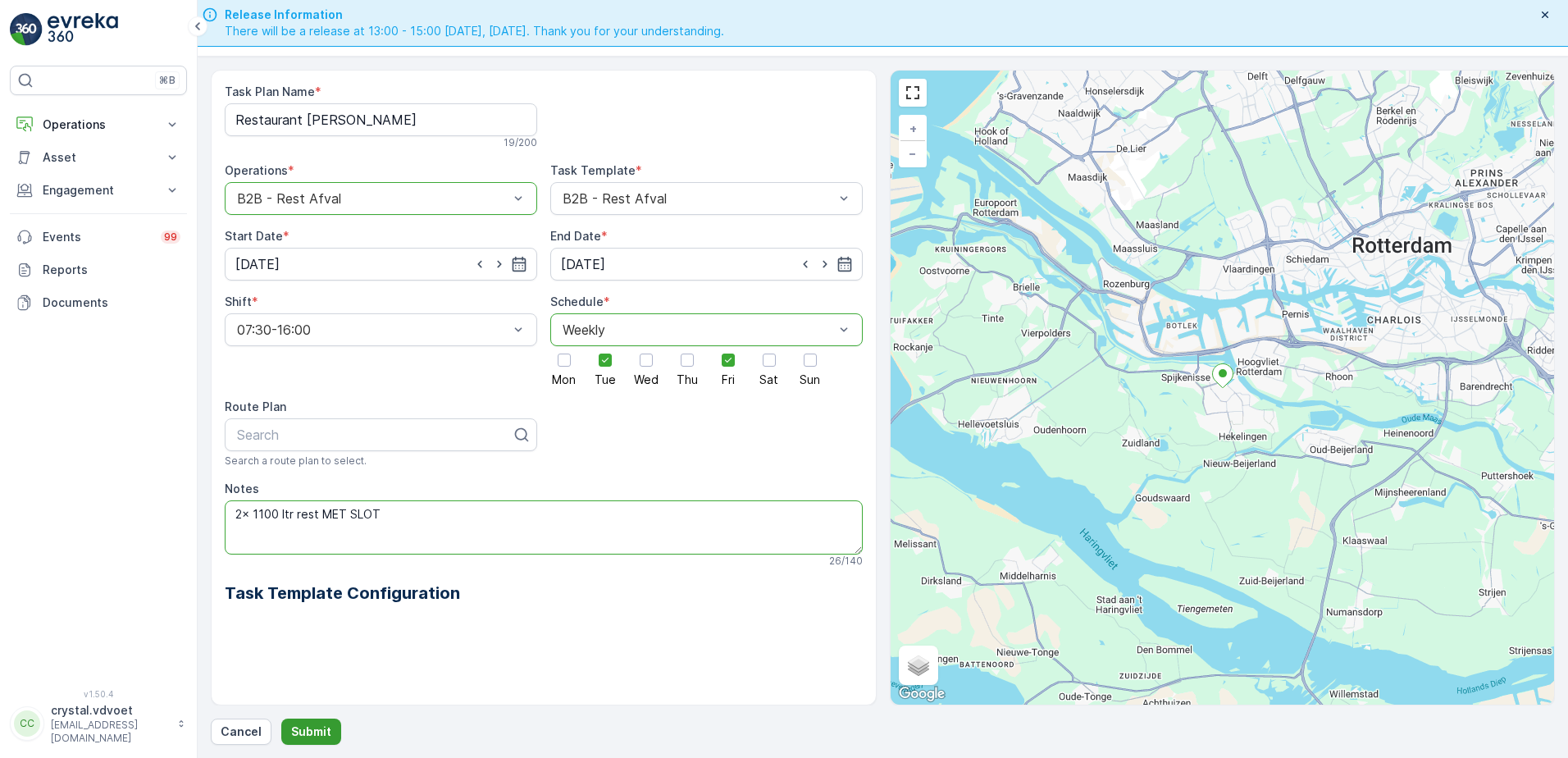
type textarea "2x 1100 ltr rest MET SLOT"
click at [320, 737] on p "Submit" at bounding box center [310, 732] width 40 height 17
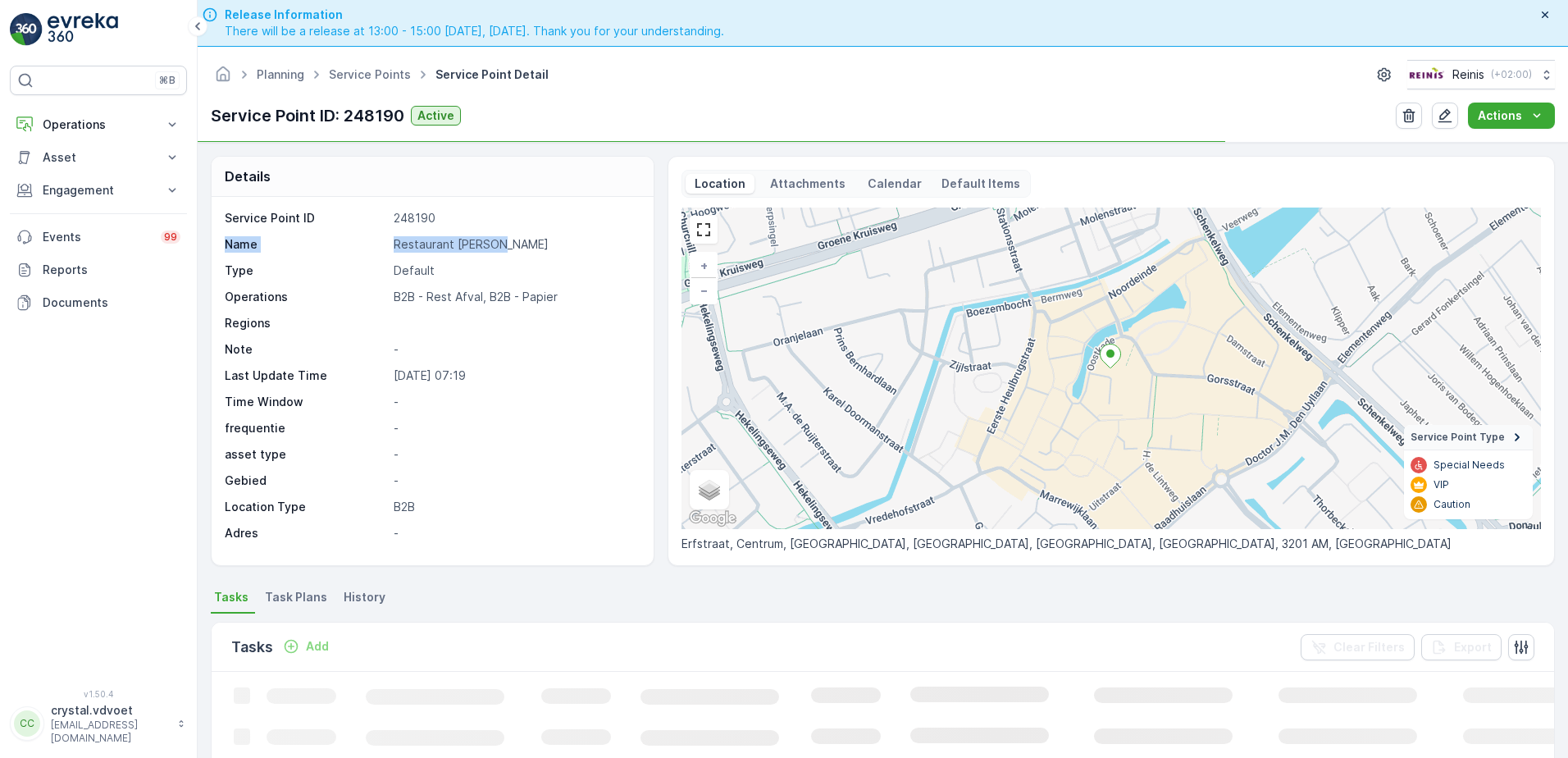
drag, startPoint x: 472, startPoint y: 257, endPoint x: 468, endPoint y: 235, distance: 22.4
click at [468, 235] on div "Service Point ID 248190 Name Restaurant de Krom Type Default Operations B2B - R…" at bounding box center [431, 376] width 411 height 332
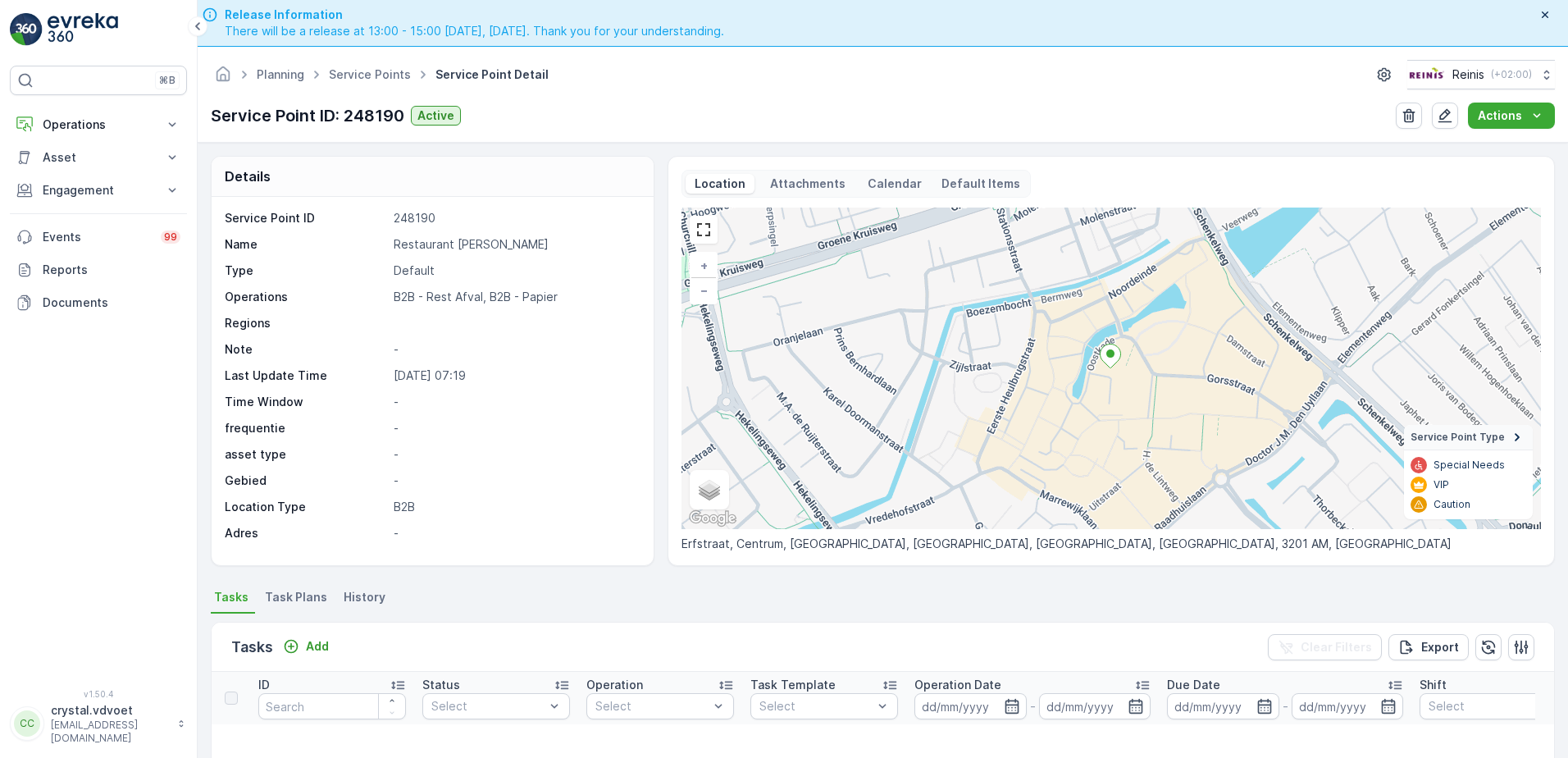
click at [507, 258] on div "Service Point ID 248190 Name Restaurant de Krom Type Default Operations B2B - R…" at bounding box center [431, 376] width 411 height 332
drag, startPoint x: 508, startPoint y: 245, endPoint x: 400, endPoint y: 240, distance: 108.1
click at [395, 241] on p "Restaurant [PERSON_NAME]" at bounding box center [515, 245] width 243 height 17
drag, startPoint x: 400, startPoint y: 240, endPoint x: 418, endPoint y: 236, distance: 18.4
copy p "Restaurant [PERSON_NAME]"
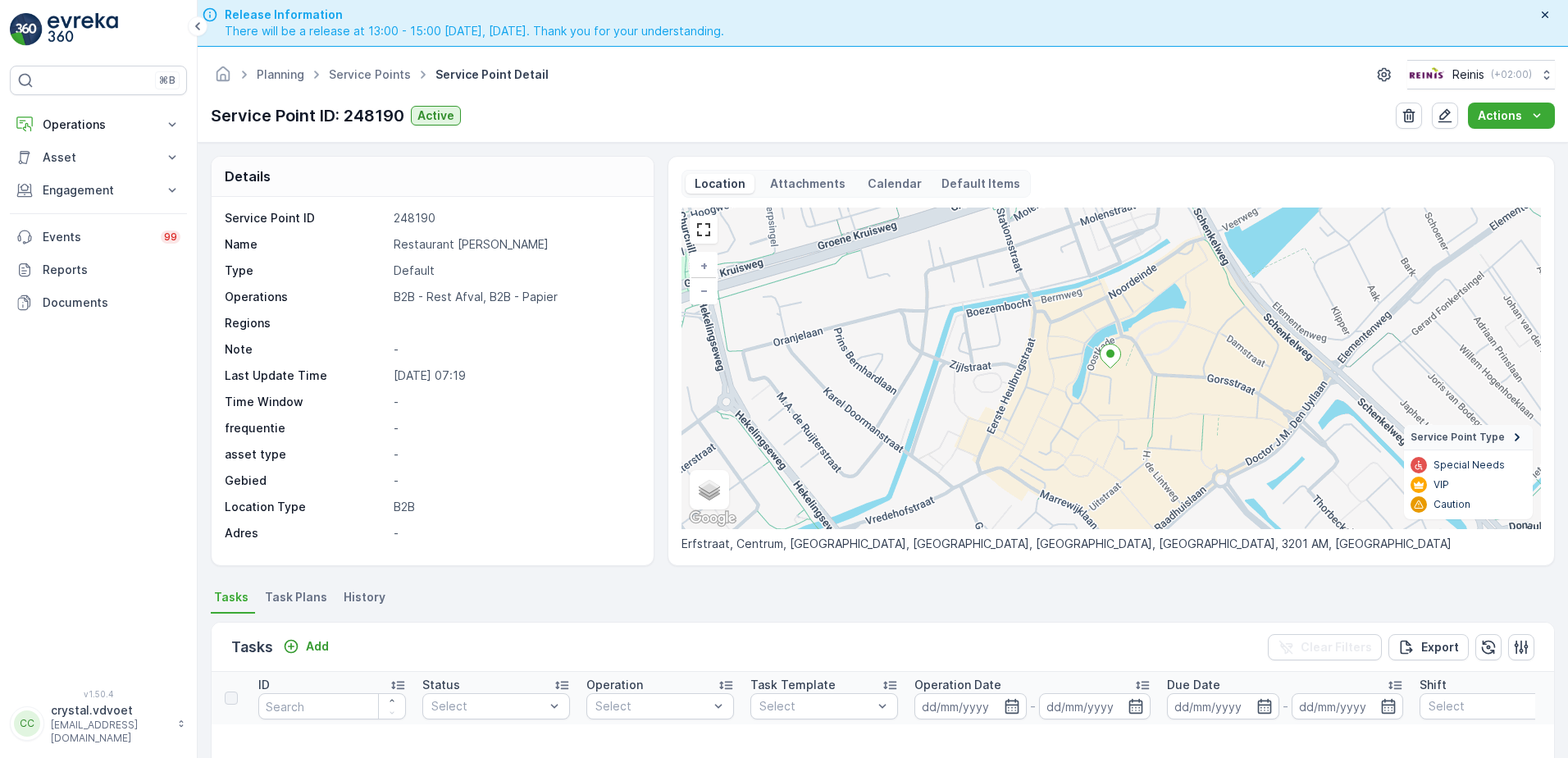
click at [297, 593] on span "Task Plans" at bounding box center [295, 598] width 62 height 17
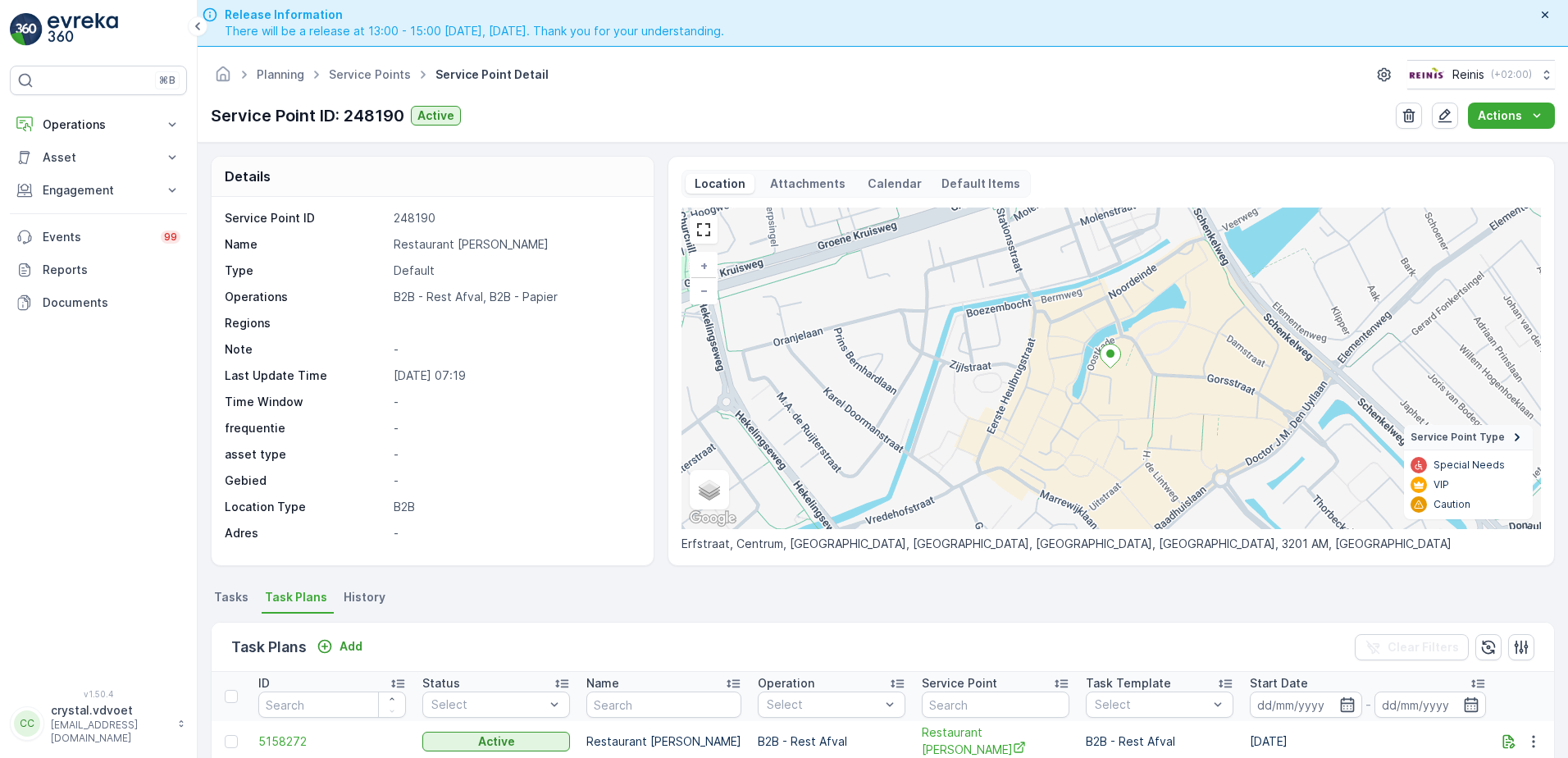
scroll to position [164, 0]
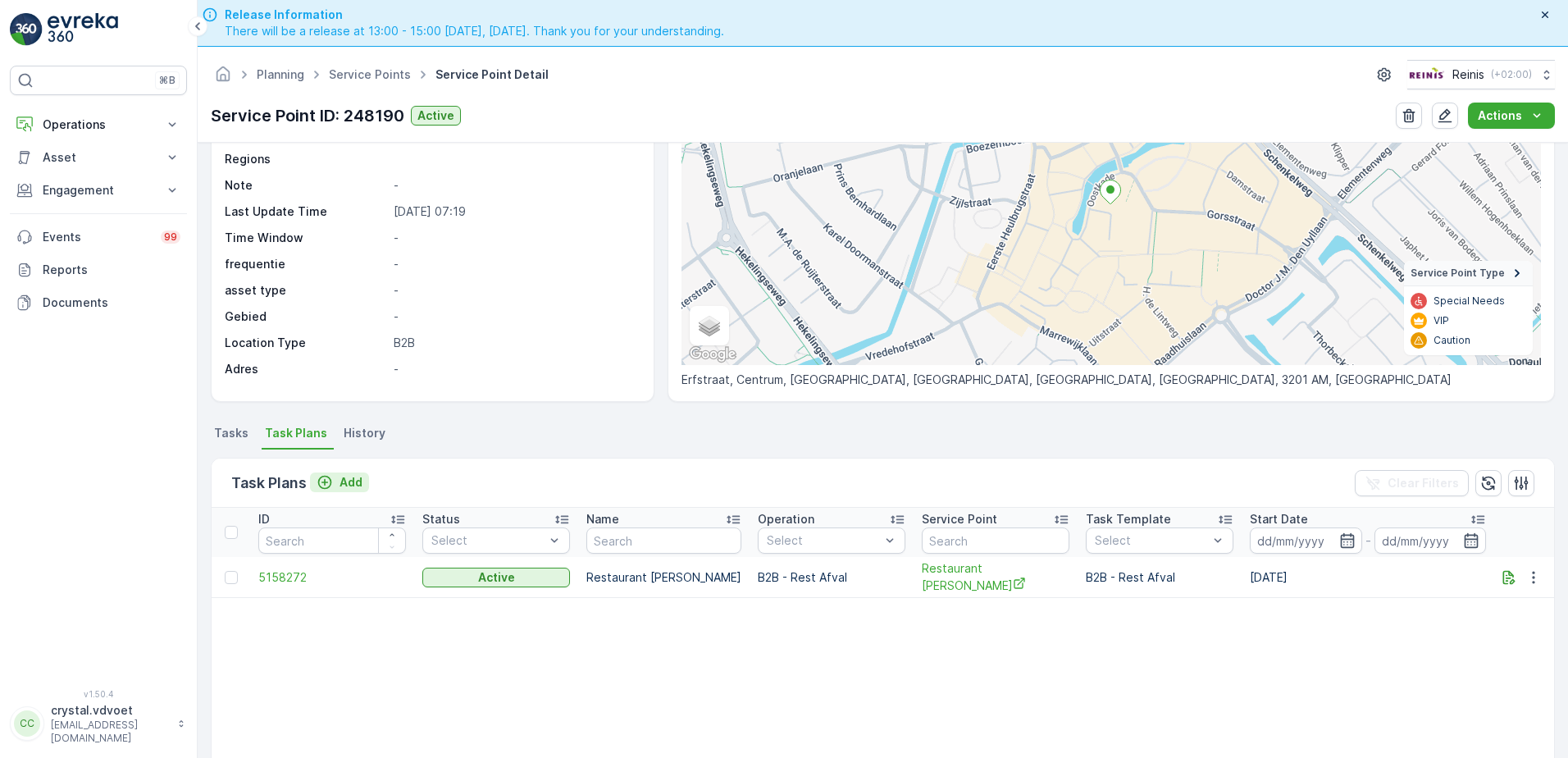
click at [350, 482] on p "Add" at bounding box center [350, 483] width 23 height 17
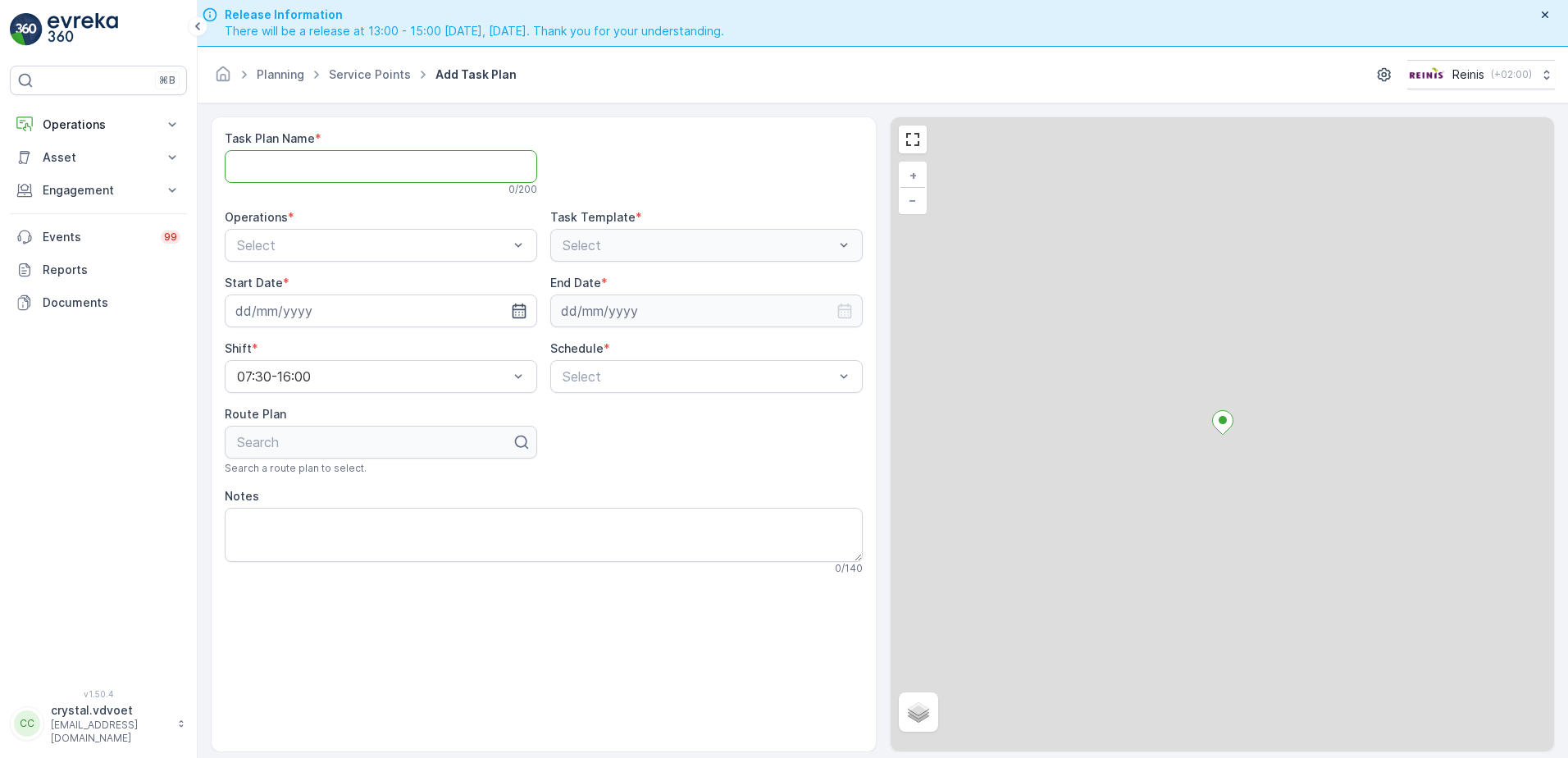
click at [251, 168] on Name "Task Plan Name" at bounding box center [381, 166] width 312 height 32
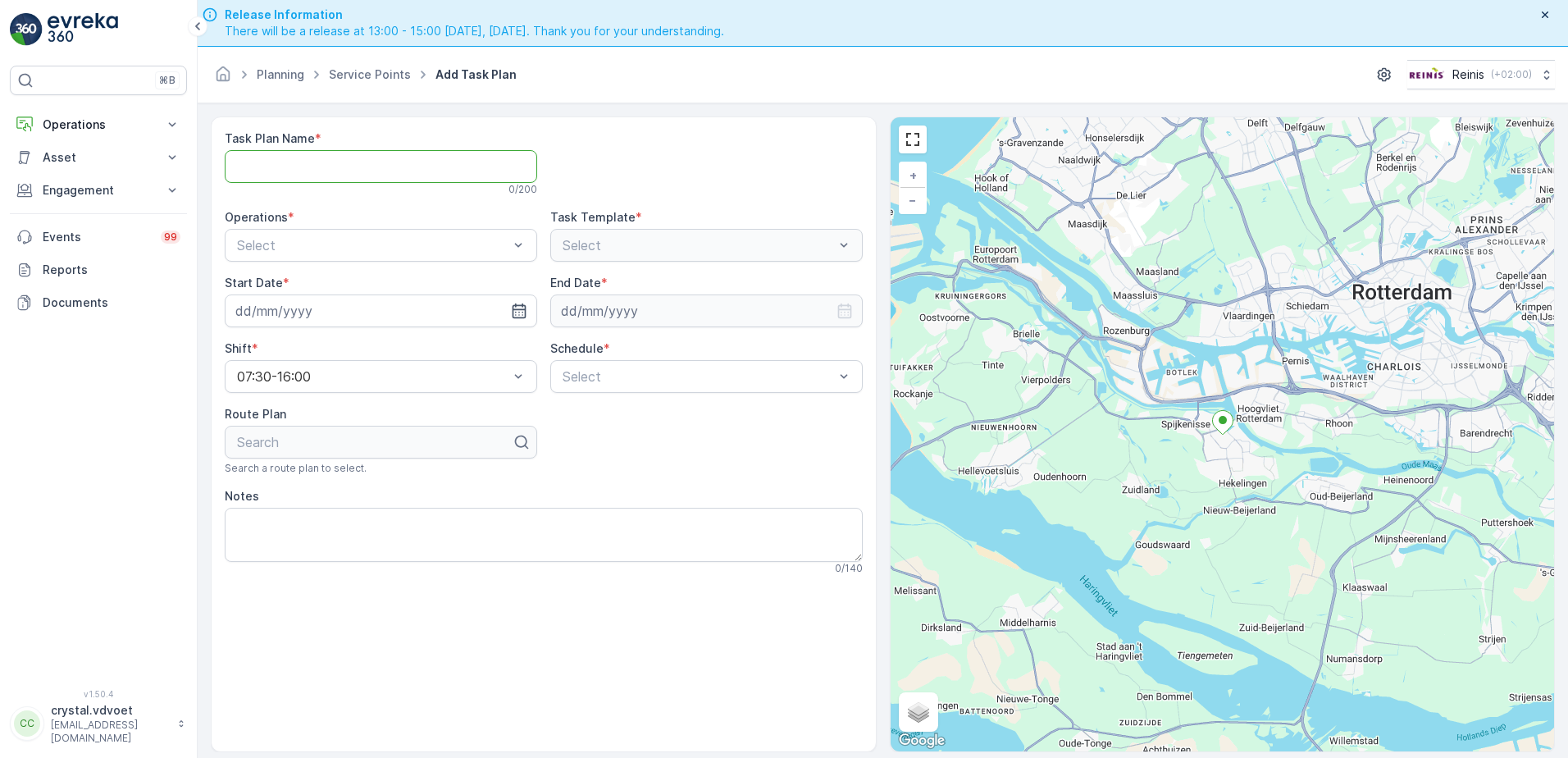
paste Name "Restaurant [PERSON_NAME]"
type Name "Restaurant [PERSON_NAME]"
click at [334, 284] on div "B2B - Papier" at bounding box center [381, 285] width 293 height 15
click at [518, 312] on icon "button" at bounding box center [519, 311] width 17 height 17
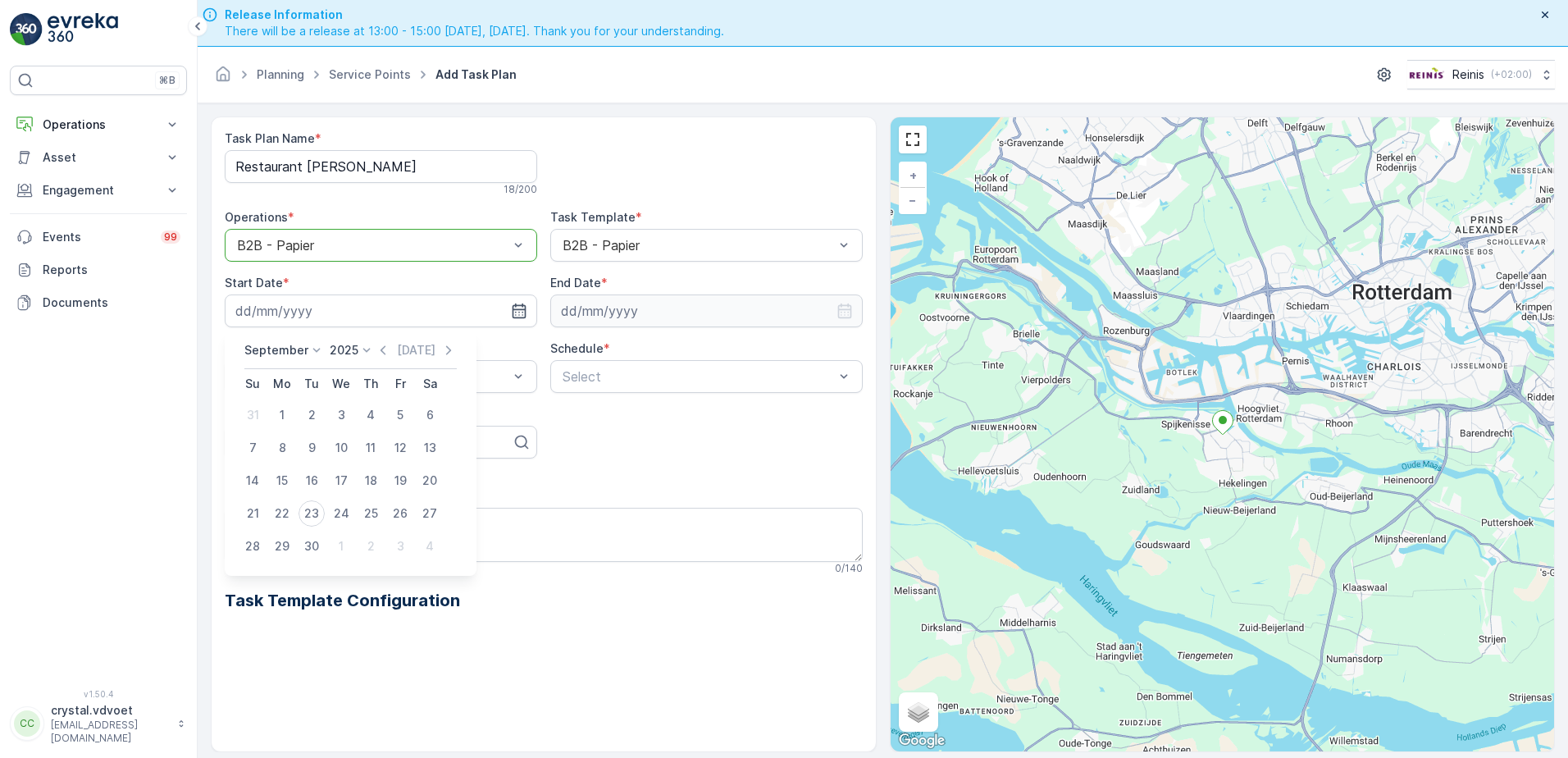
click at [318, 347] on icon at bounding box center [317, 350] width 17 height 17
drag, startPoint x: 538, startPoint y: 389, endPoint x: 513, endPoint y: 401, distance: 27.7
click at [537, 389] on div "Task Plan Name * Restaurant de Krom 18 / 200 Operations * option B2B - Papier, …" at bounding box center [544, 385] width 638 height 509
click at [412, 304] on input at bounding box center [381, 310] width 312 height 32
drag, startPoint x: 345, startPoint y: 544, endPoint x: 398, endPoint y: 494, distance: 72.9
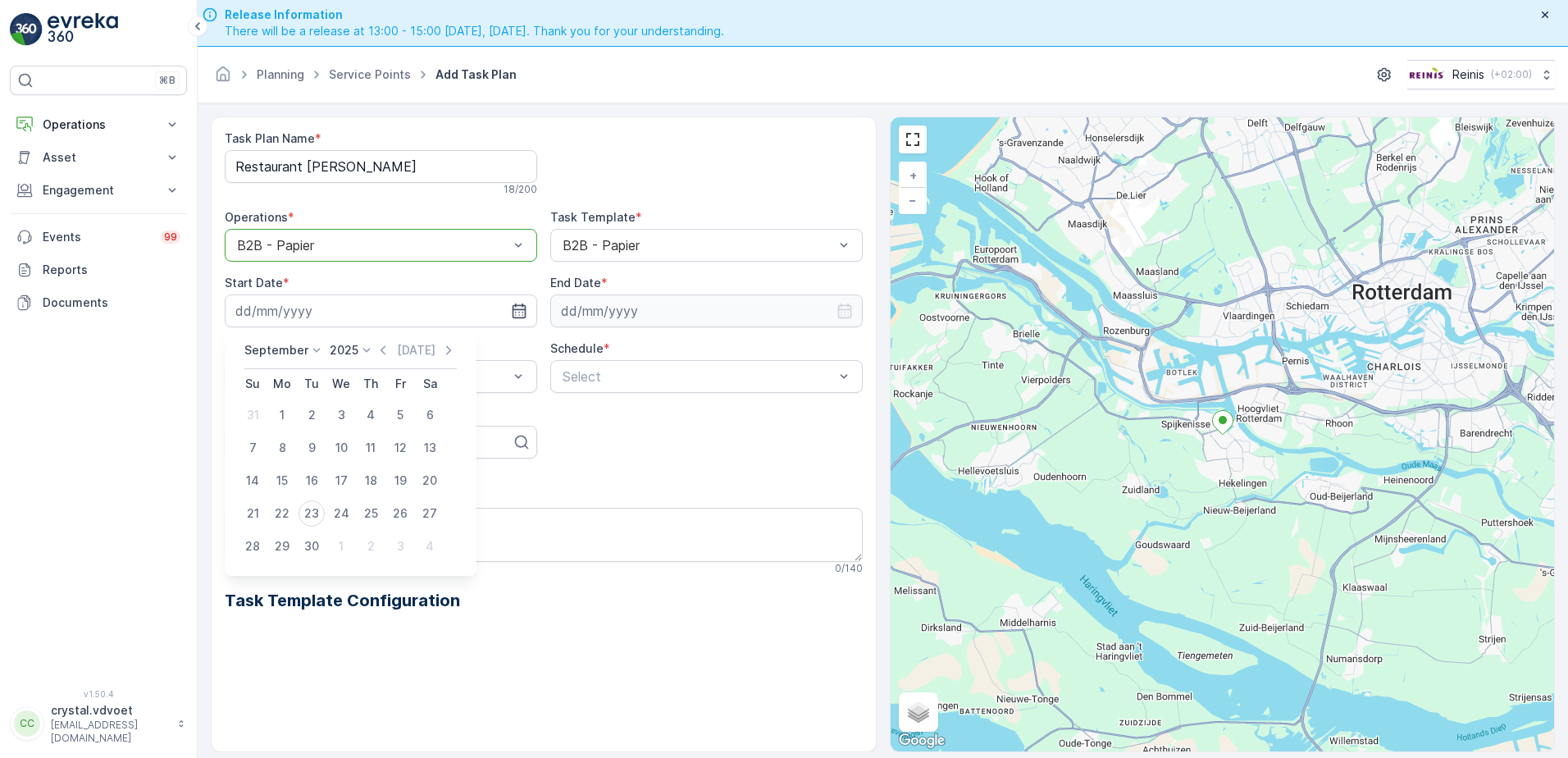
click at [345, 542] on div "1" at bounding box center [341, 546] width 26 height 26
type input "[DATE]"
click at [633, 319] on input at bounding box center [706, 310] width 312 height 32
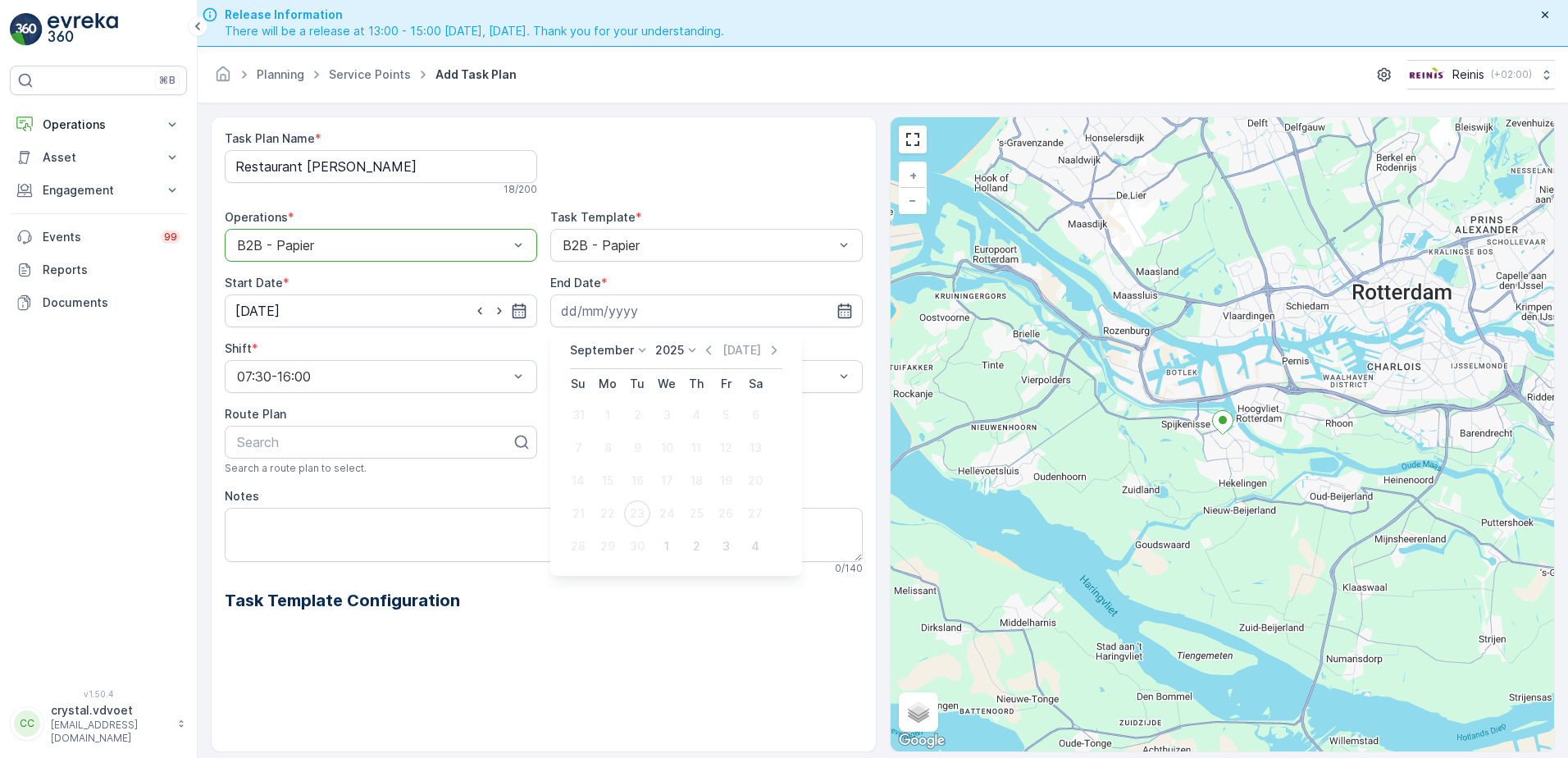
click at [596, 360] on div "September 2025 Today" at bounding box center [675, 355] width 212 height 27
click at [595, 354] on p "September" at bounding box center [601, 350] width 64 height 17
click at [614, 504] on span "December" at bounding box center [608, 501] width 57 height 17
click at [672, 345] on p "2025" at bounding box center [664, 350] width 29 height 17
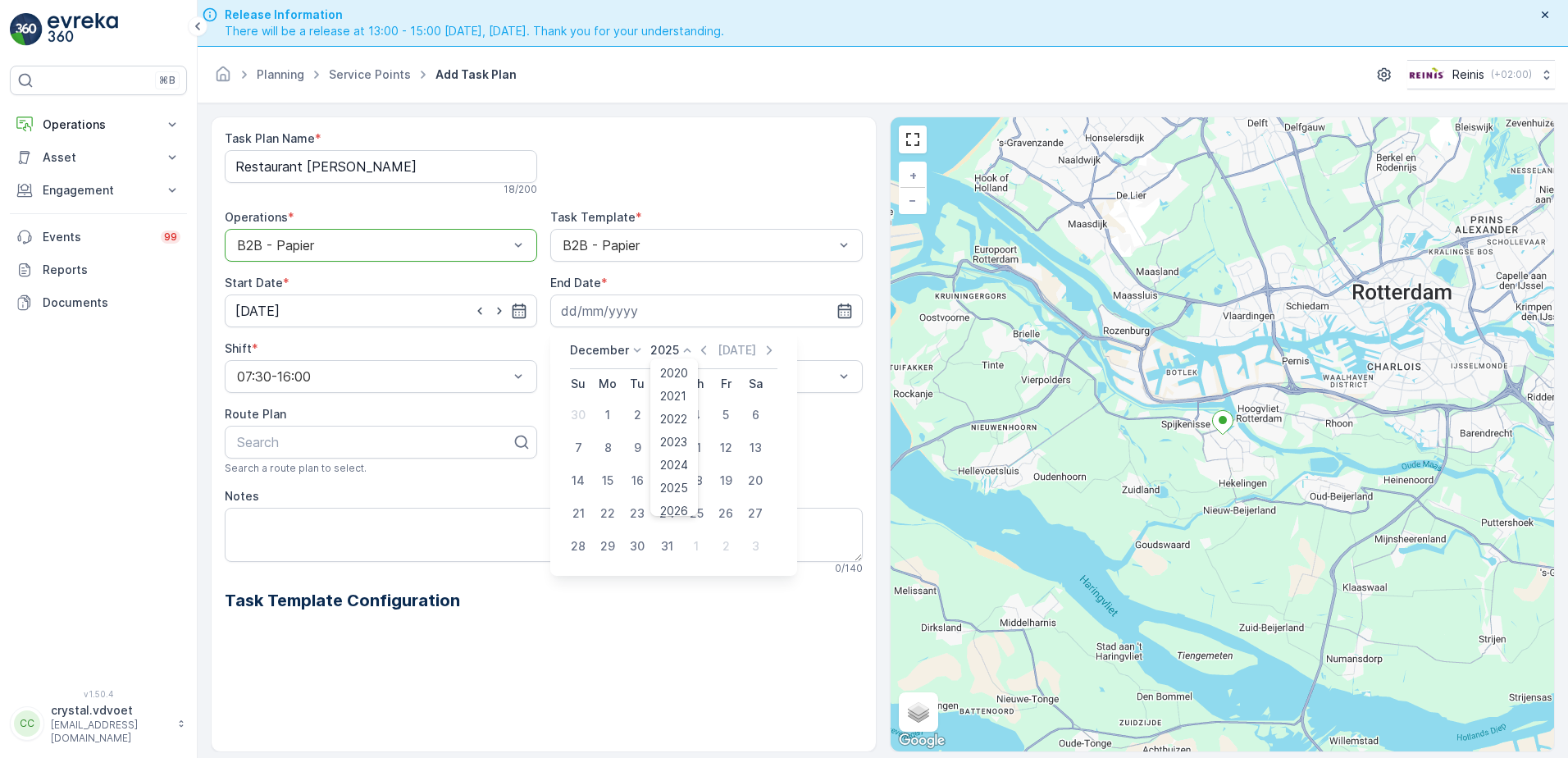
scroll to position [102, 0]
click at [659, 507] on div "2030" at bounding box center [674, 500] width 41 height 23
click at [638, 548] on div "31" at bounding box center [637, 546] width 26 height 26
type input "[DATE]"
click at [654, 450] on div "Weekly" at bounding box center [707, 445] width 293 height 15
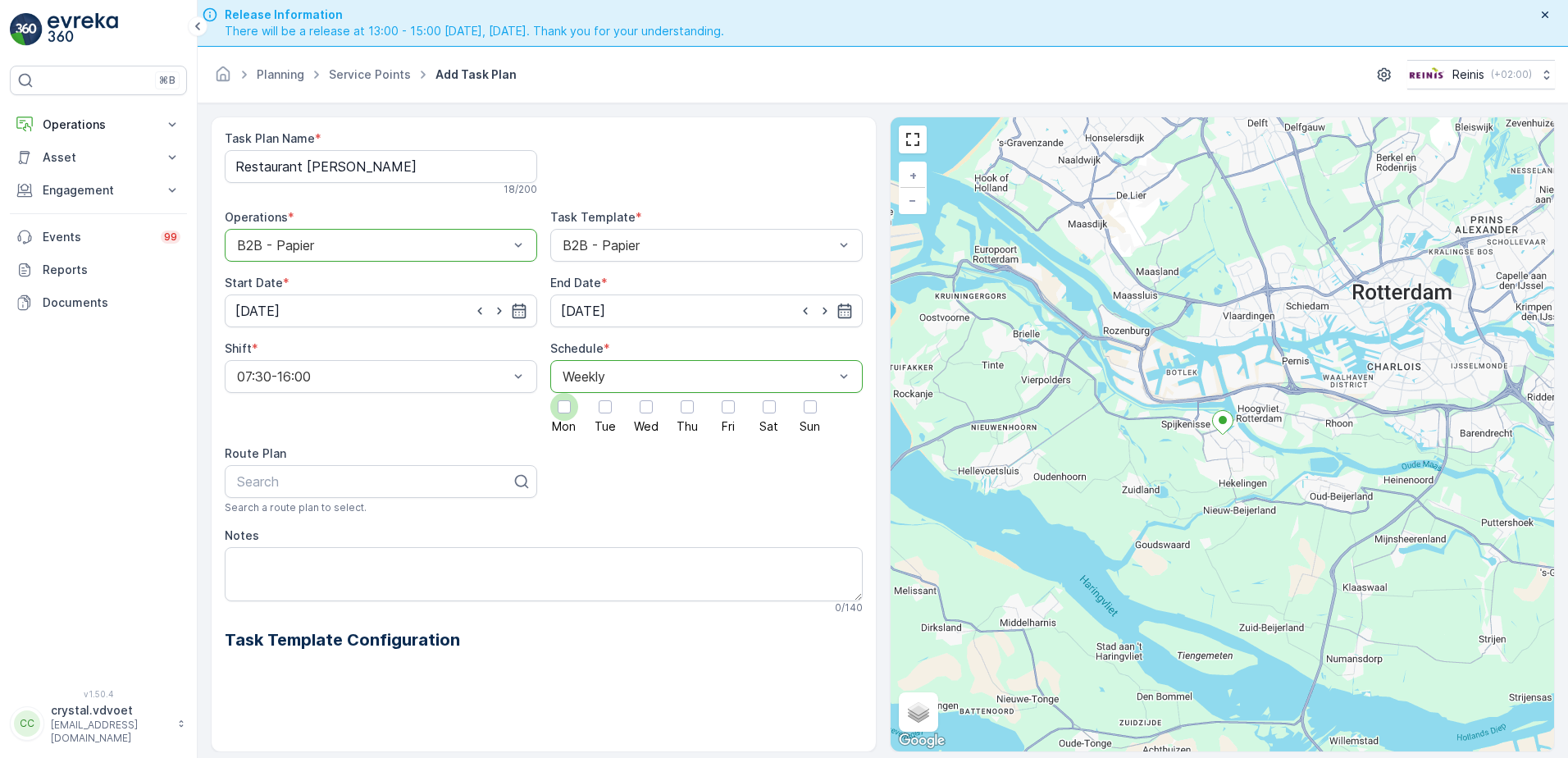
click at [560, 408] on div at bounding box center [564, 407] width 13 height 13
click at [564, 393] on input "Mon" at bounding box center [564, 393] width 0 height 0
click at [679, 404] on div at bounding box center [687, 407] width 28 height 28
click at [687, 393] on input "Thu" at bounding box center [687, 393] width 0 height 0
click at [248, 573] on textarea "Notes" at bounding box center [544, 574] width 638 height 54
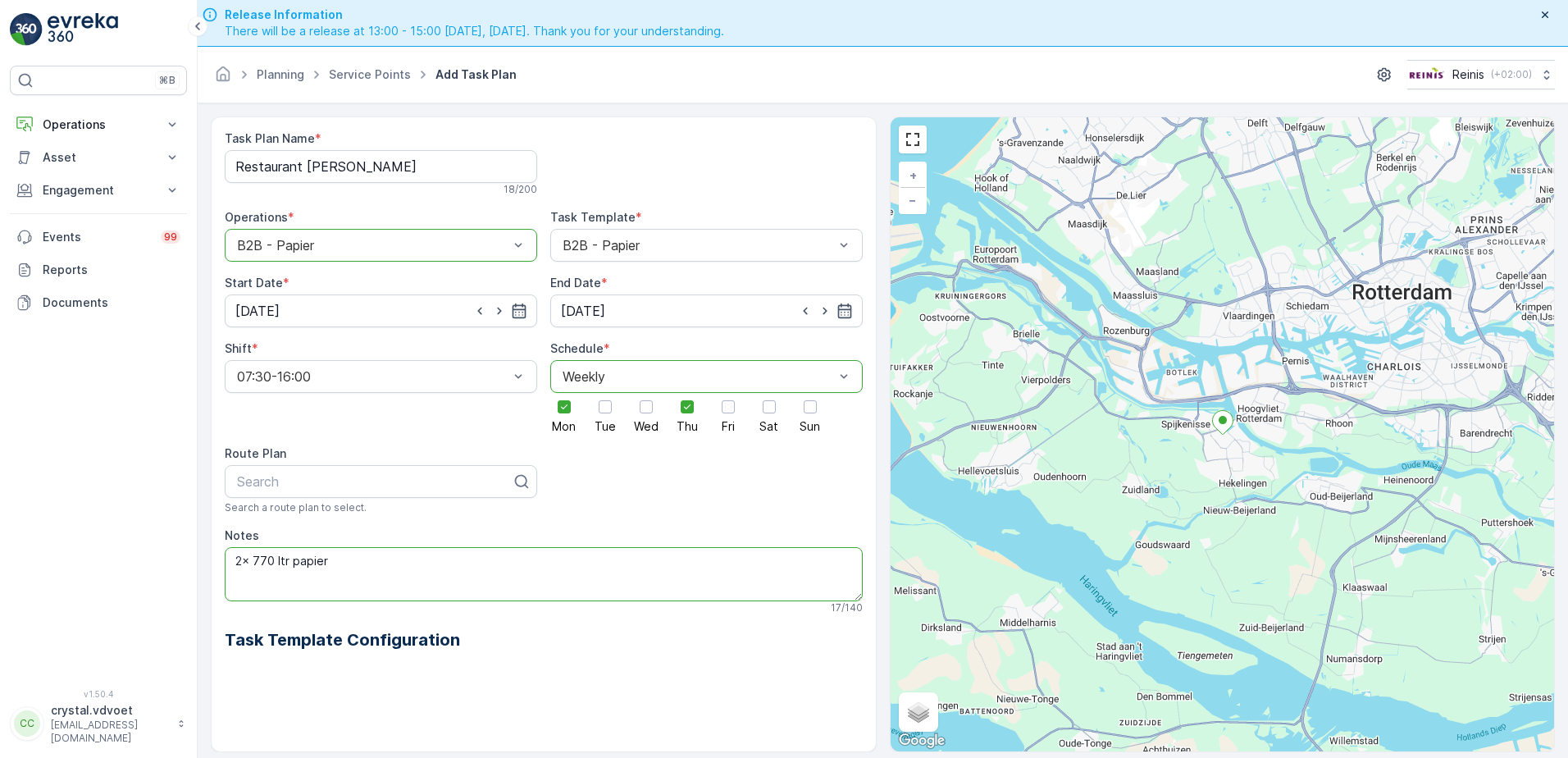
scroll to position [46, 0]
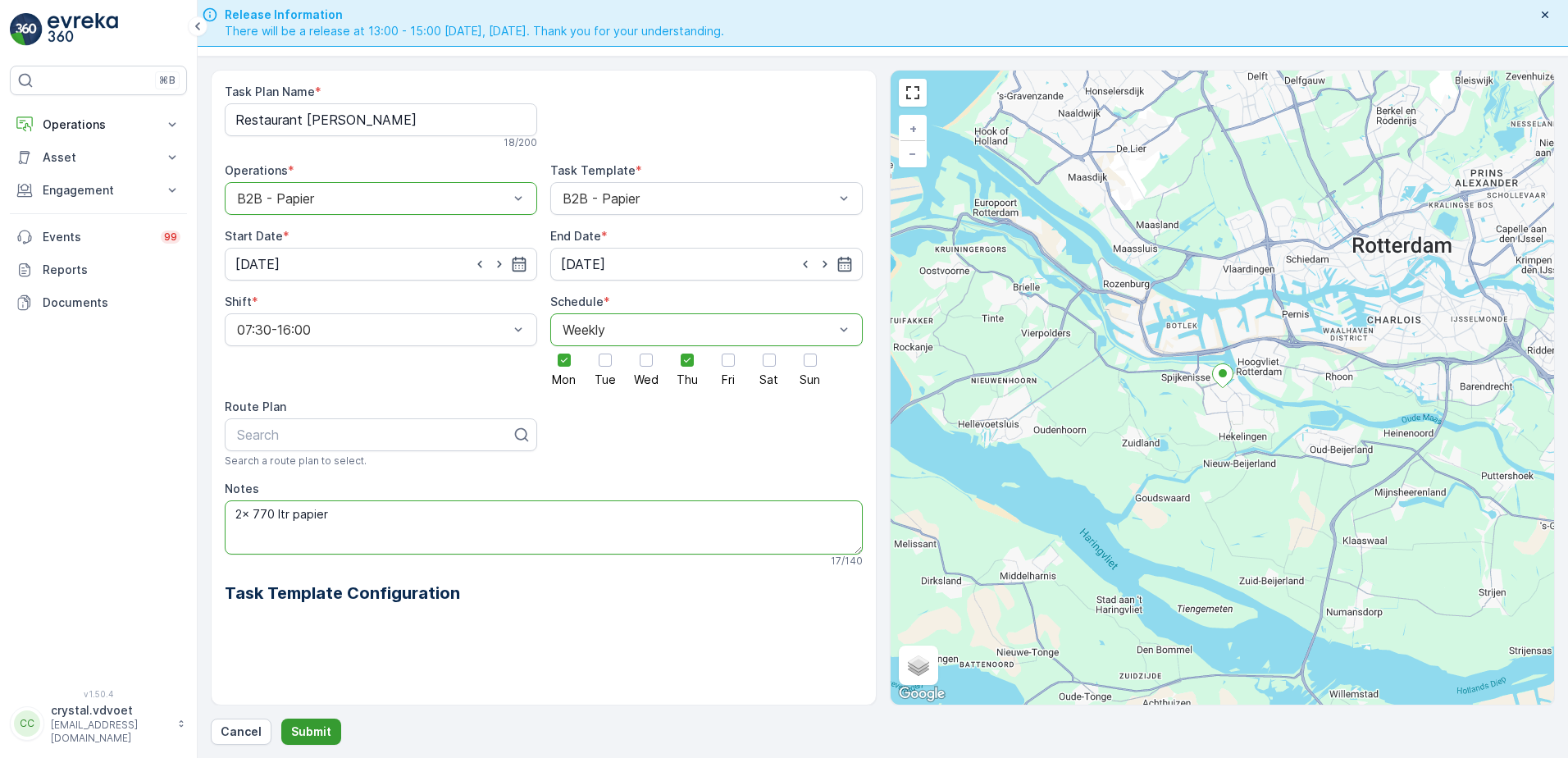
type textarea "2x 770 ltr papier"
click at [282, 741] on button "Submit" at bounding box center [311, 731] width 60 height 26
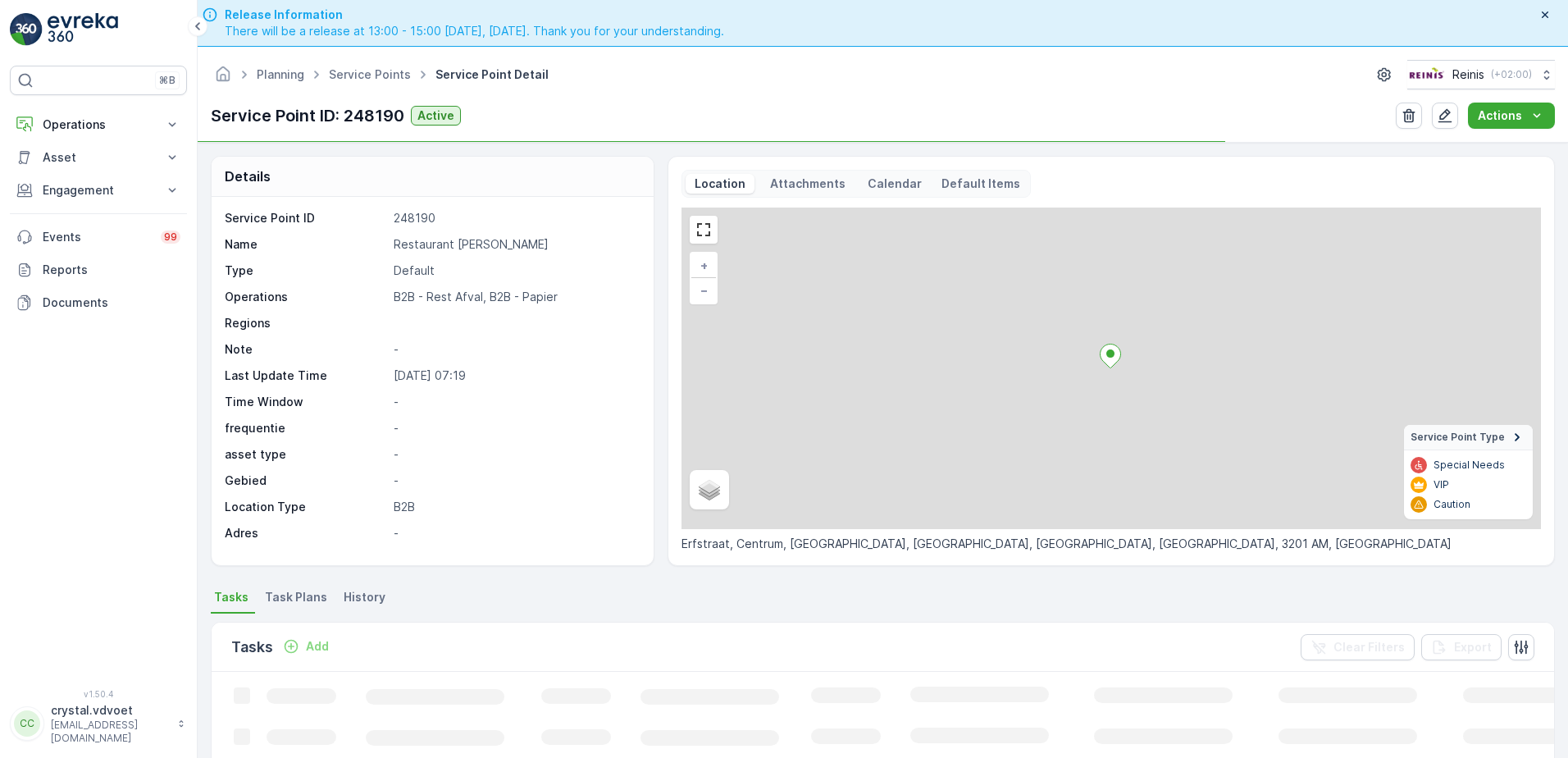
scroll to position [164, 0]
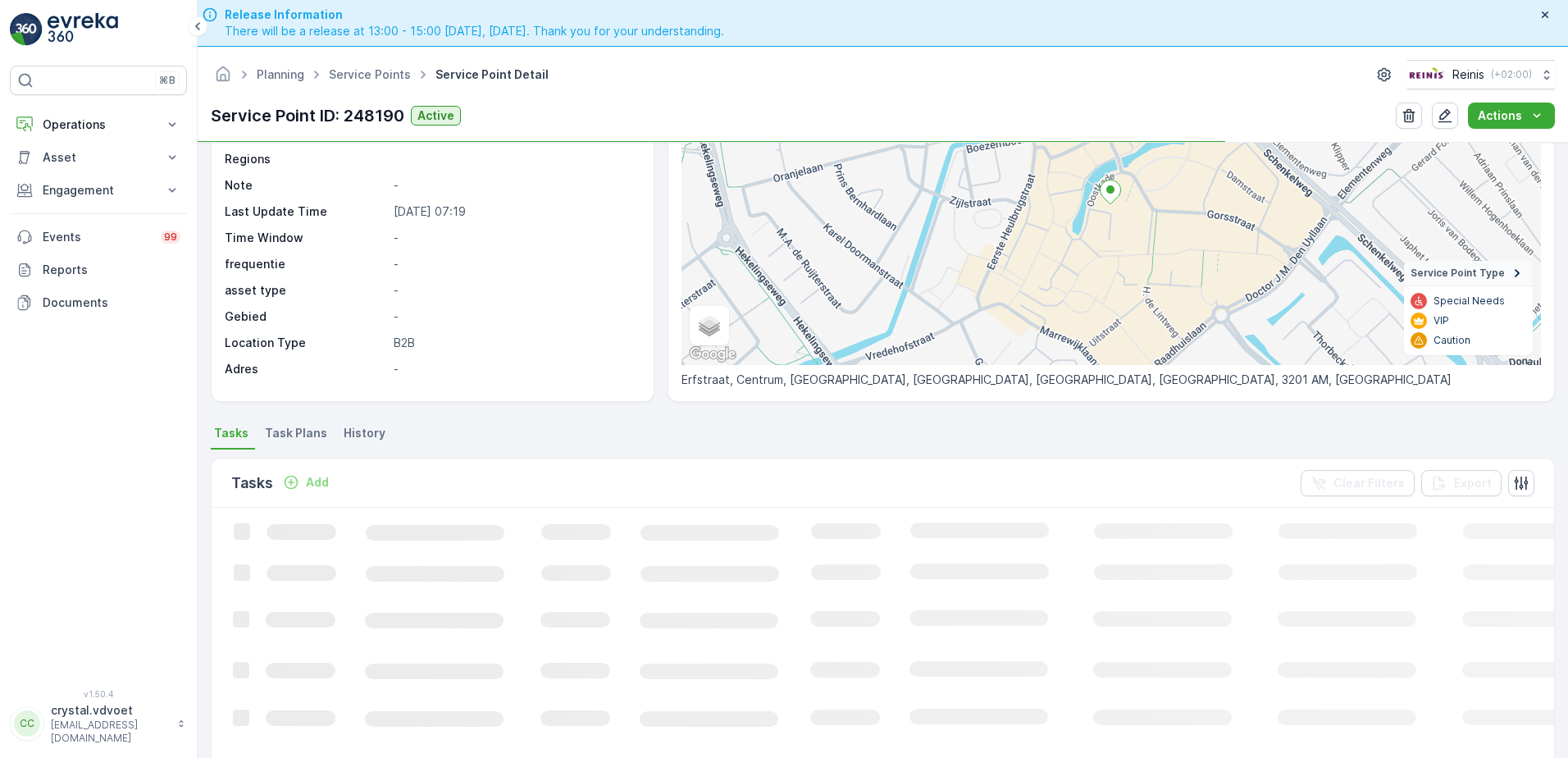
click at [276, 425] on span "Task Plans" at bounding box center [295, 434] width 62 height 17
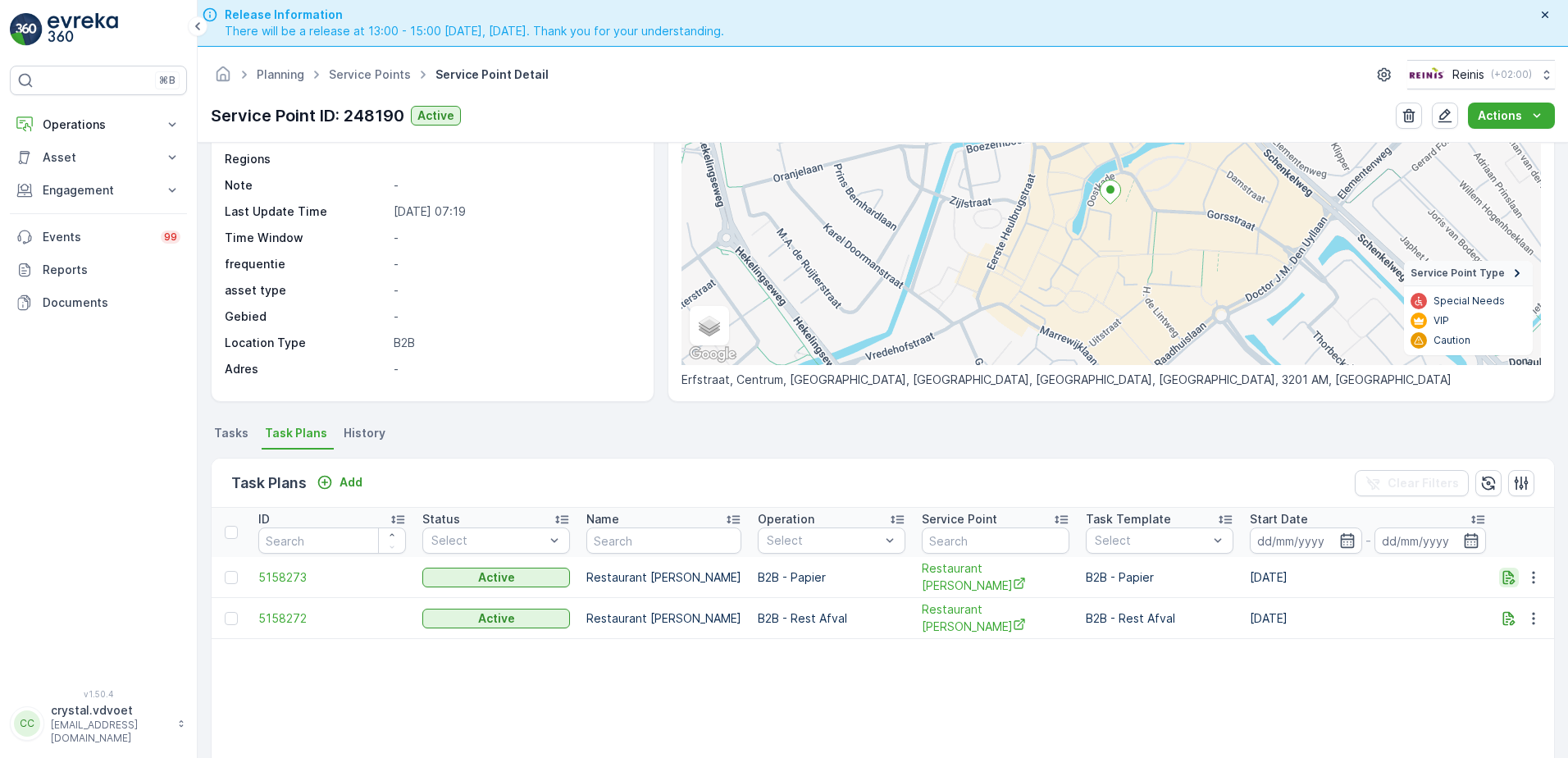
click at [1503, 579] on icon "button" at bounding box center [1509, 577] width 17 height 17
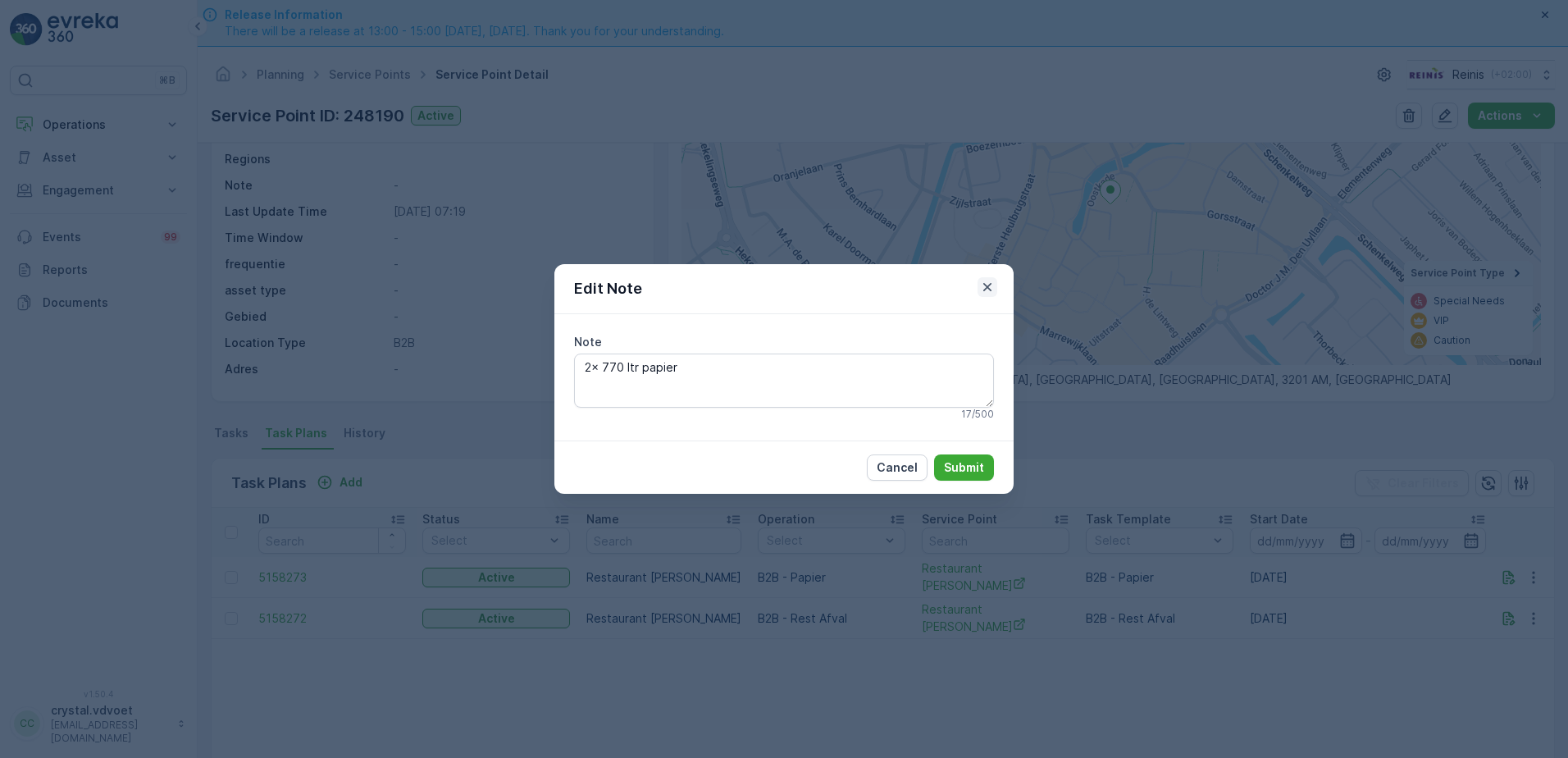
click at [982, 285] on icon "button" at bounding box center [987, 287] width 17 height 17
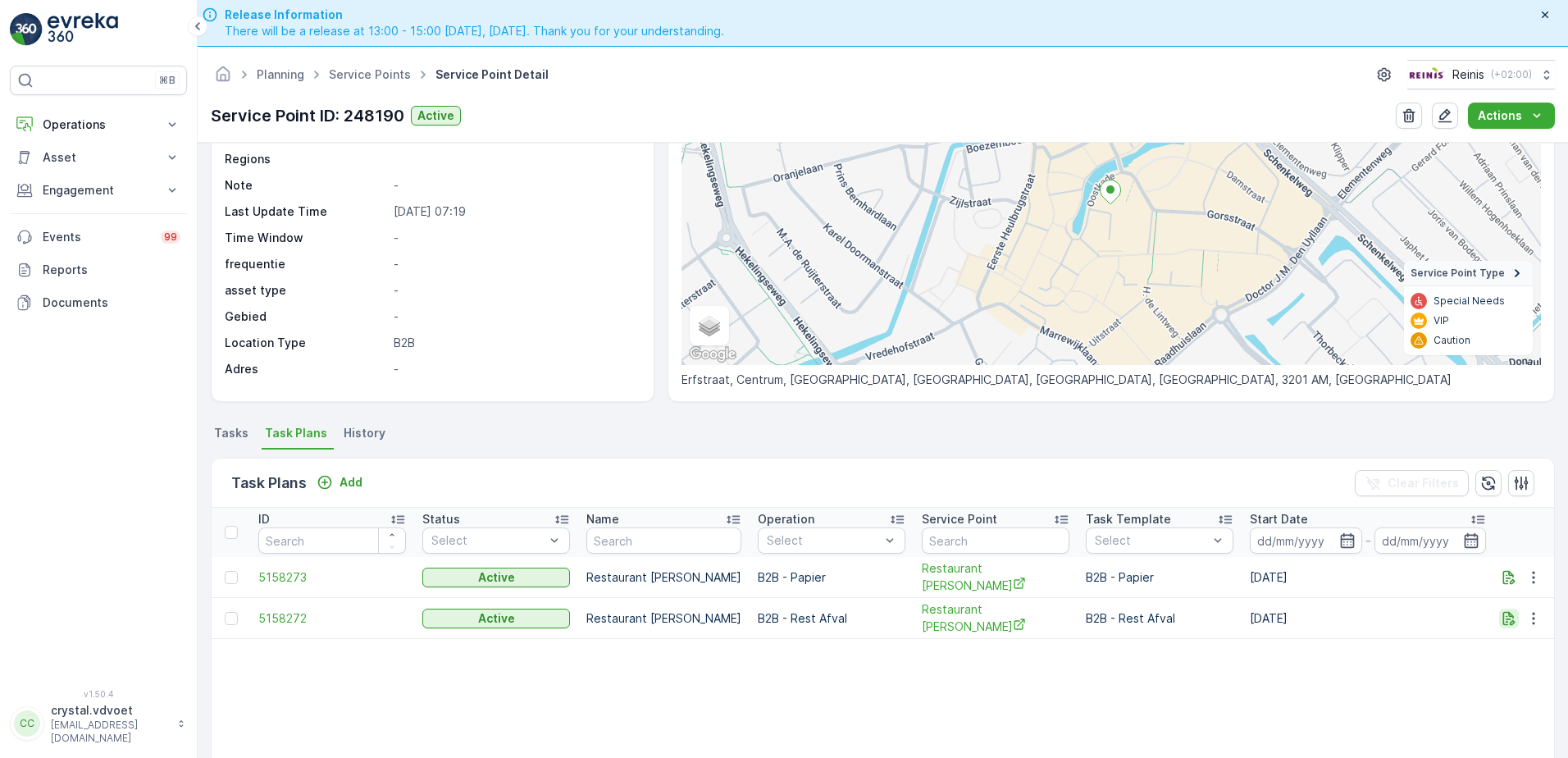
click at [1507, 622] on icon "button" at bounding box center [1509, 617] width 12 height 14
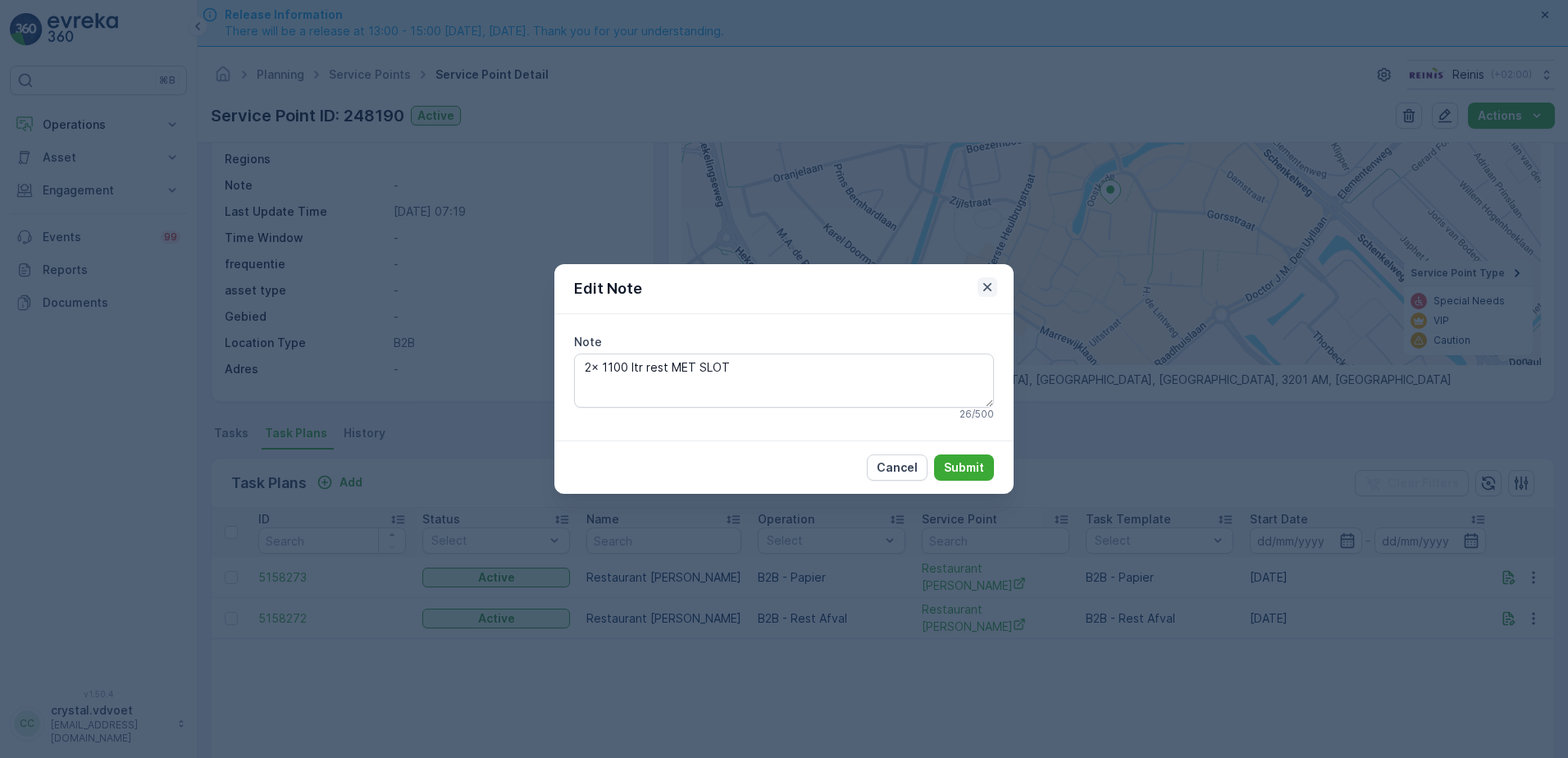
click at [989, 295] on icon "button" at bounding box center [987, 287] width 17 height 17
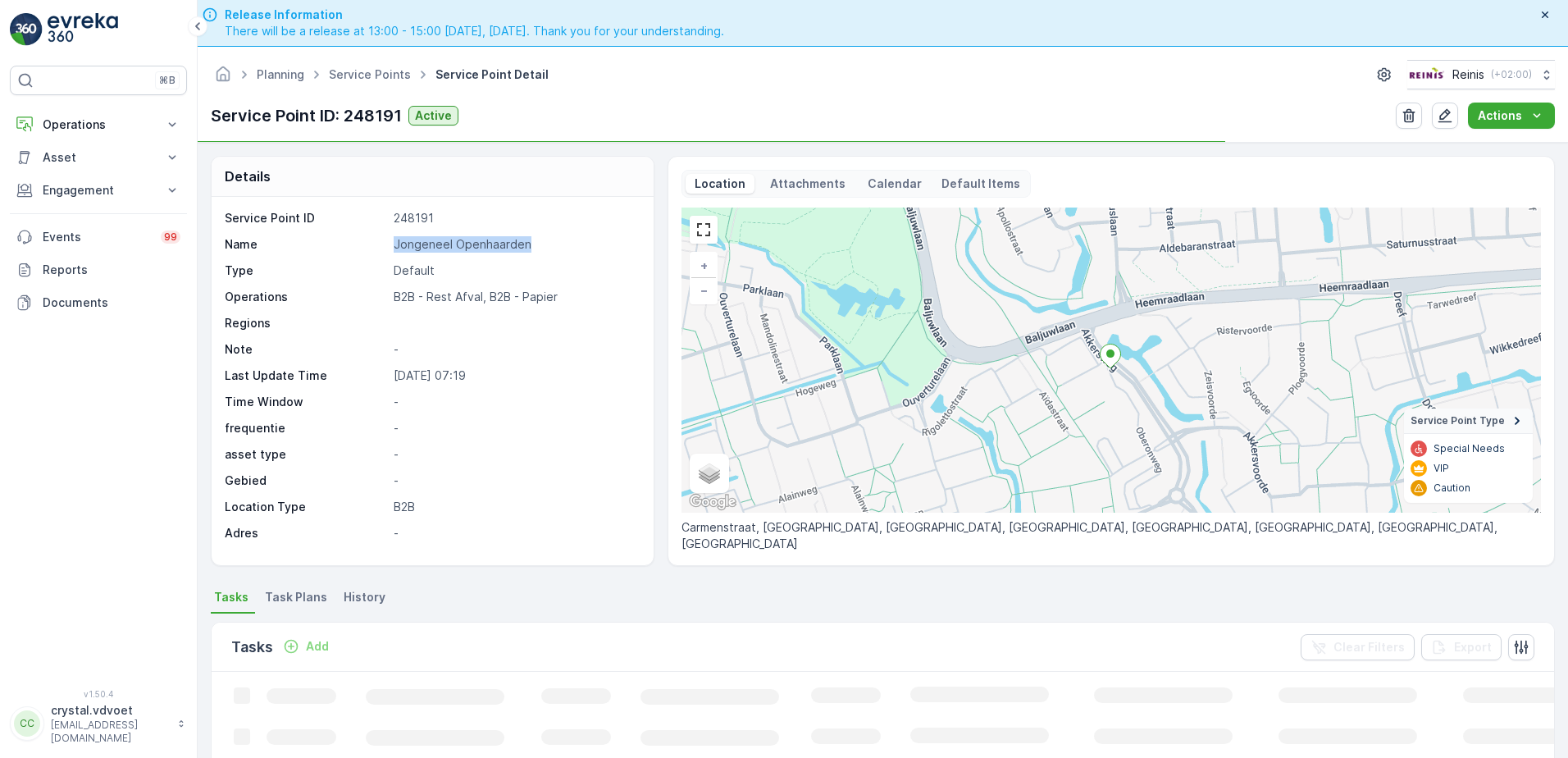
drag, startPoint x: 537, startPoint y: 242, endPoint x: 389, endPoint y: 243, distance: 148.0
click at [372, 243] on div "Name Jongeneel Openhaarden" at bounding box center [431, 245] width 411 height 17
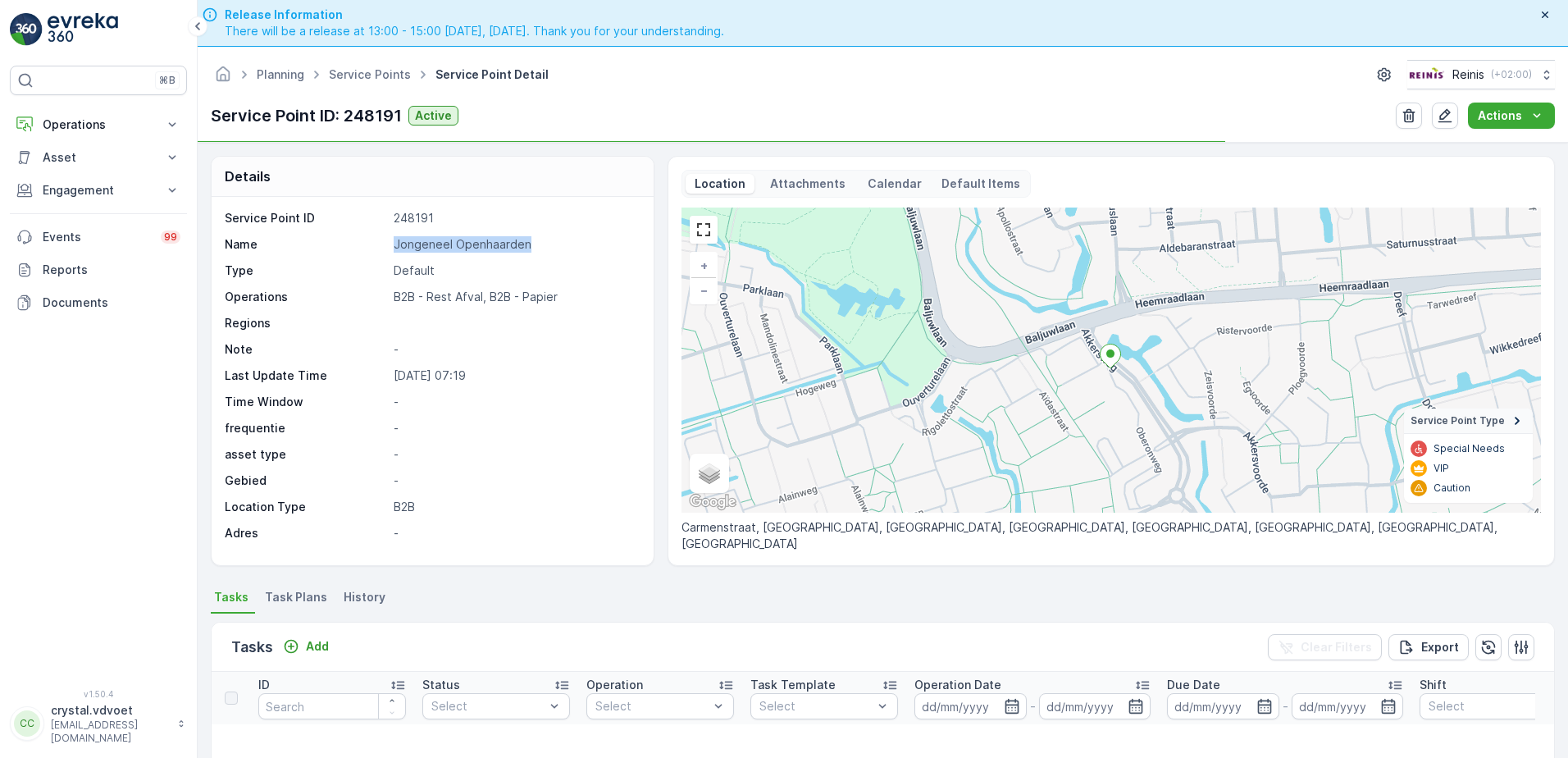
drag, startPoint x: 389, startPoint y: 243, endPoint x: 440, endPoint y: 249, distance: 51.4
copy div "Jongeneel Openhaarden"
click at [291, 611] on li "Task Plans" at bounding box center [297, 600] width 72 height 28
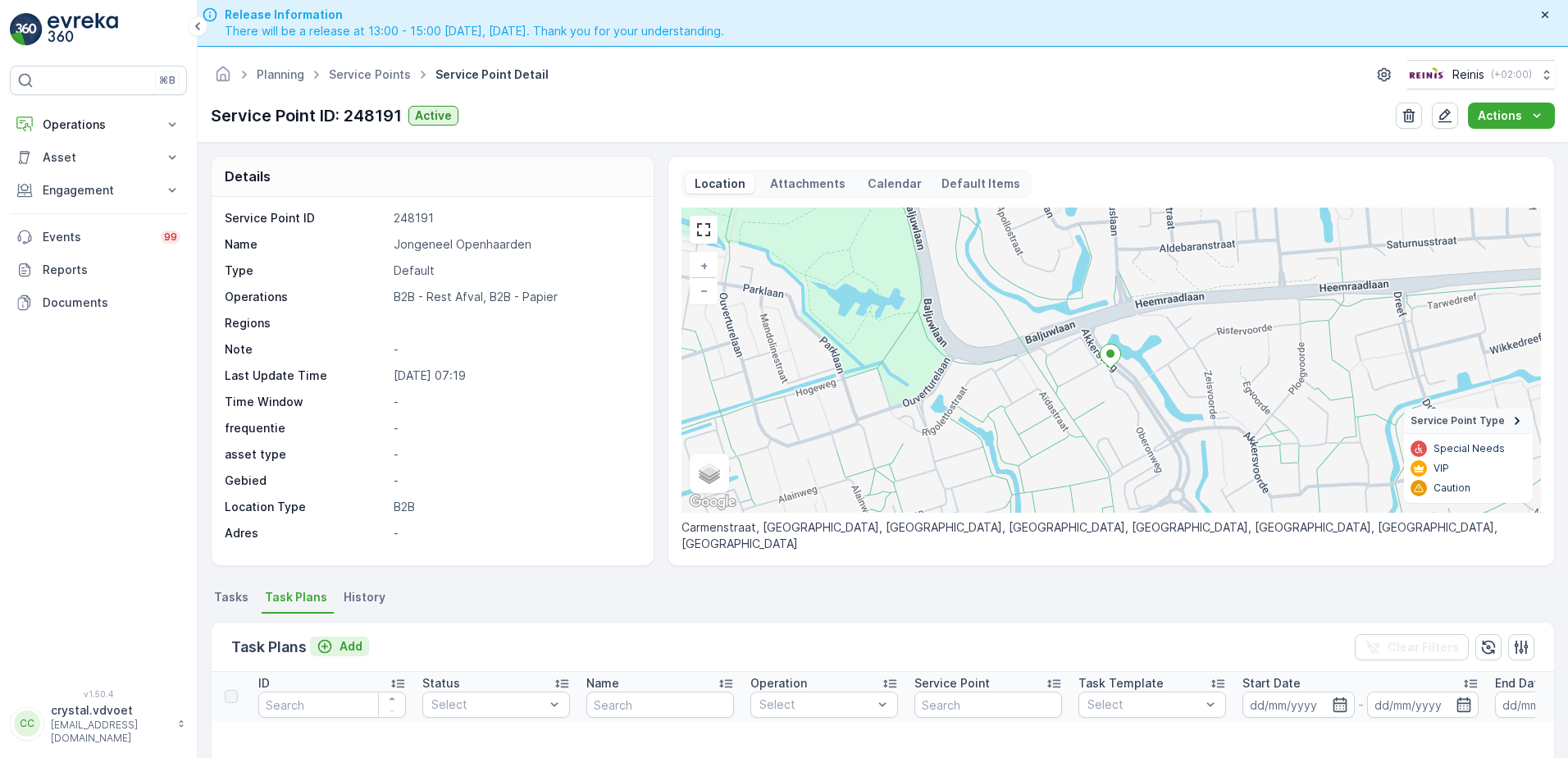
click at [334, 647] on div "Add" at bounding box center [340, 647] width 46 height 17
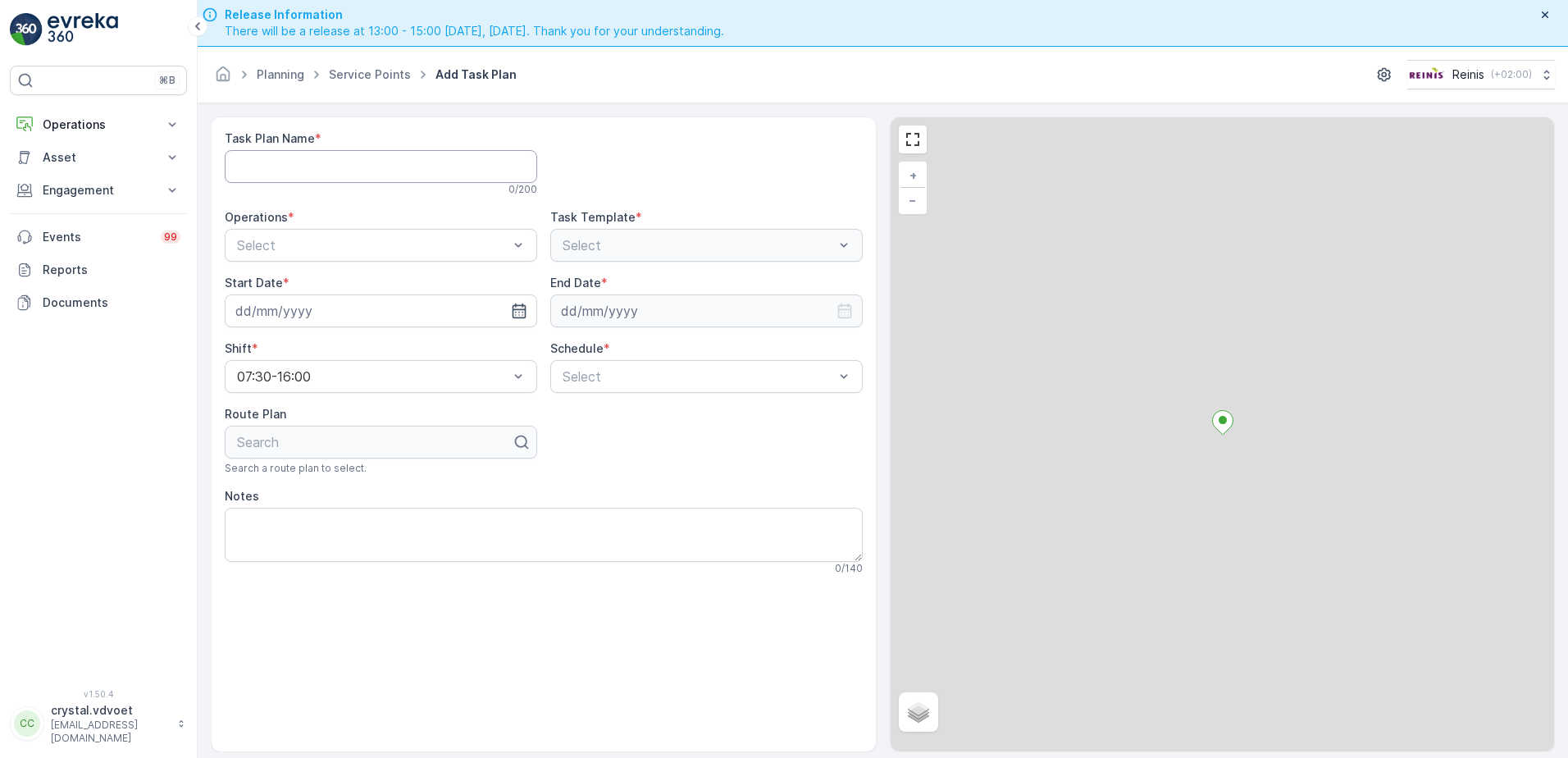
click at [288, 155] on Name "Task Plan Name" at bounding box center [381, 166] width 312 height 32
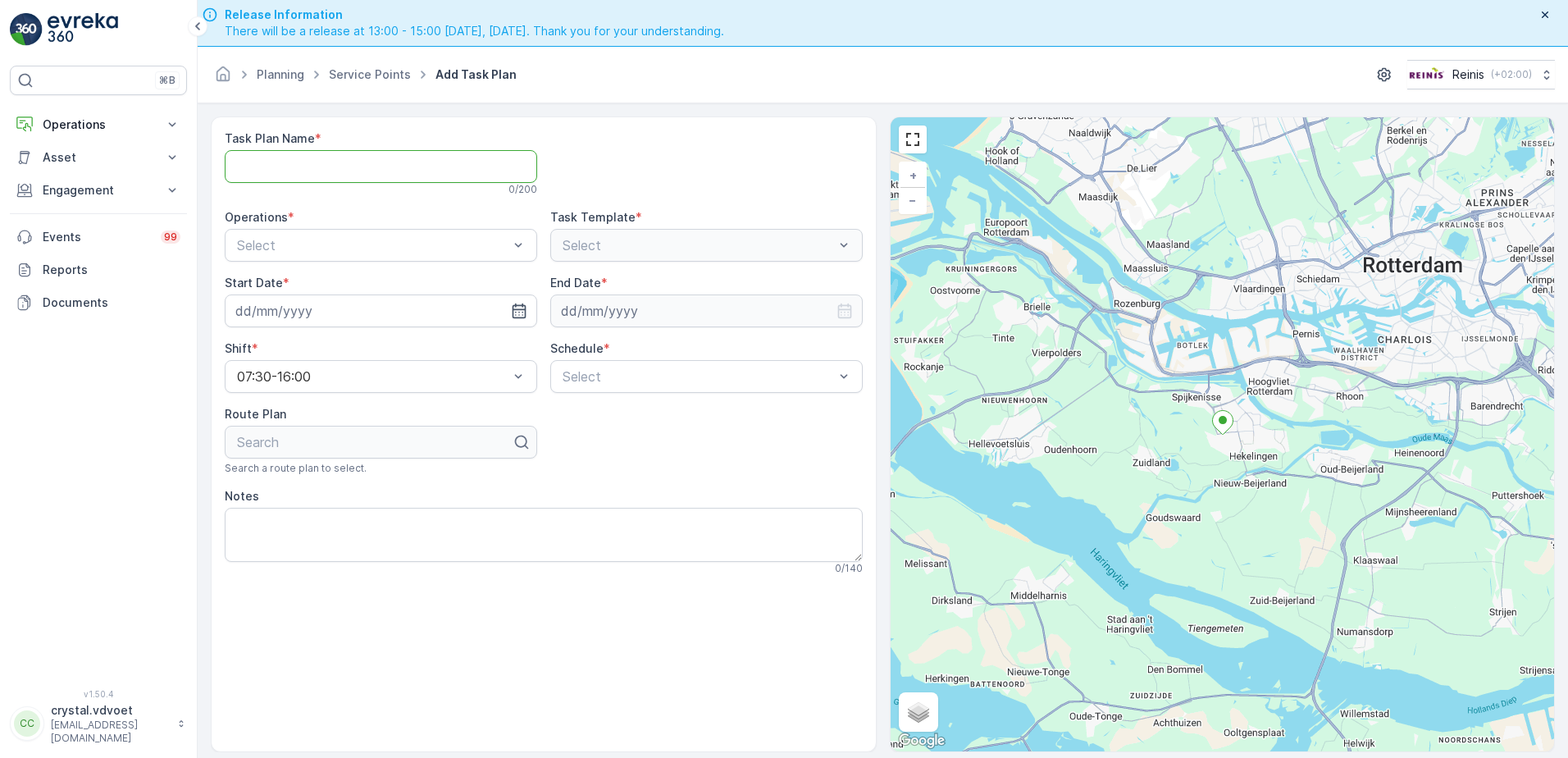
paste Name "Jongeneel Openhaarden"
type Name "Jongeneel Openhaarden"
click at [332, 310] on span "B2B - Rest Afval" at bounding box center [286, 313] width 104 height 15
click at [335, 317] on input at bounding box center [381, 310] width 312 height 32
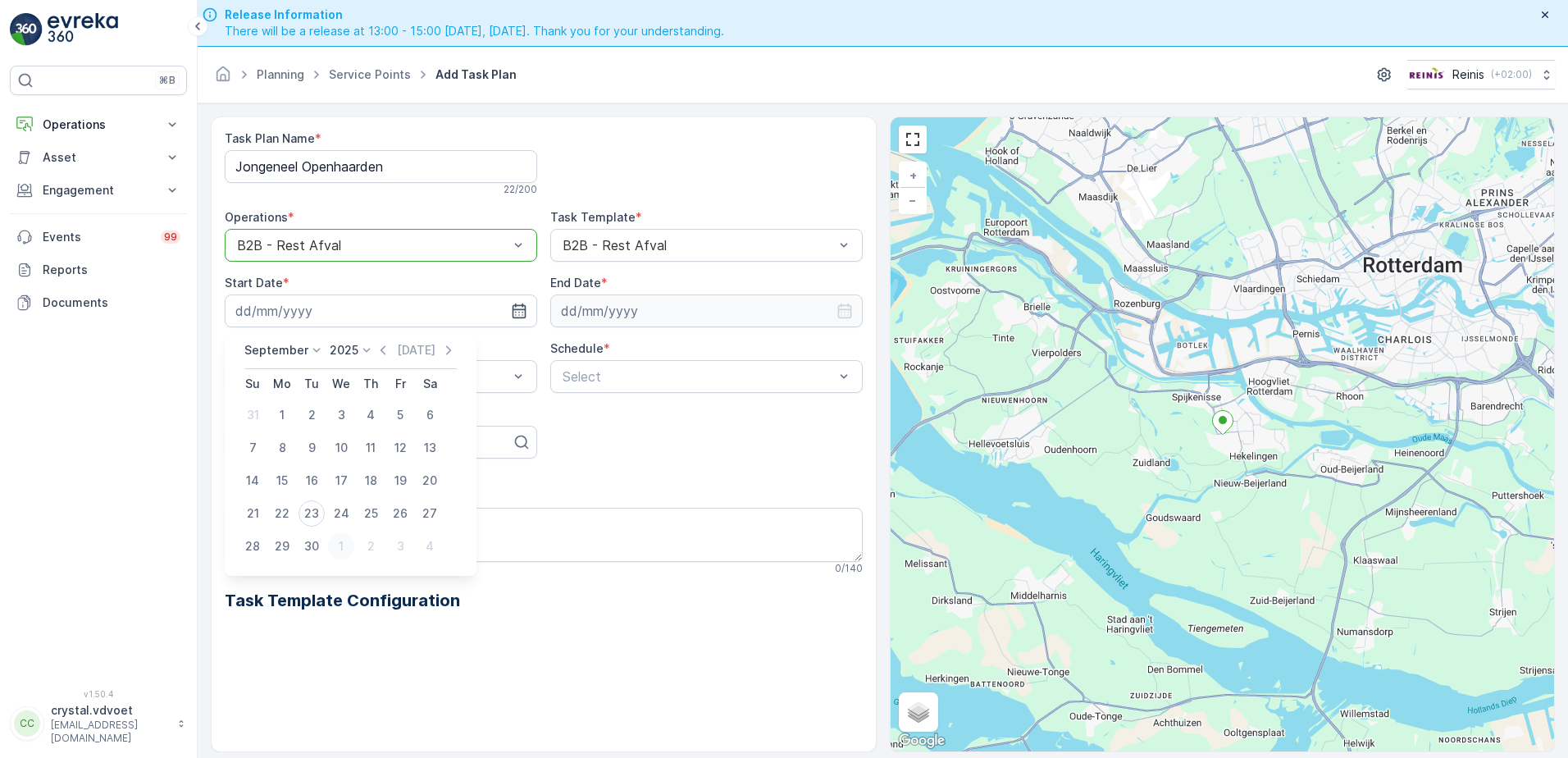
click at [346, 551] on div "1" at bounding box center [341, 546] width 26 height 26
type input "[DATE]"
drag, startPoint x: 670, startPoint y: 299, endPoint x: 660, endPoint y: 314, distance: 18.0
click at [670, 303] on input at bounding box center [706, 310] width 312 height 32
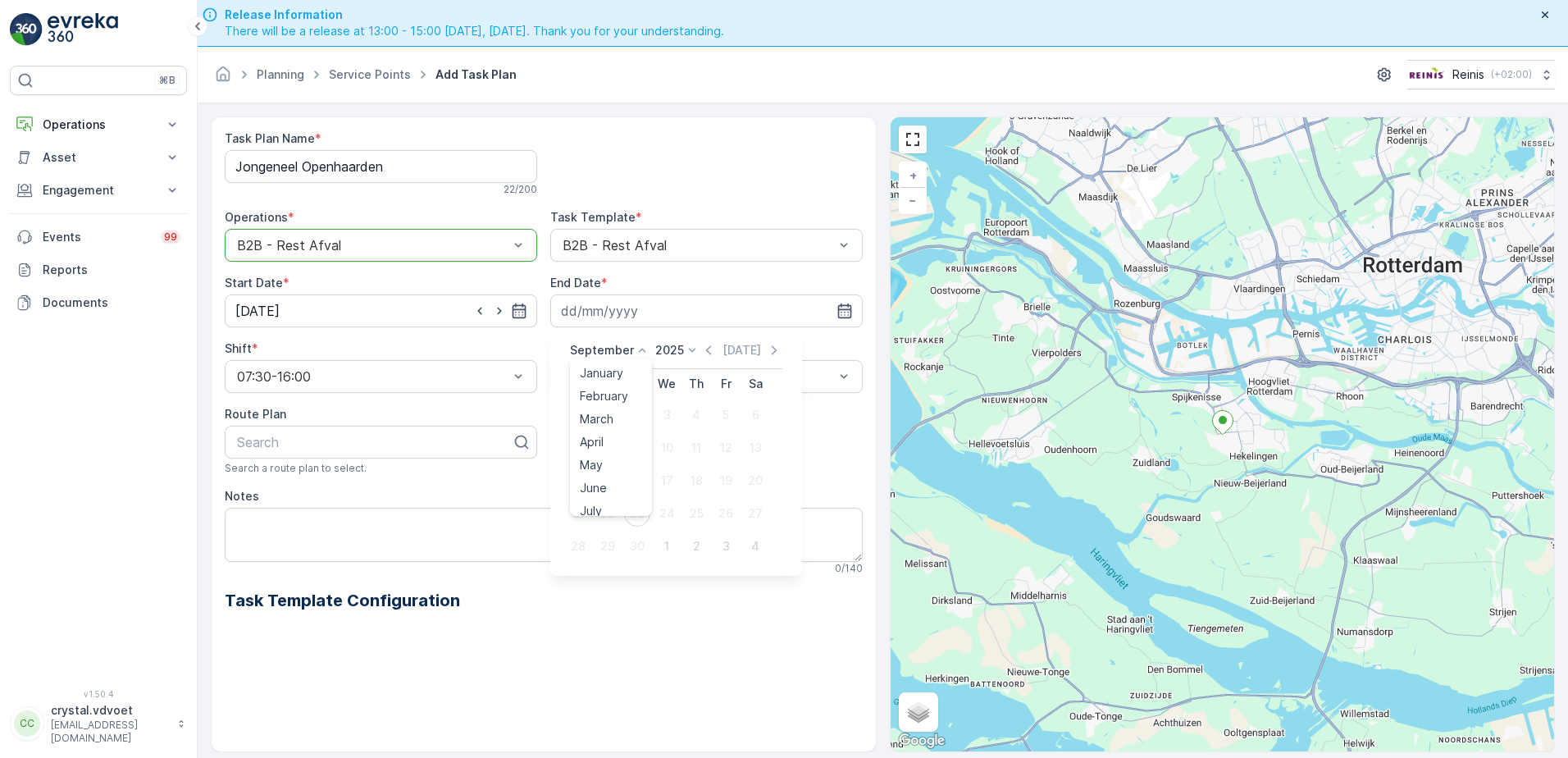
click at [613, 345] on p "September" at bounding box center [601, 350] width 64 height 17
click at [608, 500] on span "December" at bounding box center [608, 501] width 57 height 17
drag, startPoint x: 675, startPoint y: 355, endPoint x: 693, endPoint y: 430, distance: 77.1
click at [679, 355] on icon at bounding box center [687, 350] width 17 height 17
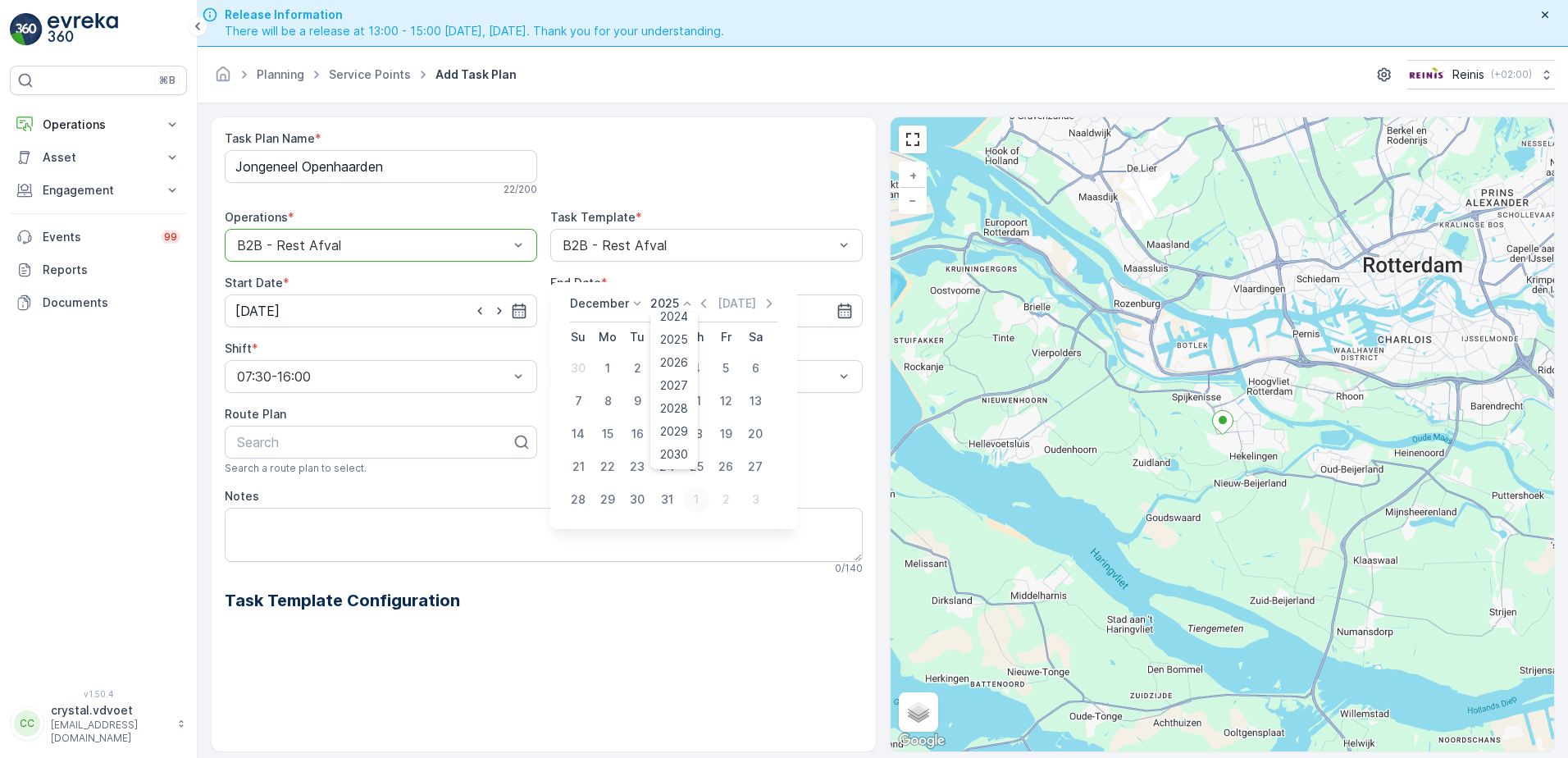
scroll to position [46, 0]
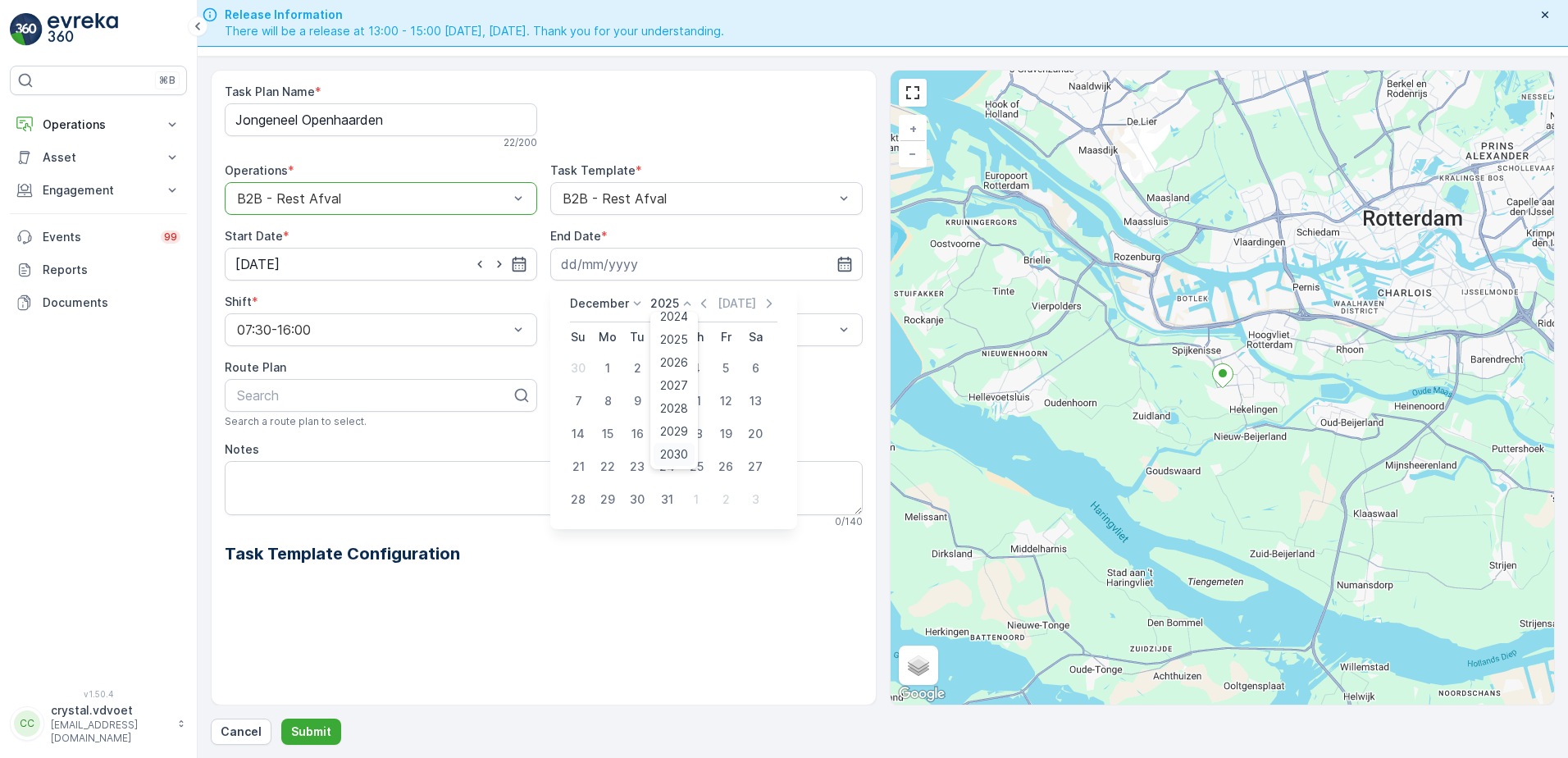
click at [670, 459] on span "2030" at bounding box center [674, 455] width 28 height 17
click at [644, 504] on div "31" at bounding box center [637, 499] width 26 height 26
type input "[DATE]"
click at [672, 350] on div "Task Plan Name * Jongeneel Openhaarden 22 / 200 Operations * option B2B - Rest …" at bounding box center [544, 337] width 638 height 509
click at [635, 406] on div "Weekly" at bounding box center [706, 398] width 312 height 28
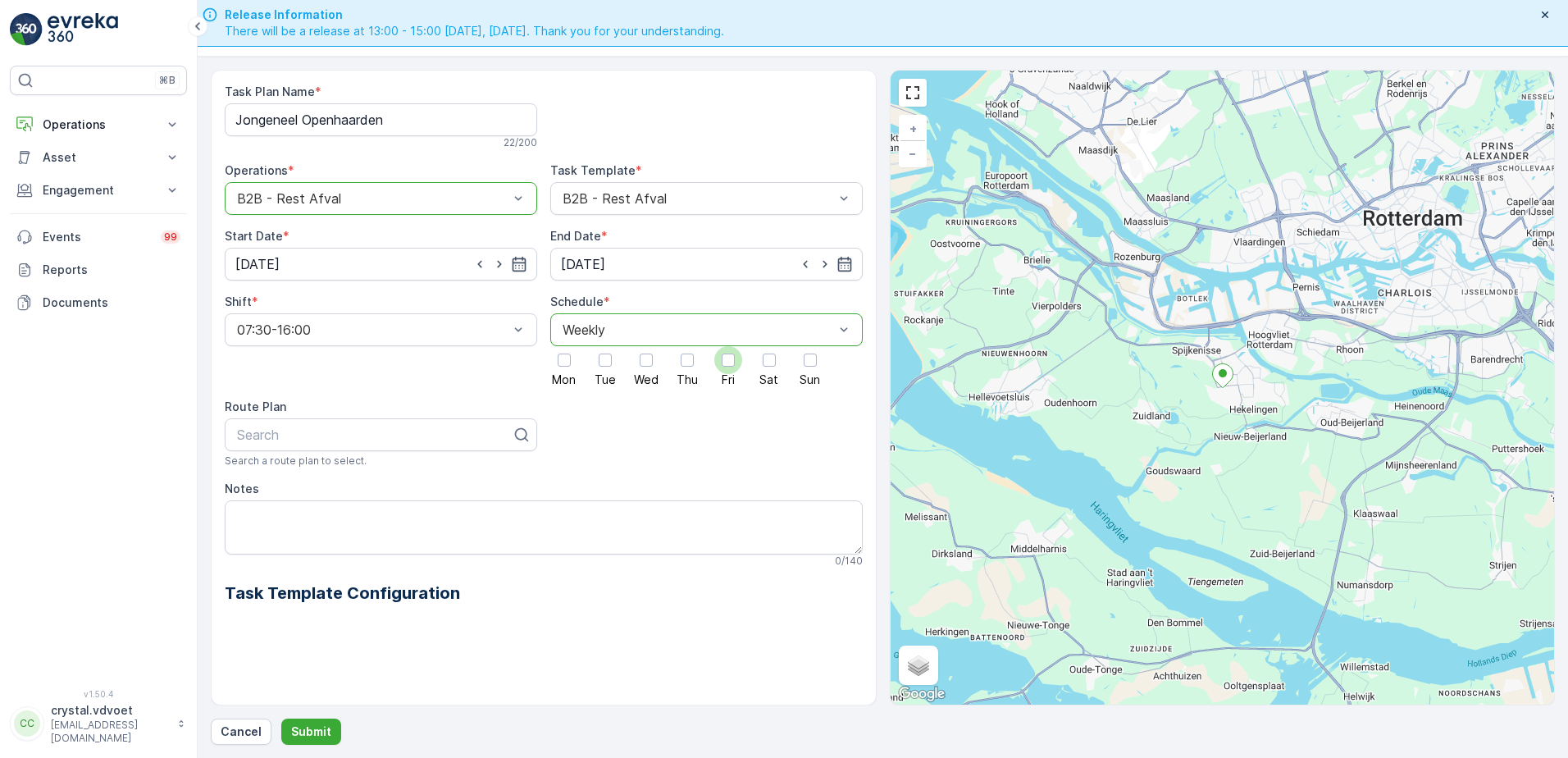
click at [722, 359] on div at bounding box center [728, 360] width 13 height 13
click at [728, 347] on input "Fri" at bounding box center [728, 347] width 0 height 0
click at [232, 520] on textarea "Notes" at bounding box center [544, 527] width 638 height 54
type textarea "1x 1600 ltr rest"
click at [325, 734] on p "Submit" at bounding box center [310, 732] width 40 height 17
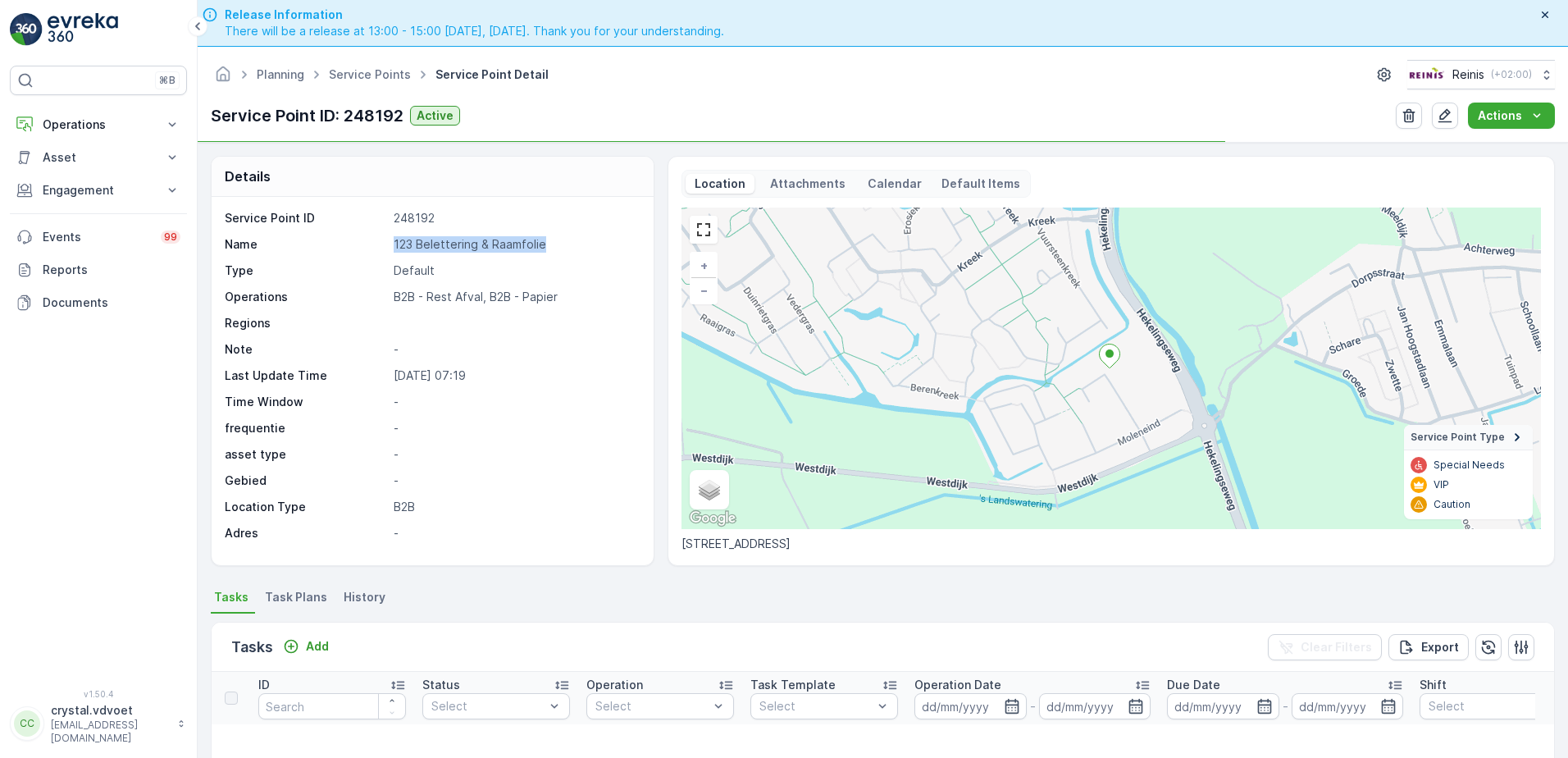
drag, startPoint x: 551, startPoint y: 246, endPoint x: 378, endPoint y: 234, distance: 173.4
click at [378, 234] on div "Service Point ID 248192 Name 123 Belettering & Raamfolie Type Default Operation…" at bounding box center [431, 376] width 411 height 332
drag, startPoint x: 378, startPoint y: 234, endPoint x: 483, endPoint y: 242, distance: 105.3
copy div "123 Belettering & Raamfolie"
click at [297, 603] on span "Task Plans" at bounding box center [295, 598] width 62 height 17
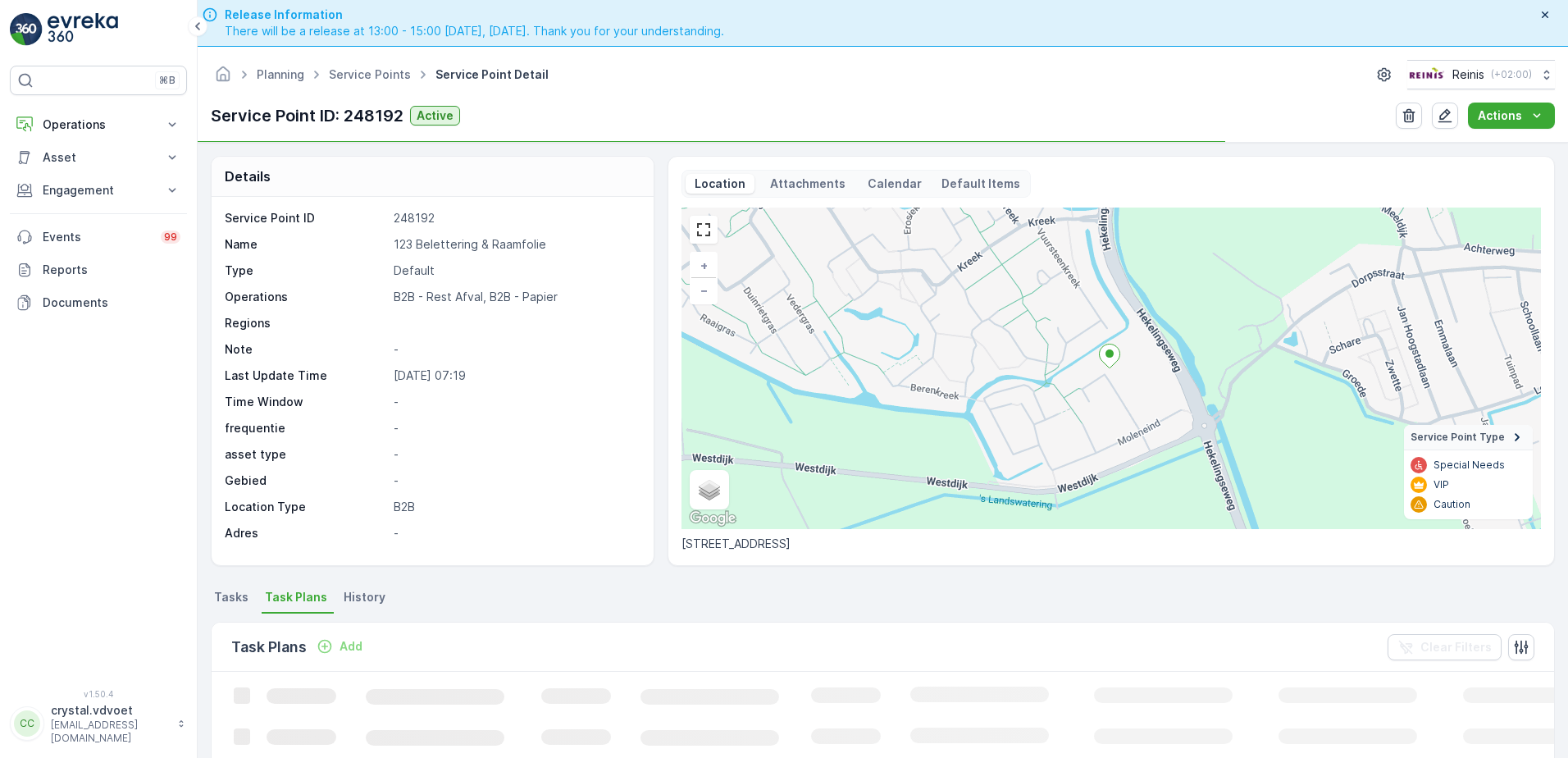
click at [325, 647] on icon "Add" at bounding box center [325, 647] width 17 height 17
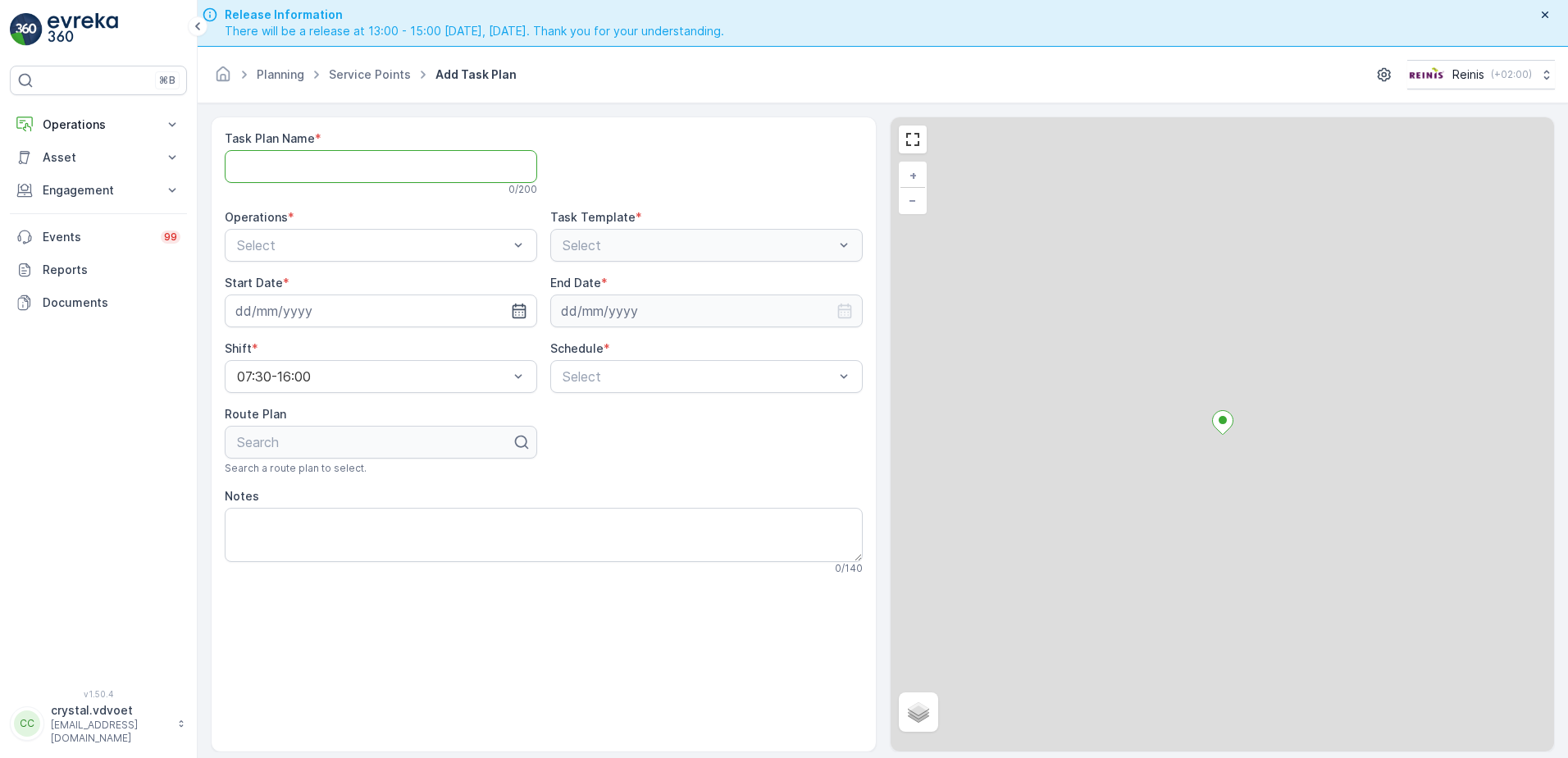
click at [265, 160] on Name "Task Plan Name" at bounding box center [381, 166] width 312 height 32
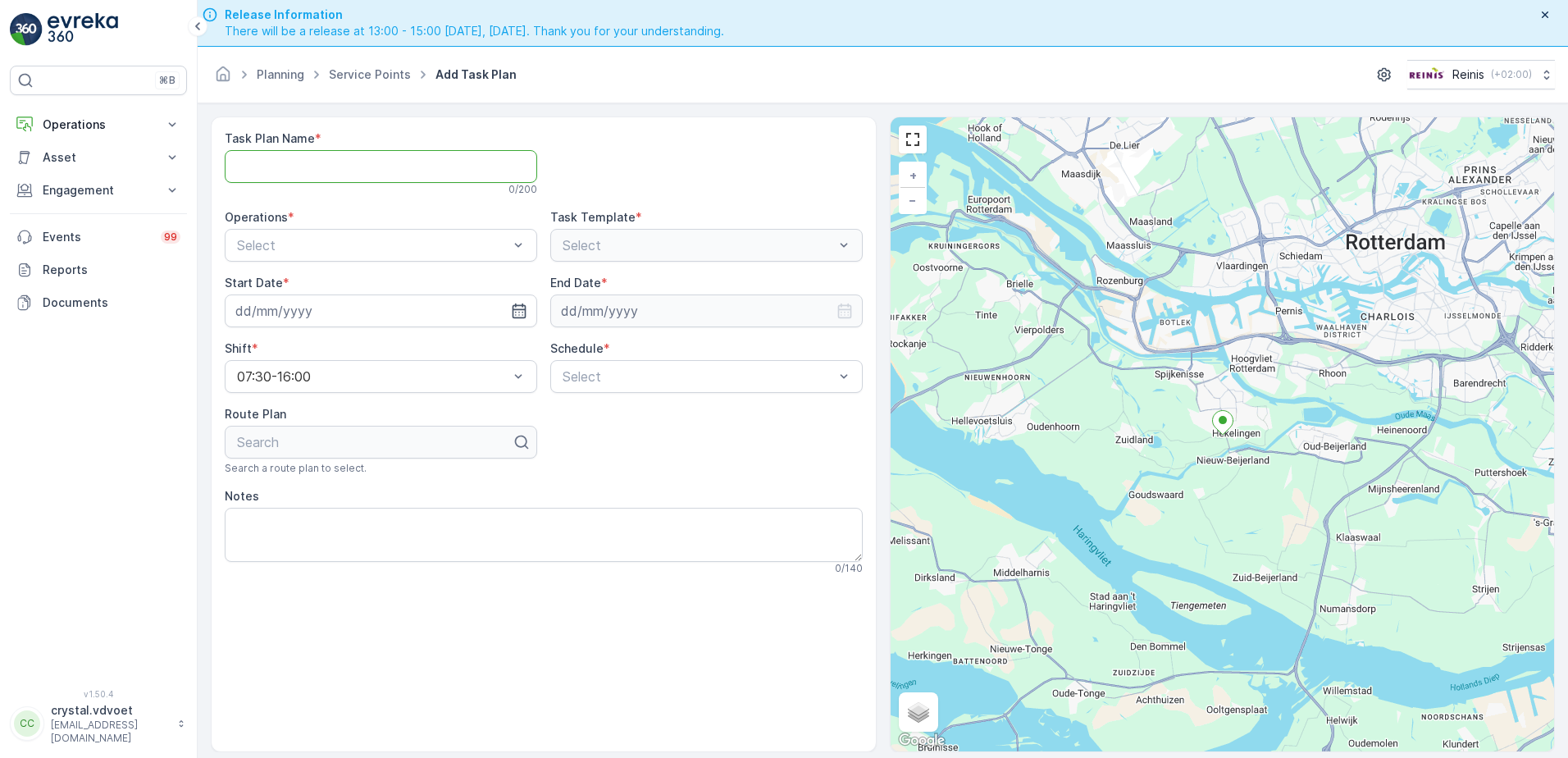
paste Name "123 Belettering & Raamfolie"
type Name "123 Belettering & Raamfolie"
click at [380, 224] on div "Operations *" at bounding box center [381, 218] width 312 height 17
drag, startPoint x: 325, startPoint y: 258, endPoint x: 313, endPoint y: 265, distance: 13.9
click at [324, 258] on div "Select" at bounding box center [381, 245] width 312 height 32
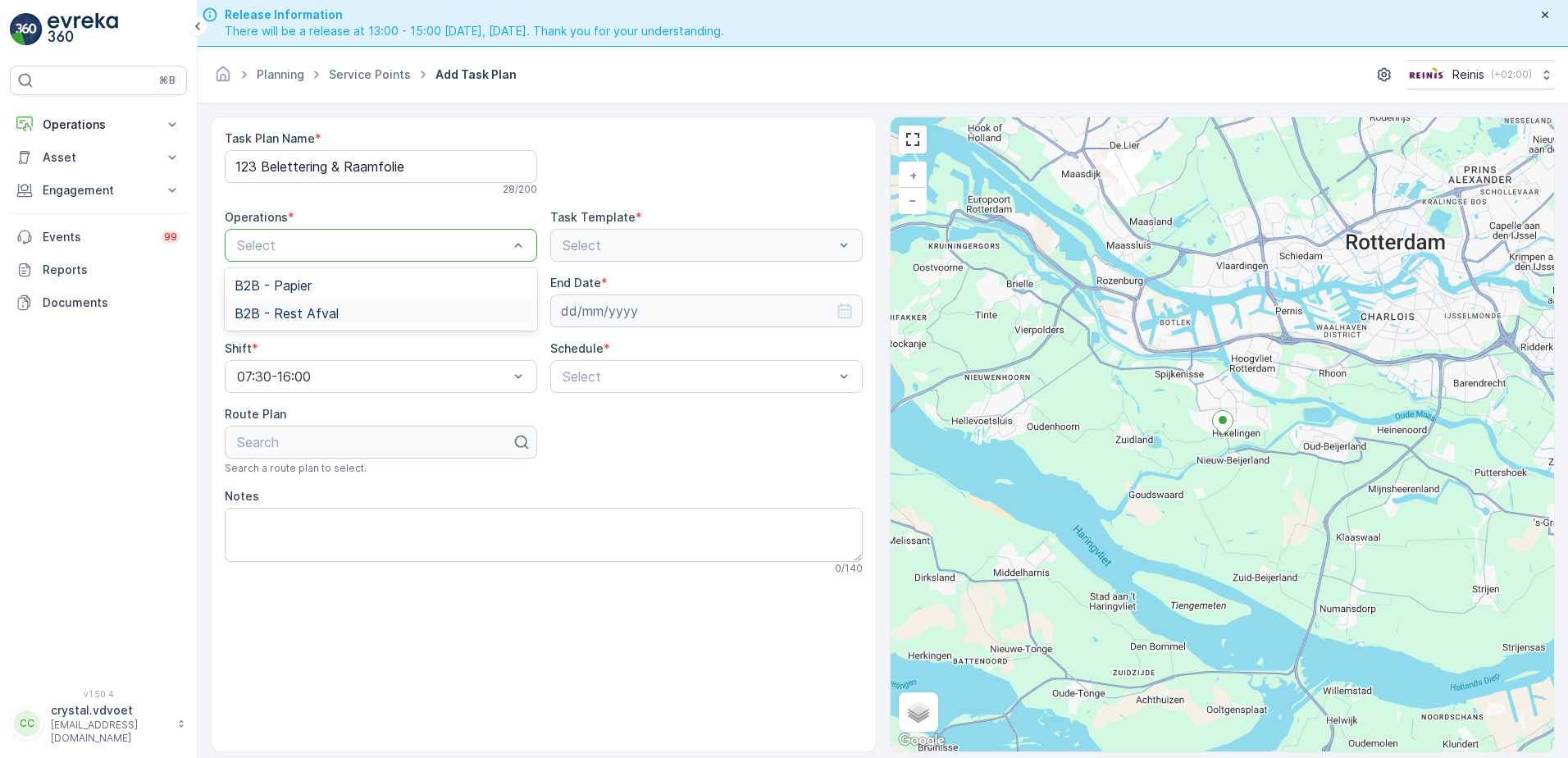
click at [312, 310] on span "B2B - Rest Afval" at bounding box center [286, 313] width 104 height 15
drag, startPoint x: 345, startPoint y: 310, endPoint x: 335, endPoint y: 318, distance: 12.8
click at [342, 310] on input at bounding box center [381, 310] width 312 height 32
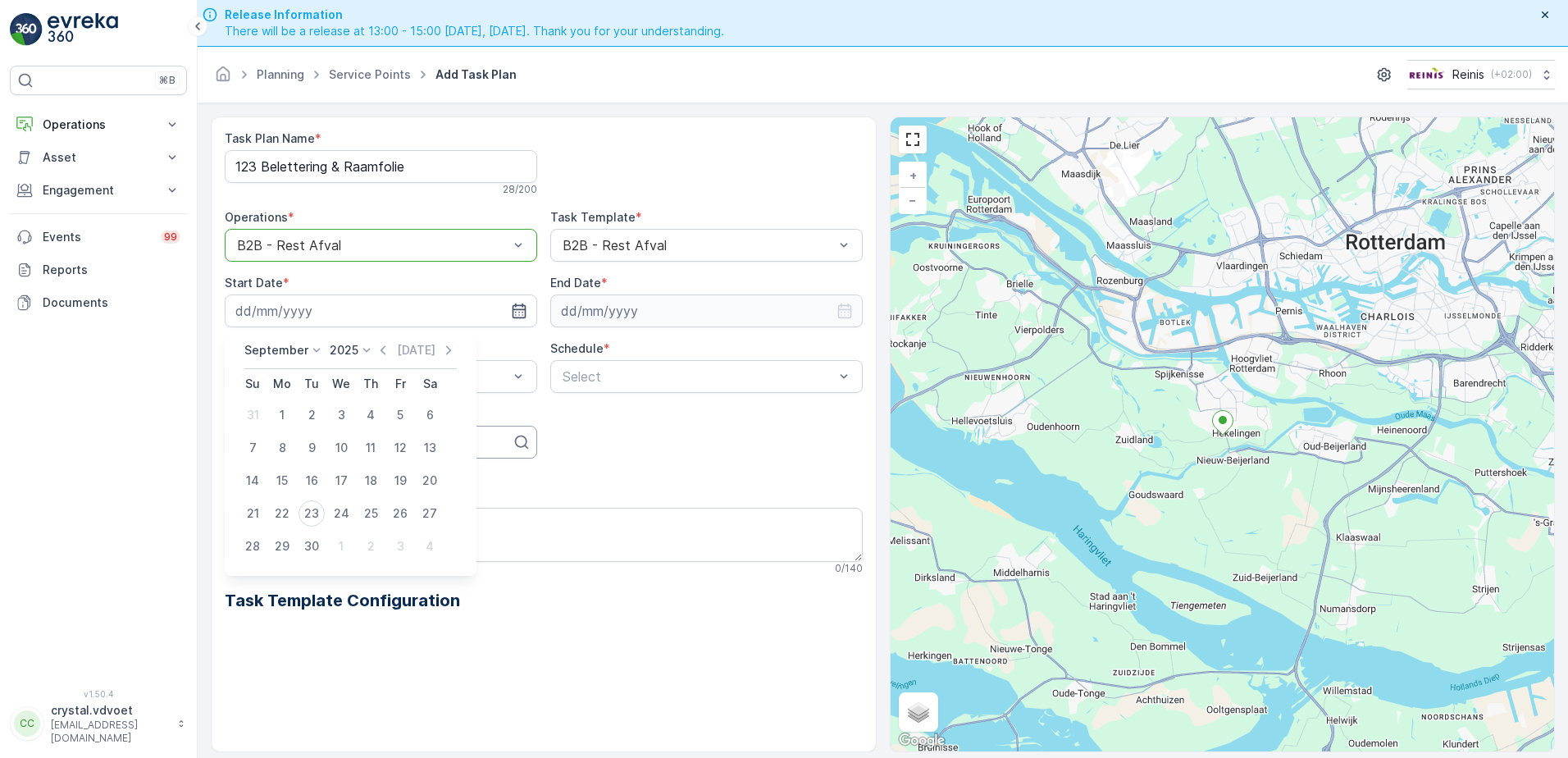
drag, startPoint x: 341, startPoint y: 550, endPoint x: 460, endPoint y: 440, distance: 162.1
click at [339, 550] on div "1" at bounding box center [341, 546] width 26 height 26
type input "[DATE]"
click at [696, 322] on input at bounding box center [706, 310] width 312 height 32
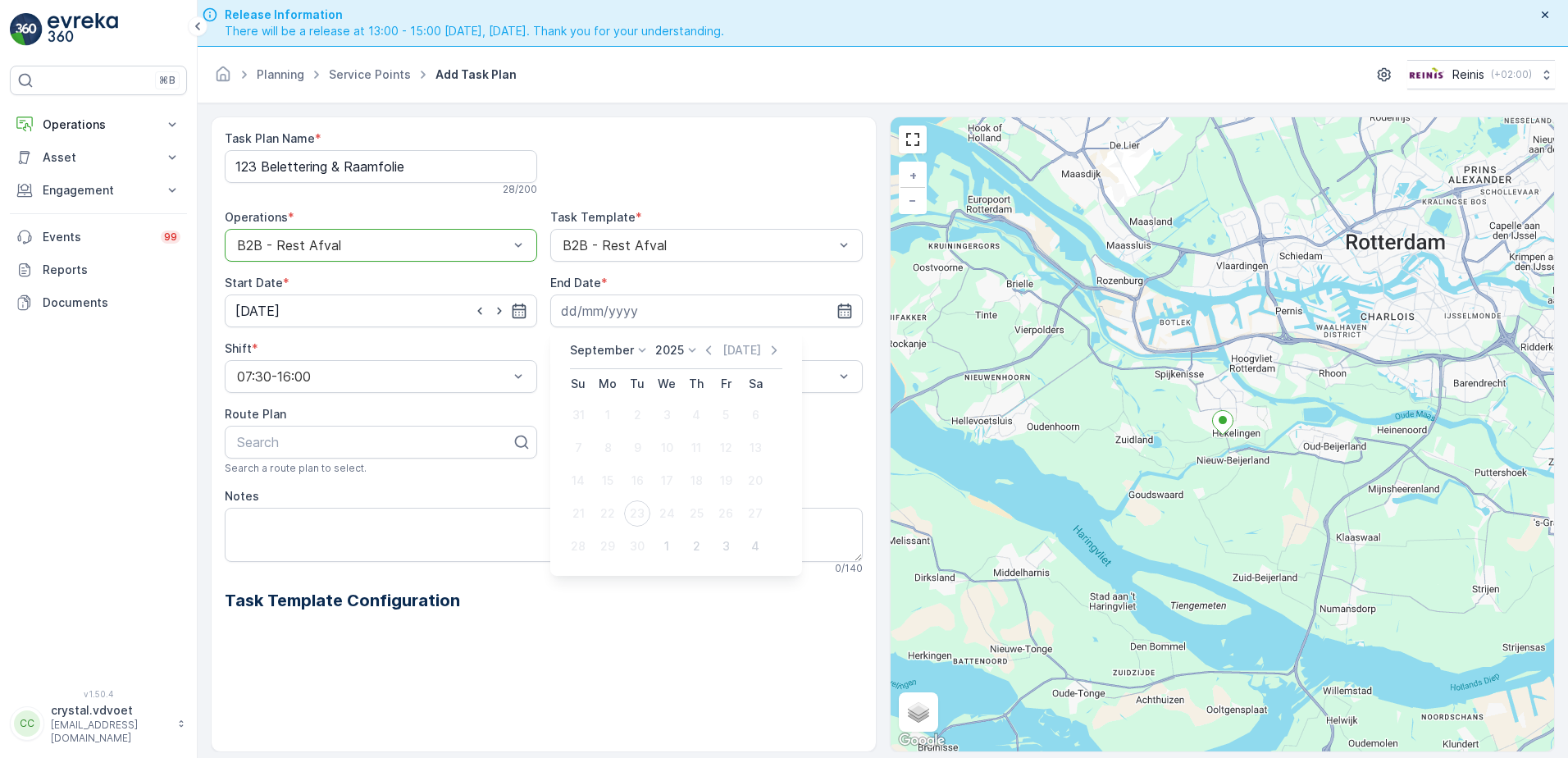
click at [605, 346] on p "September" at bounding box center [601, 350] width 64 height 17
click at [595, 491] on div "December" at bounding box center [608, 500] width 70 height 23
click at [664, 350] on p "2025" at bounding box center [664, 350] width 29 height 17
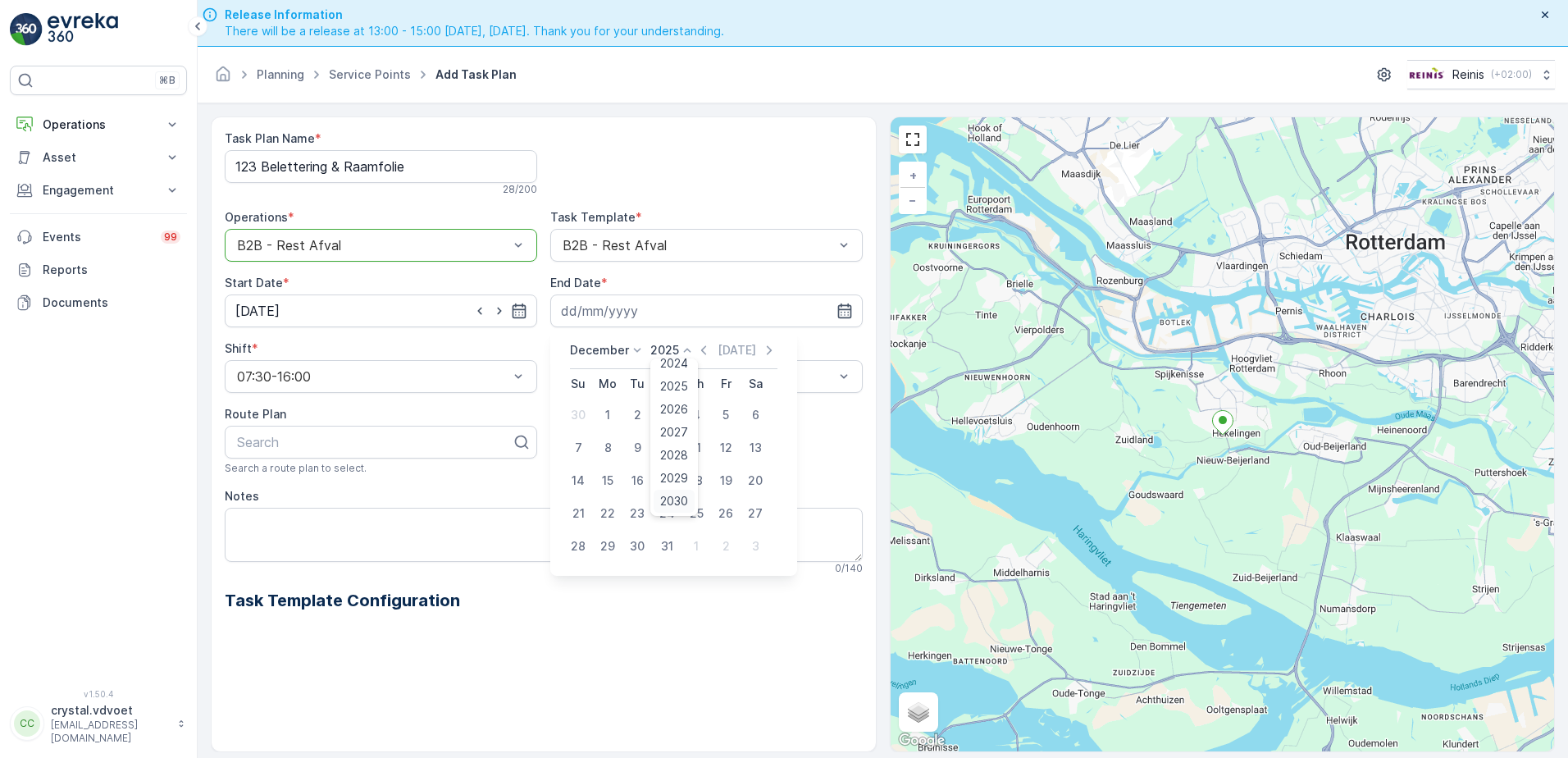
click at [669, 491] on ul "2020 2021 2022 2023 2024 2025 2026 2027 2028 2029 2030" at bounding box center [673, 437] width 47 height 158
click at [675, 499] on span "2030" at bounding box center [674, 501] width 28 height 17
click at [638, 538] on div "31" at bounding box center [637, 546] width 26 height 26
type input "[DATE]"
click at [621, 443] on div "Weekly" at bounding box center [707, 445] width 293 height 15
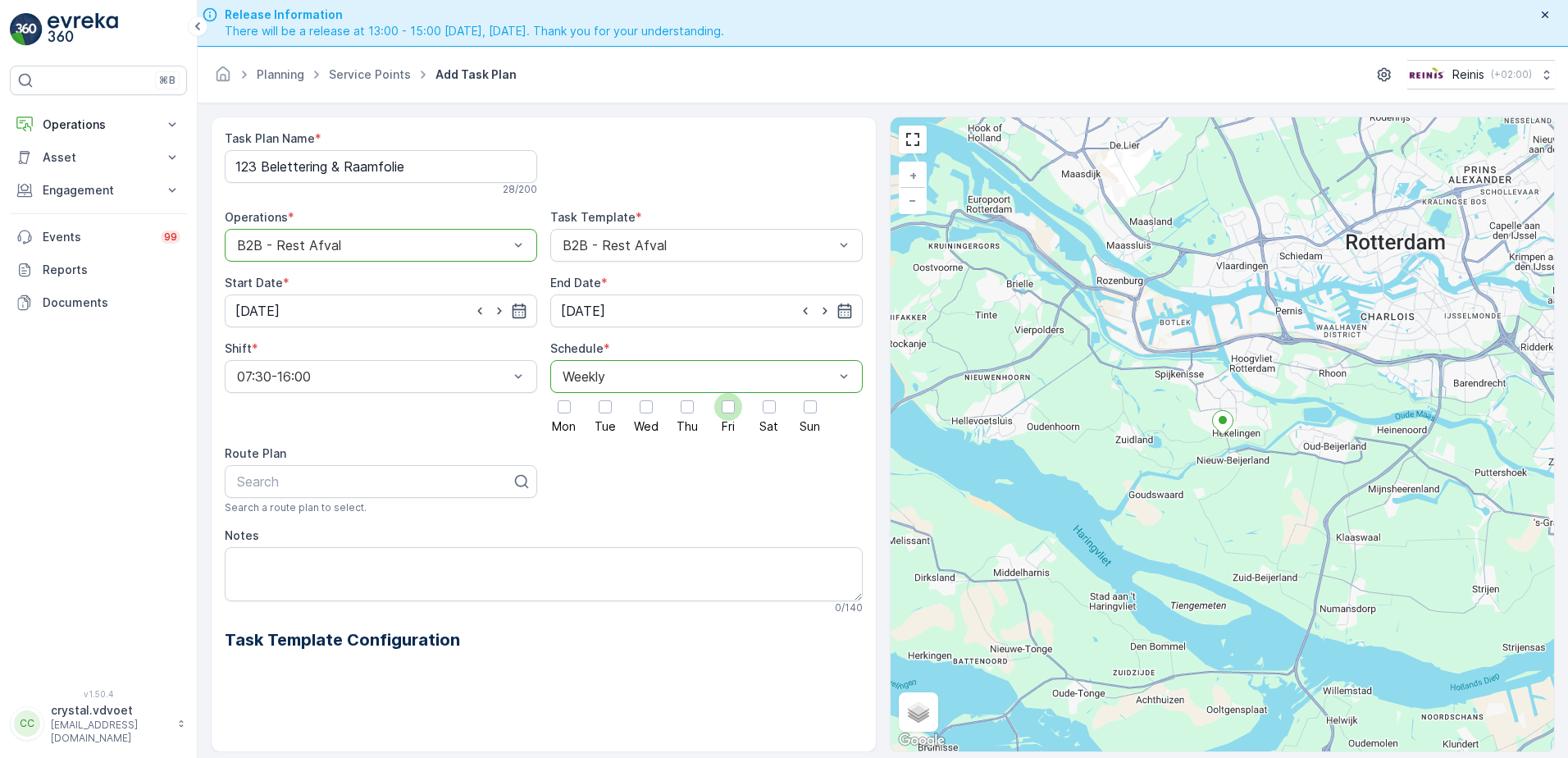
click at [736, 403] on div at bounding box center [728, 407] width 28 height 28
click at [728, 393] on input "Fri" at bounding box center [728, 393] width 0 height 0
click at [247, 558] on textarea "Notes" at bounding box center [544, 574] width 638 height 54
type textarea "1x 240 ltr rest"
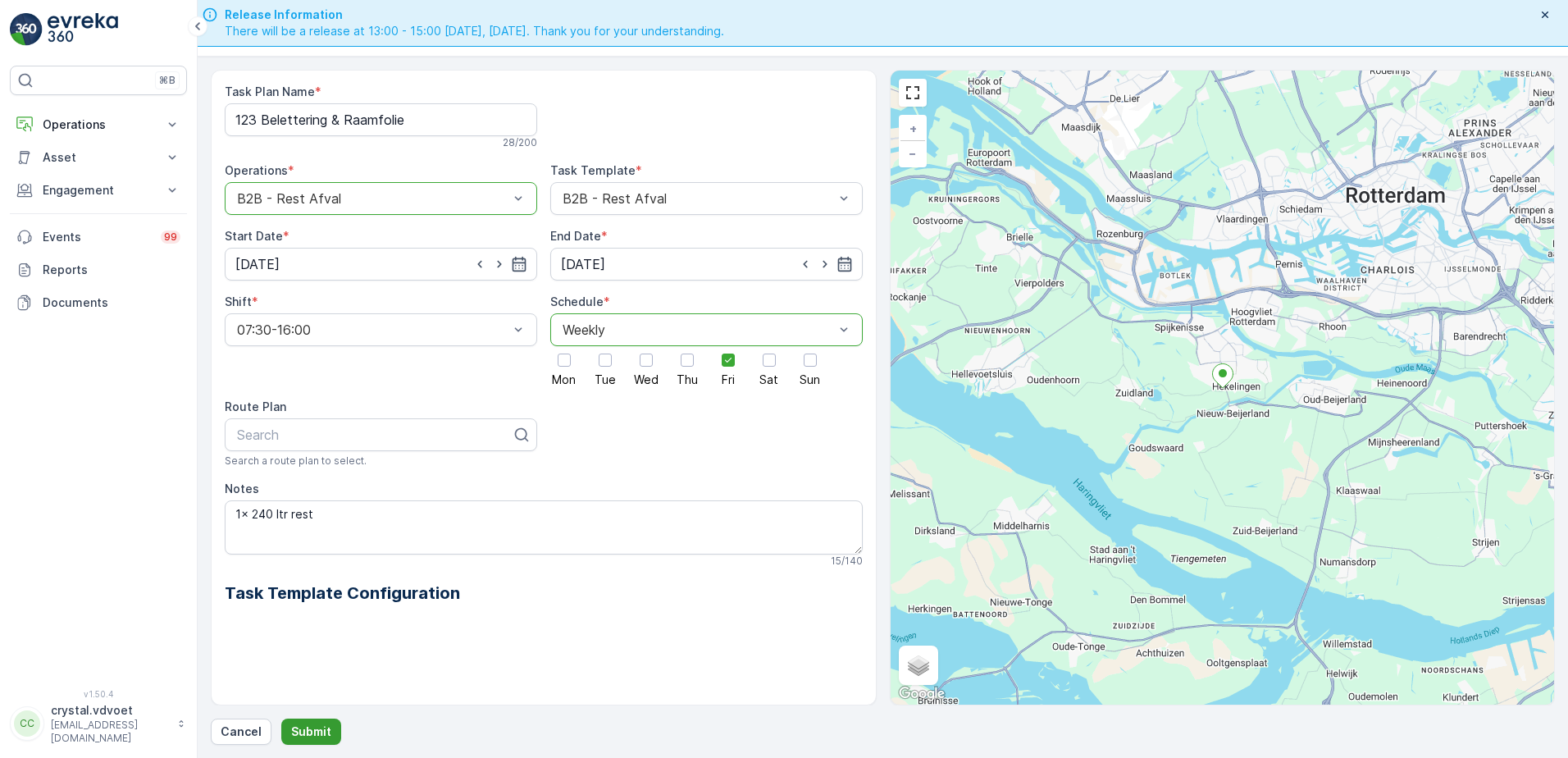
click at [310, 726] on p "Submit" at bounding box center [310, 732] width 40 height 17
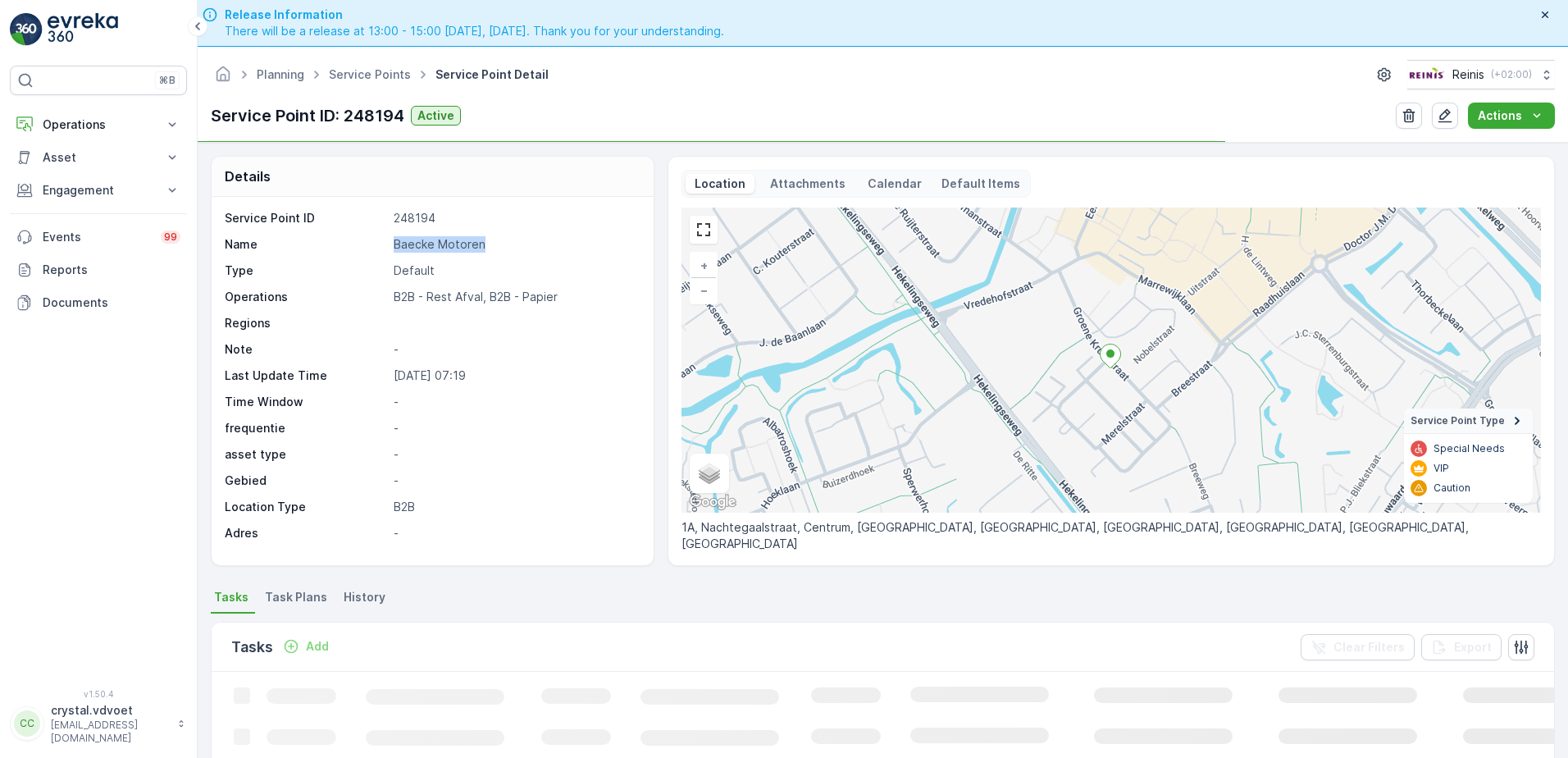
drag, startPoint x: 509, startPoint y: 233, endPoint x: 383, endPoint y: 252, distance: 127.4
click at [382, 250] on div "Service Point ID 248194 Name Baecke Motoren Type Default Operations B2B - Rest …" at bounding box center [431, 376] width 411 height 332
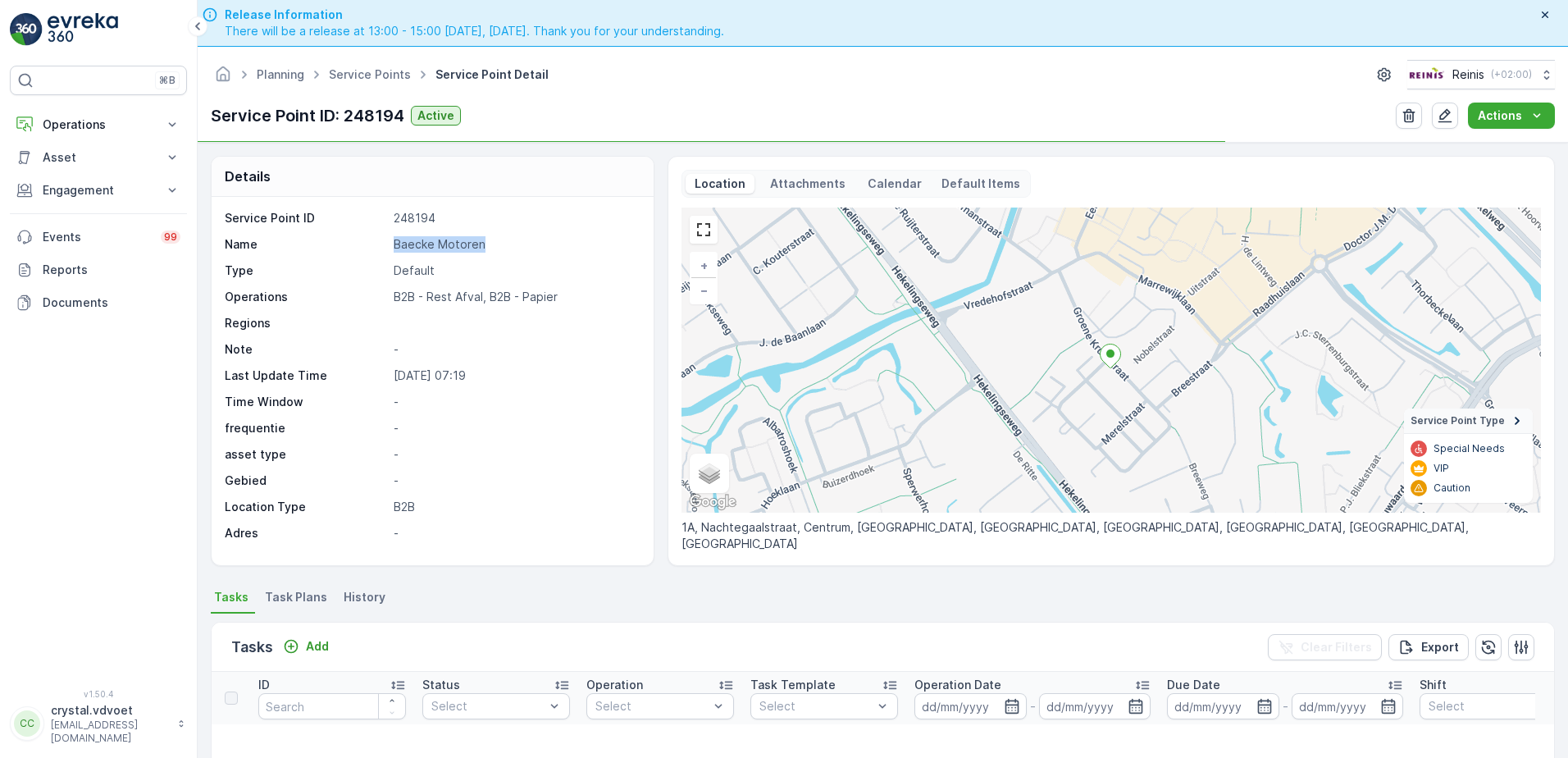
drag, startPoint x: 383, startPoint y: 252, endPoint x: 433, endPoint y: 248, distance: 50.2
click at [294, 590] on span "Task Plans" at bounding box center [295, 598] width 62 height 17
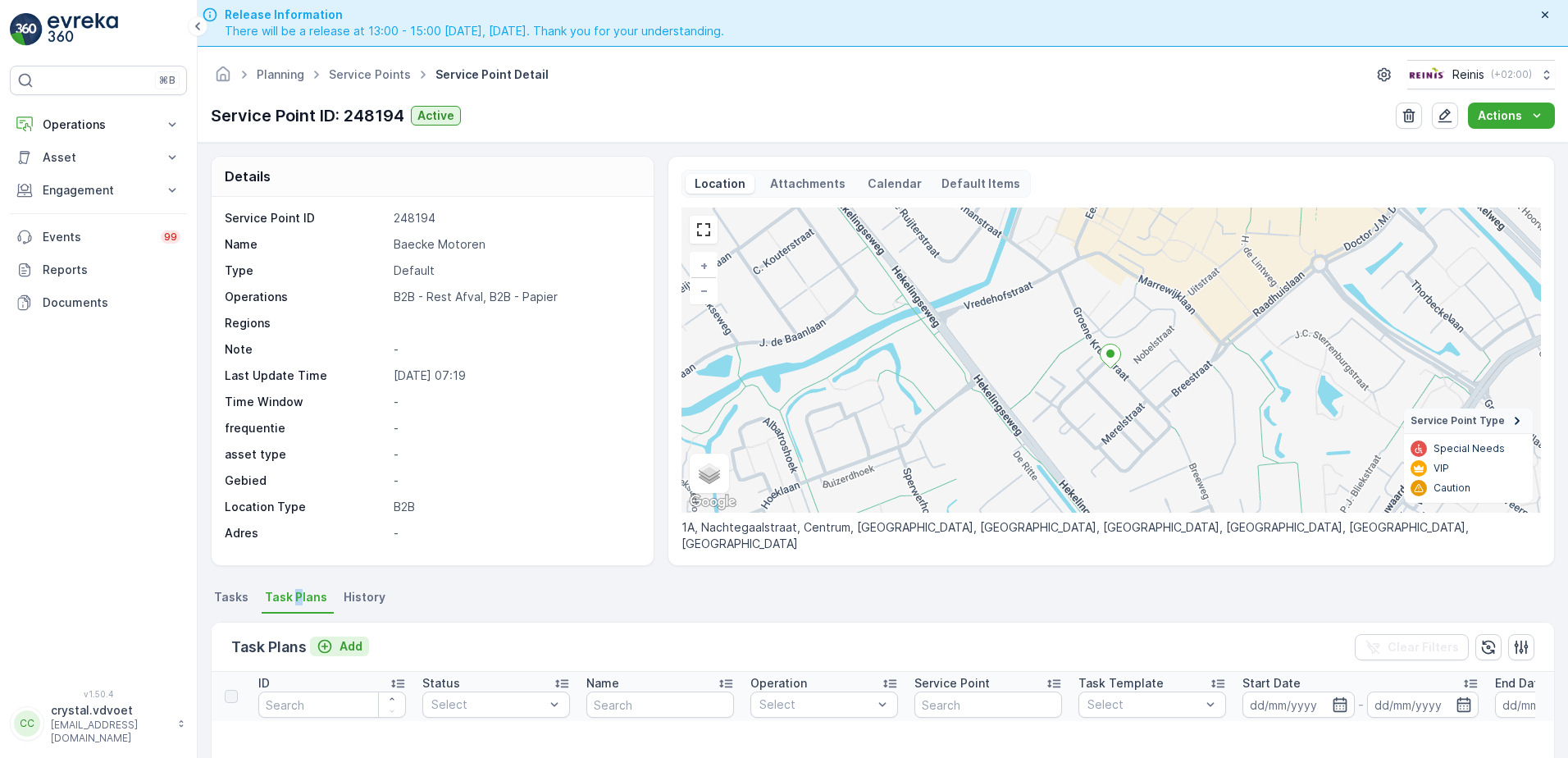
click at [326, 646] on icon "Add" at bounding box center [325, 647] width 17 height 17
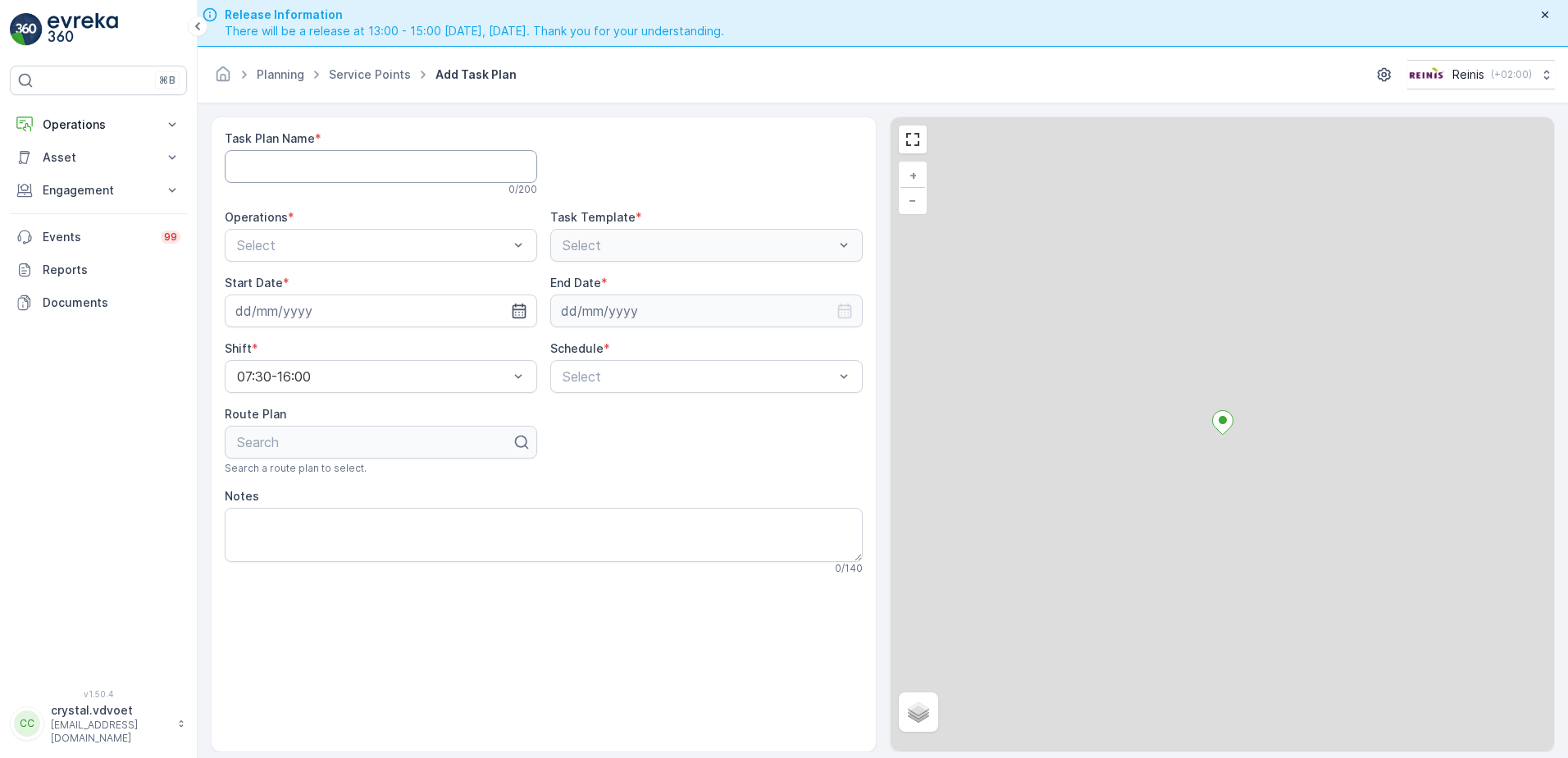
click at [260, 166] on Name "Task Plan Name" at bounding box center [381, 166] width 312 height 32
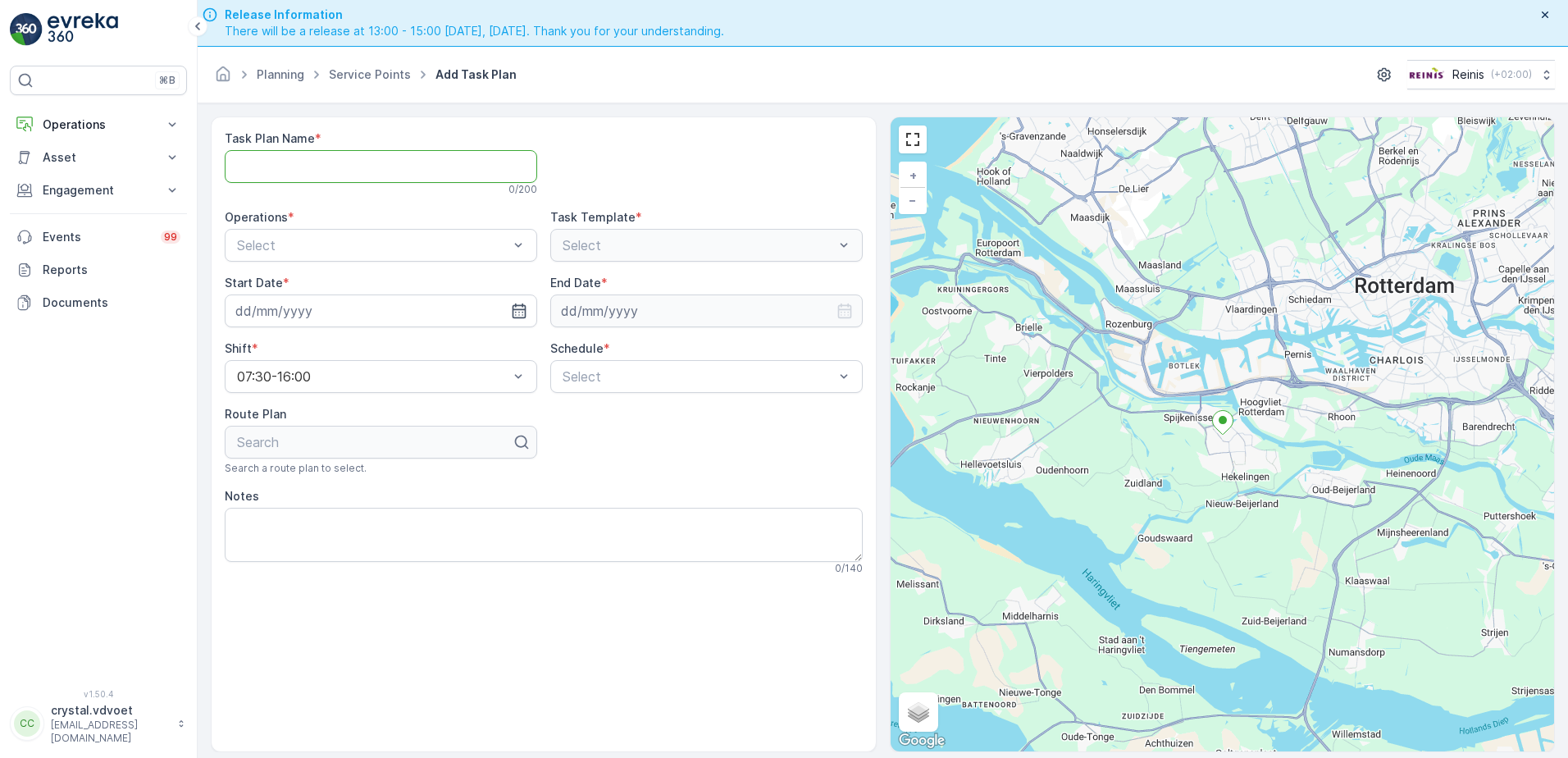
paste Name "Baecke Motoren"
type Name "Baecke Motoren"
click at [524, 236] on div "Select" at bounding box center [381, 245] width 312 height 32
click at [395, 315] on div "B2B - Rest Afval" at bounding box center [381, 313] width 293 height 15
click at [456, 313] on input at bounding box center [381, 310] width 312 height 32
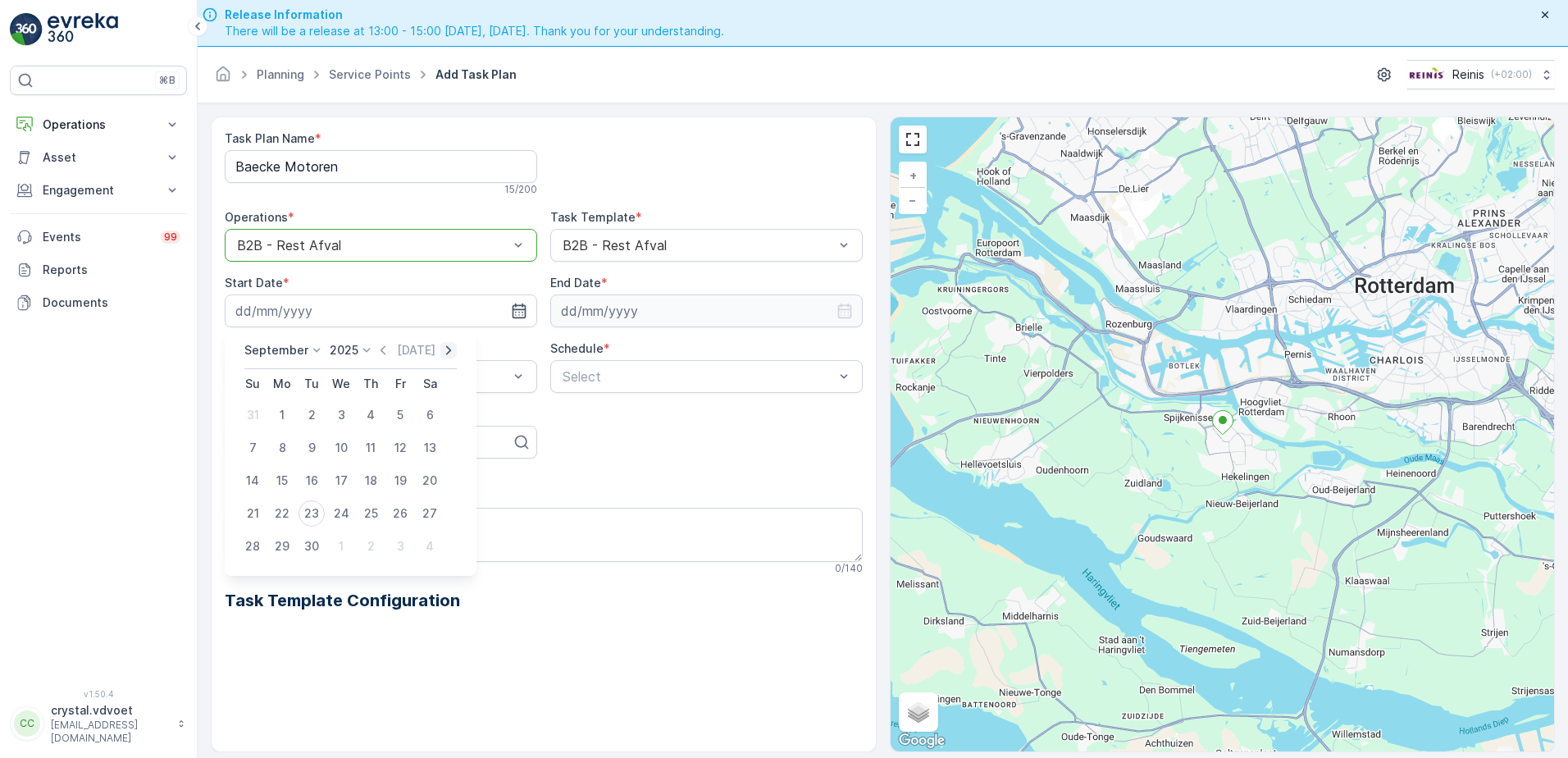
click at [445, 348] on icon "button" at bounding box center [448, 350] width 17 height 17
click at [399, 450] on div "10" at bounding box center [400, 448] width 26 height 26
type input "[DATE]"
click at [642, 313] on input at bounding box center [706, 310] width 312 height 32
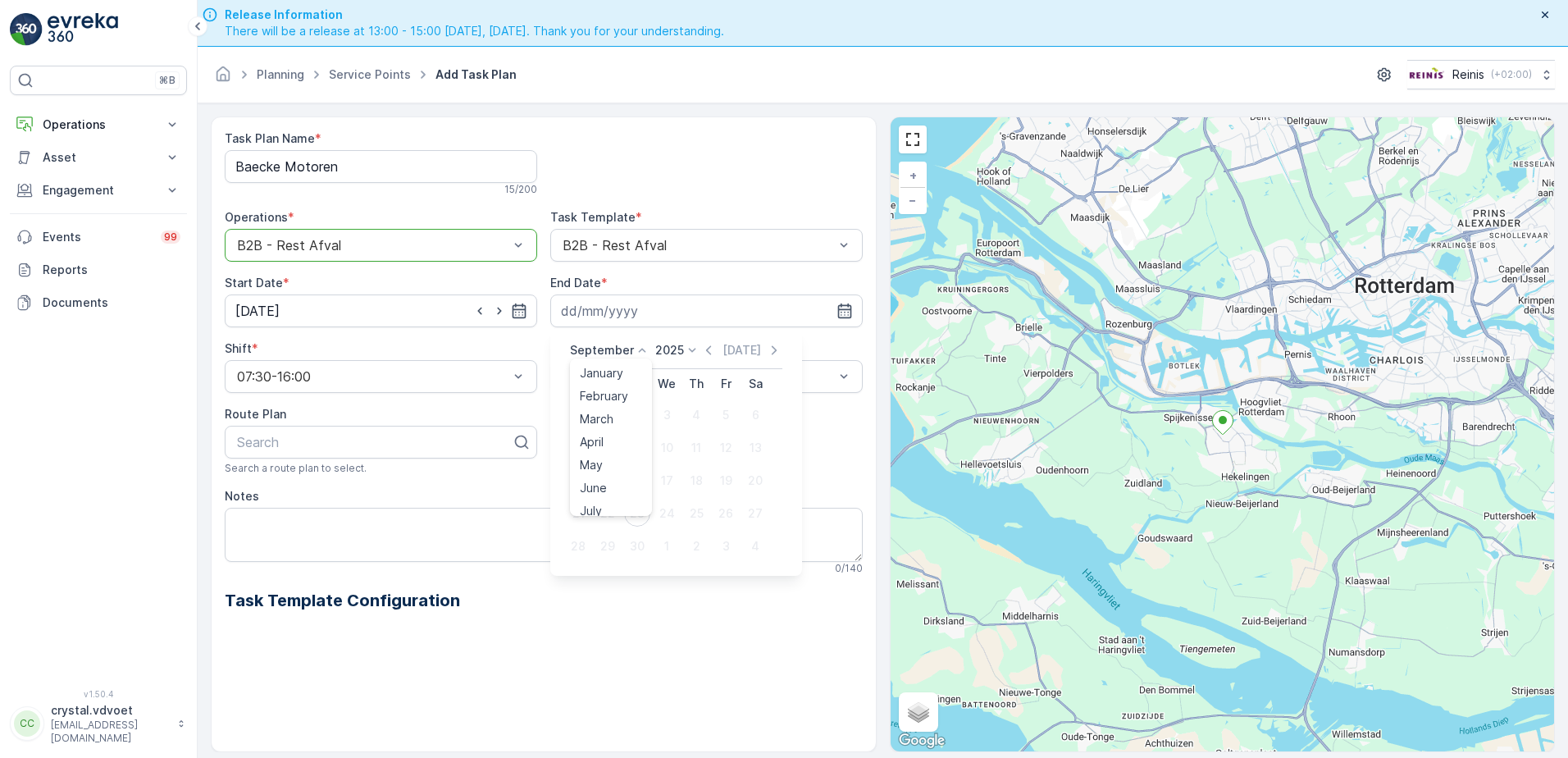
click at [607, 355] on p "September" at bounding box center [601, 350] width 64 height 17
drag, startPoint x: 606, startPoint y: 355, endPoint x: 587, endPoint y: 344, distance: 22.0
click at [587, 344] on p "September" at bounding box center [601, 350] width 64 height 17
click at [596, 350] on p "September" at bounding box center [601, 350] width 64 height 17
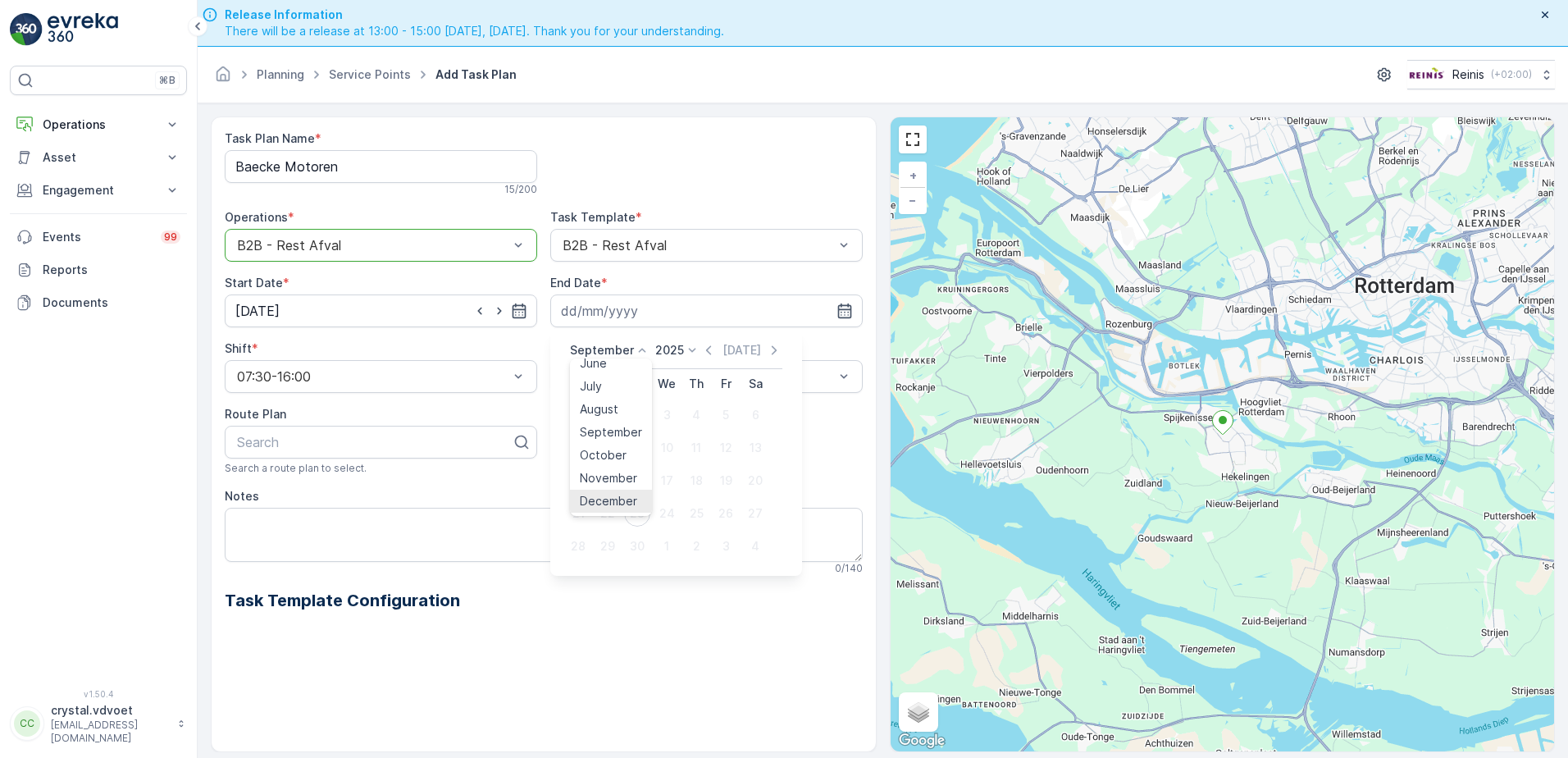
drag, startPoint x: 609, startPoint y: 497, endPoint x: 676, endPoint y: 347, distance: 164.3
click at [610, 498] on span "December" at bounding box center [608, 501] width 57 height 17
click at [674, 347] on p "2025" at bounding box center [664, 350] width 29 height 17
click at [678, 506] on span "2030" at bounding box center [674, 501] width 28 height 17
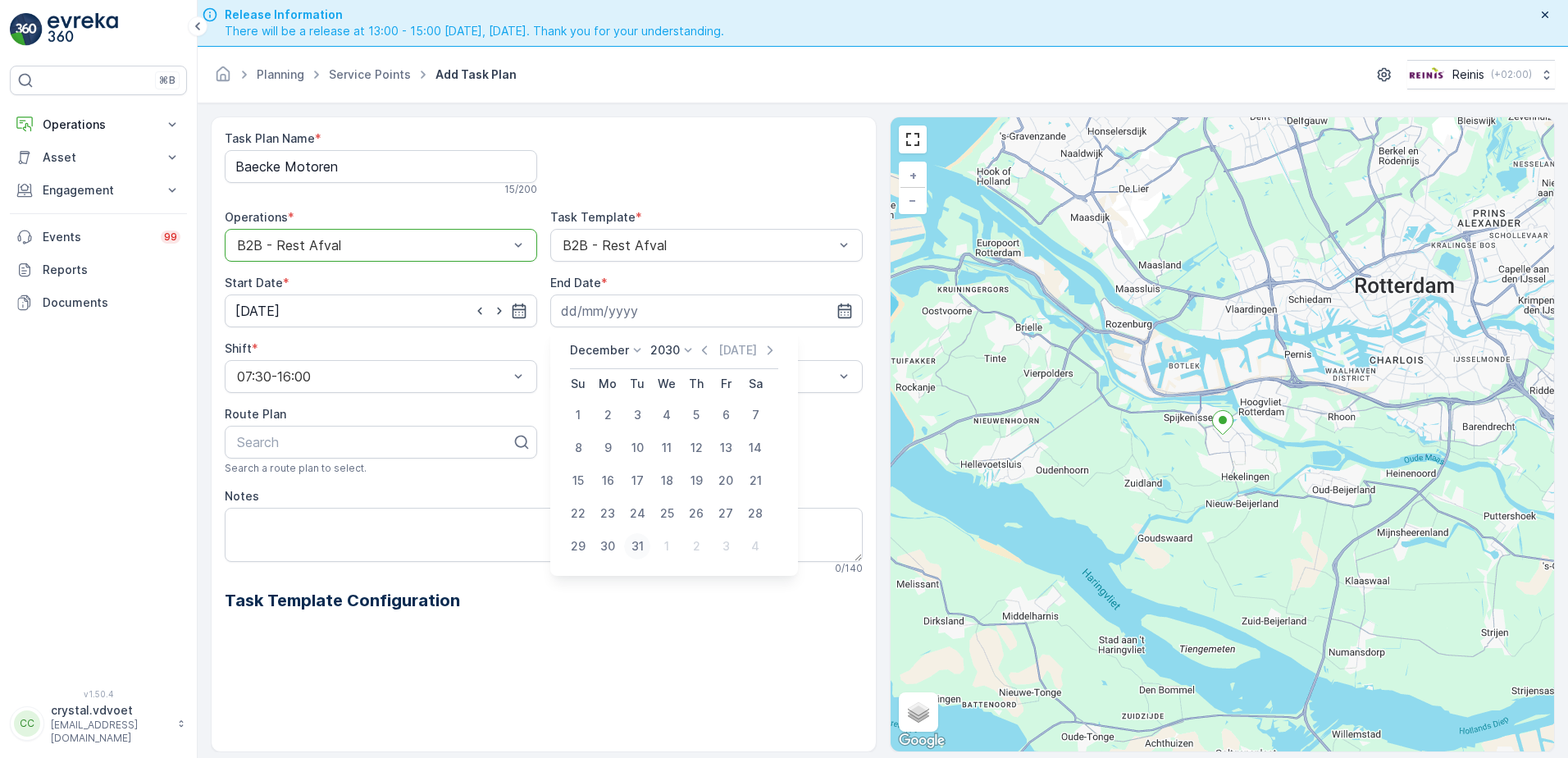
drag, startPoint x: 641, startPoint y: 537, endPoint x: 636, endPoint y: 528, distance: 10.3
click at [641, 537] on div "31" at bounding box center [637, 546] width 26 height 26
type input "[DATE]"
click at [612, 424] on div "Daily" at bounding box center [706, 417] width 312 height 28
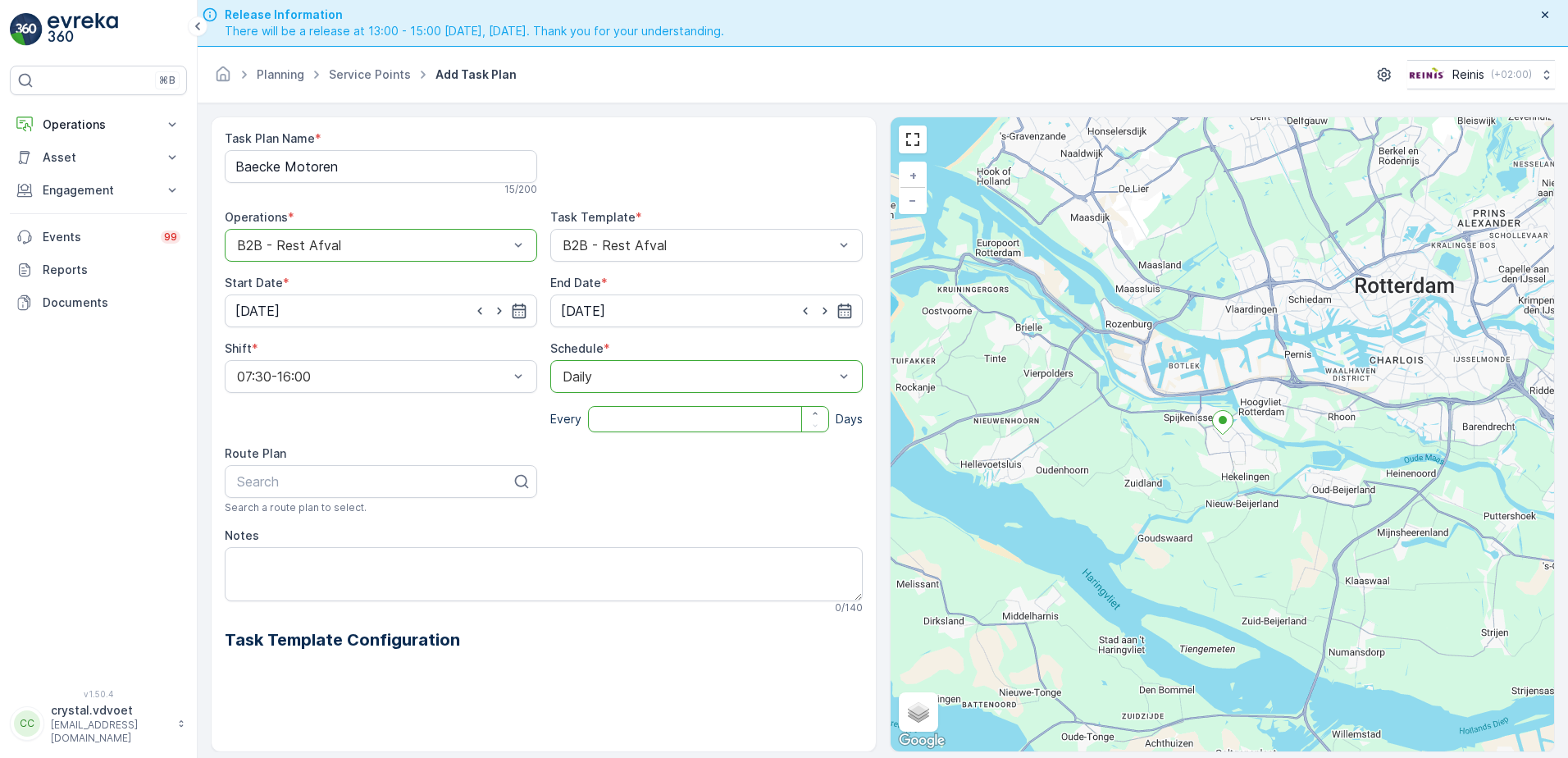
click at [662, 424] on input "number" at bounding box center [709, 419] width 241 height 26
type input "14"
drag, startPoint x: 252, startPoint y: 550, endPoint x: 292, endPoint y: 587, distance: 54.5
click at [255, 553] on textarea "Notes" at bounding box center [544, 574] width 638 height 54
click at [243, 573] on textarea "1x 240 ltr rest" at bounding box center [544, 574] width 638 height 54
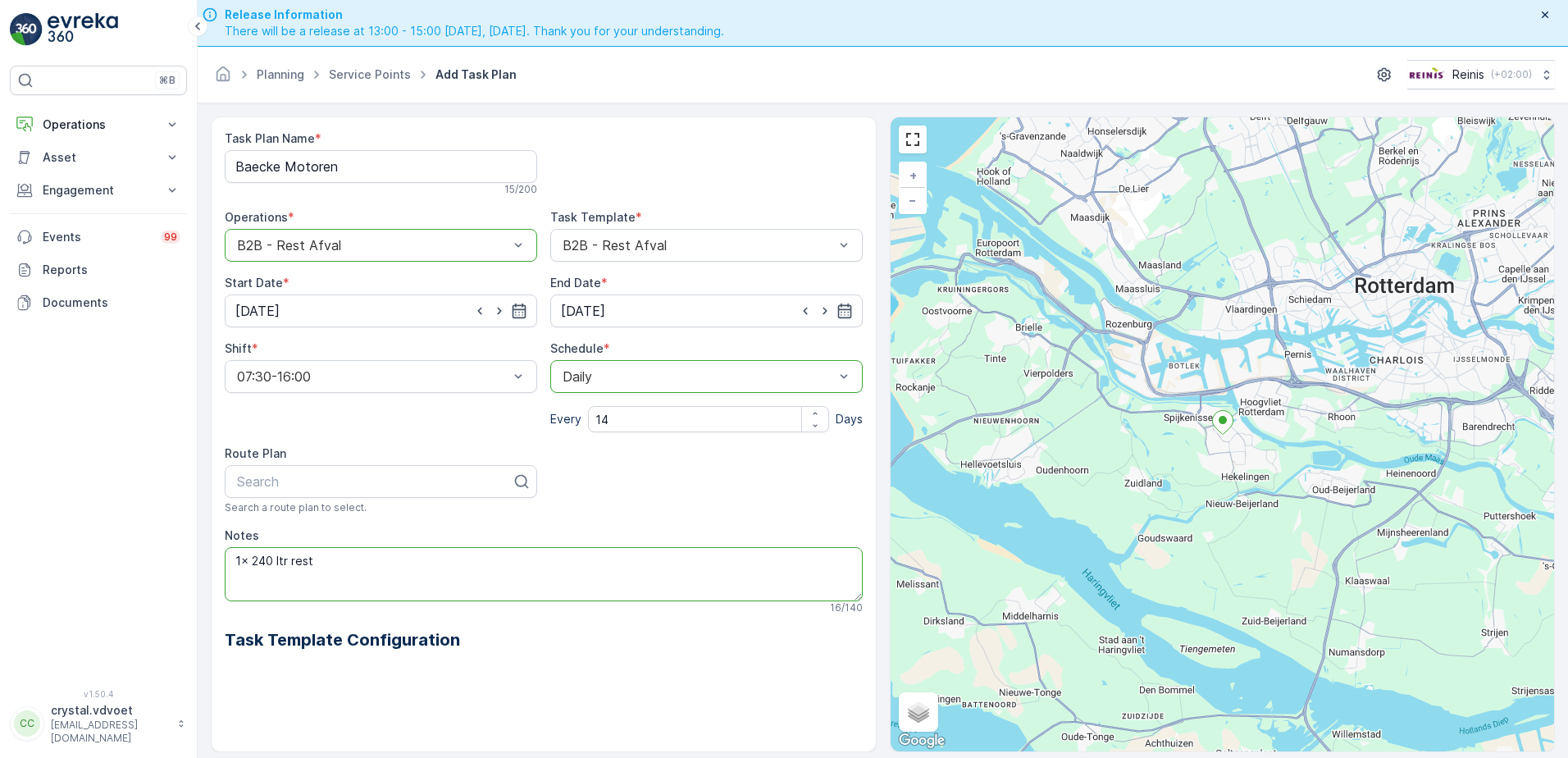
paste textarea "met slot!"
type textarea "1x 240 ltr rest met slot!"
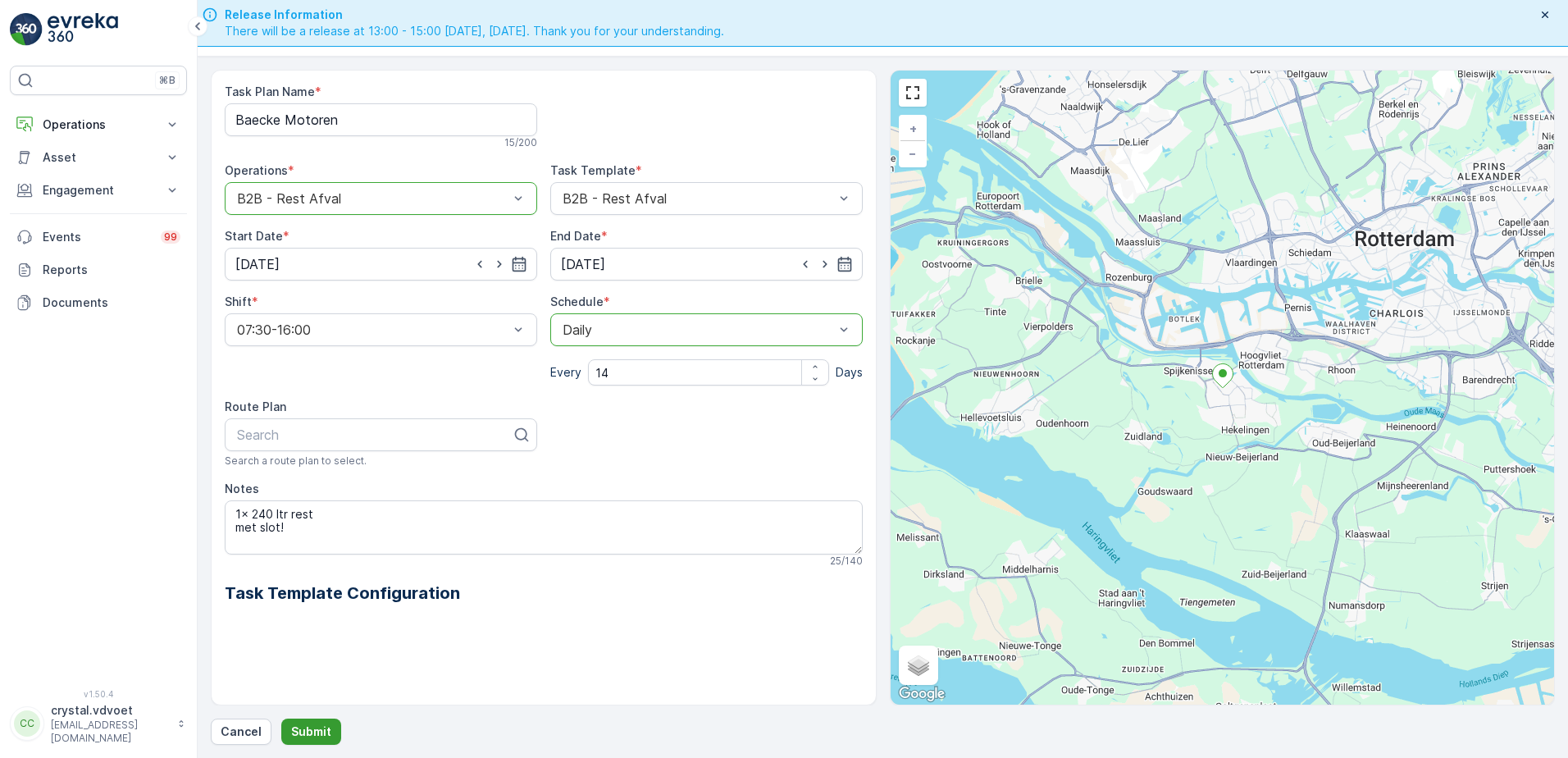
click at [302, 739] on button "Submit" at bounding box center [311, 731] width 60 height 26
